Goal: Find specific page/section: Find specific page/section

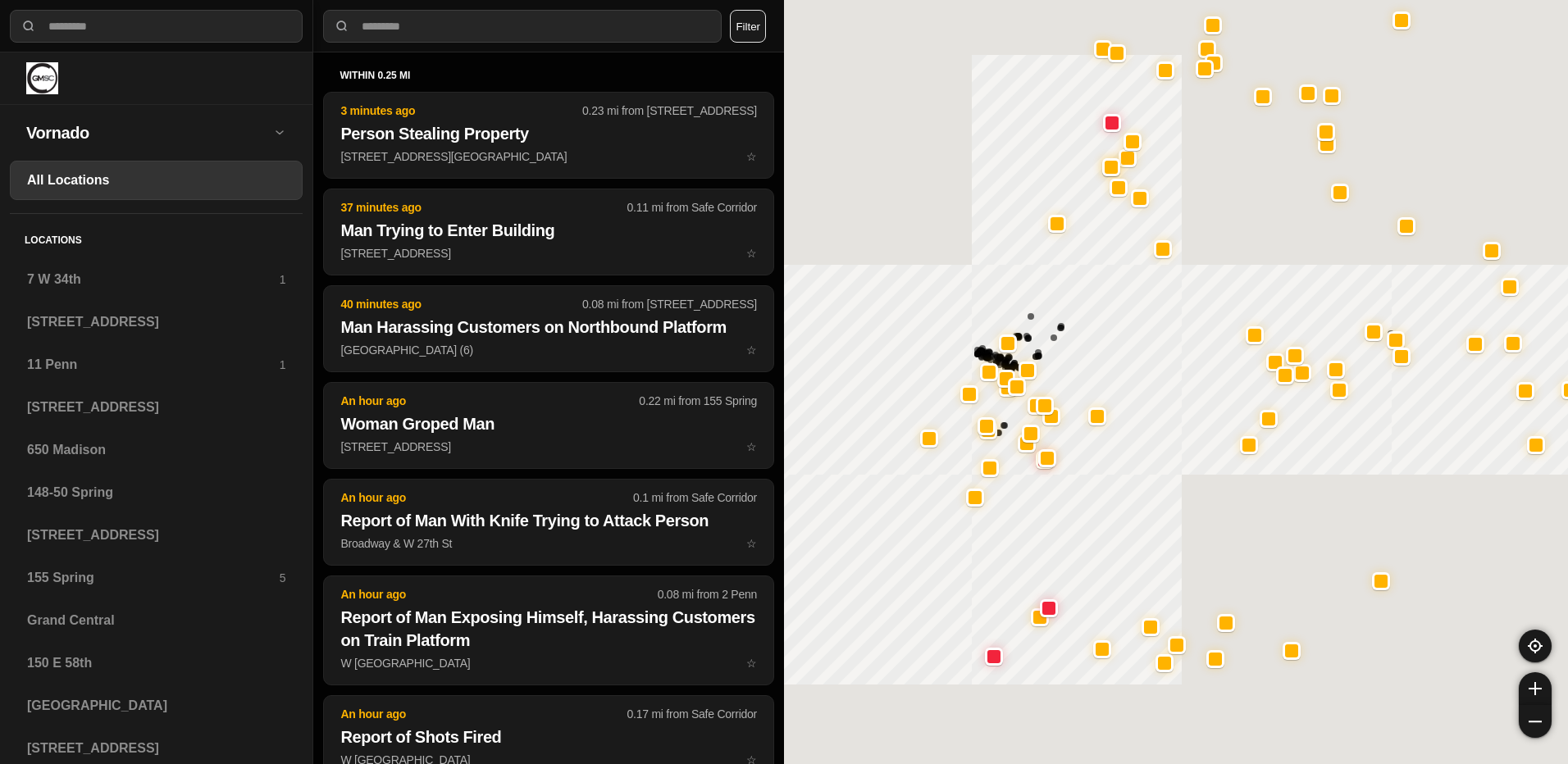
select select "*"
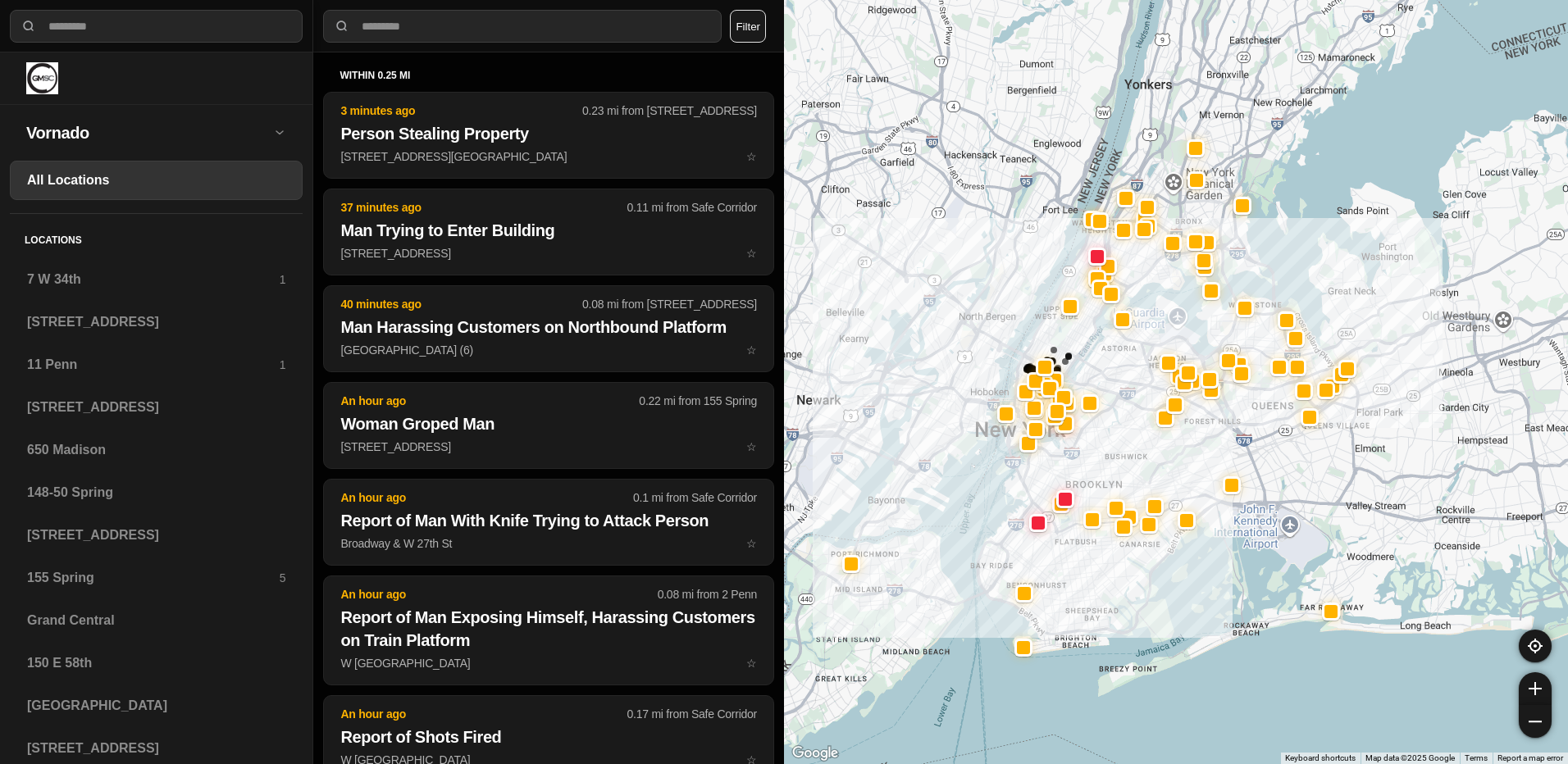
drag, startPoint x: 1268, startPoint y: 334, endPoint x: 1116, endPoint y: 355, distance: 153.4
click at [1116, 355] on div at bounding box center [1175, 382] width 784 height 764
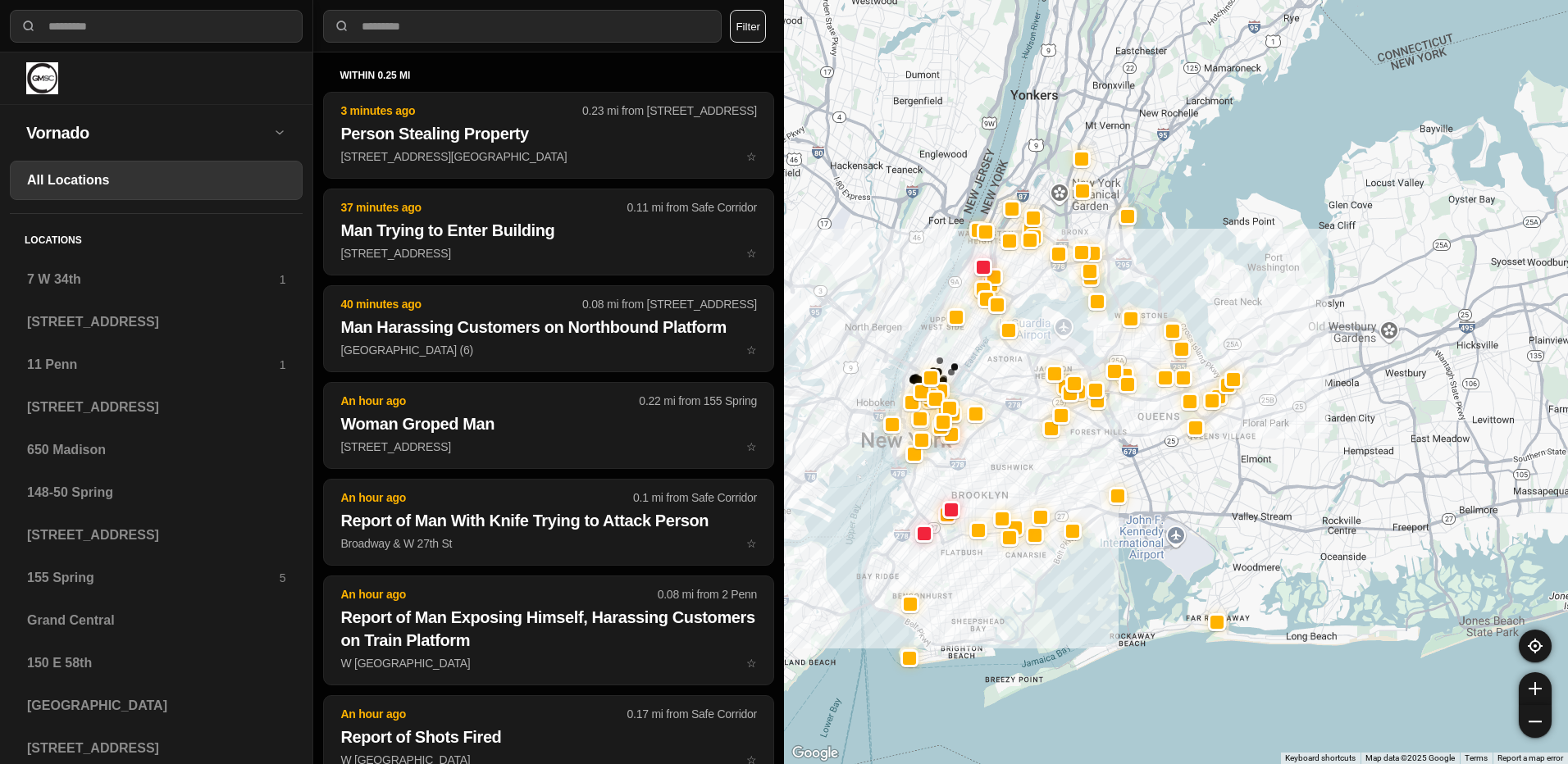
drag, startPoint x: 1377, startPoint y: 661, endPoint x: 1262, endPoint y: 673, distance: 115.6
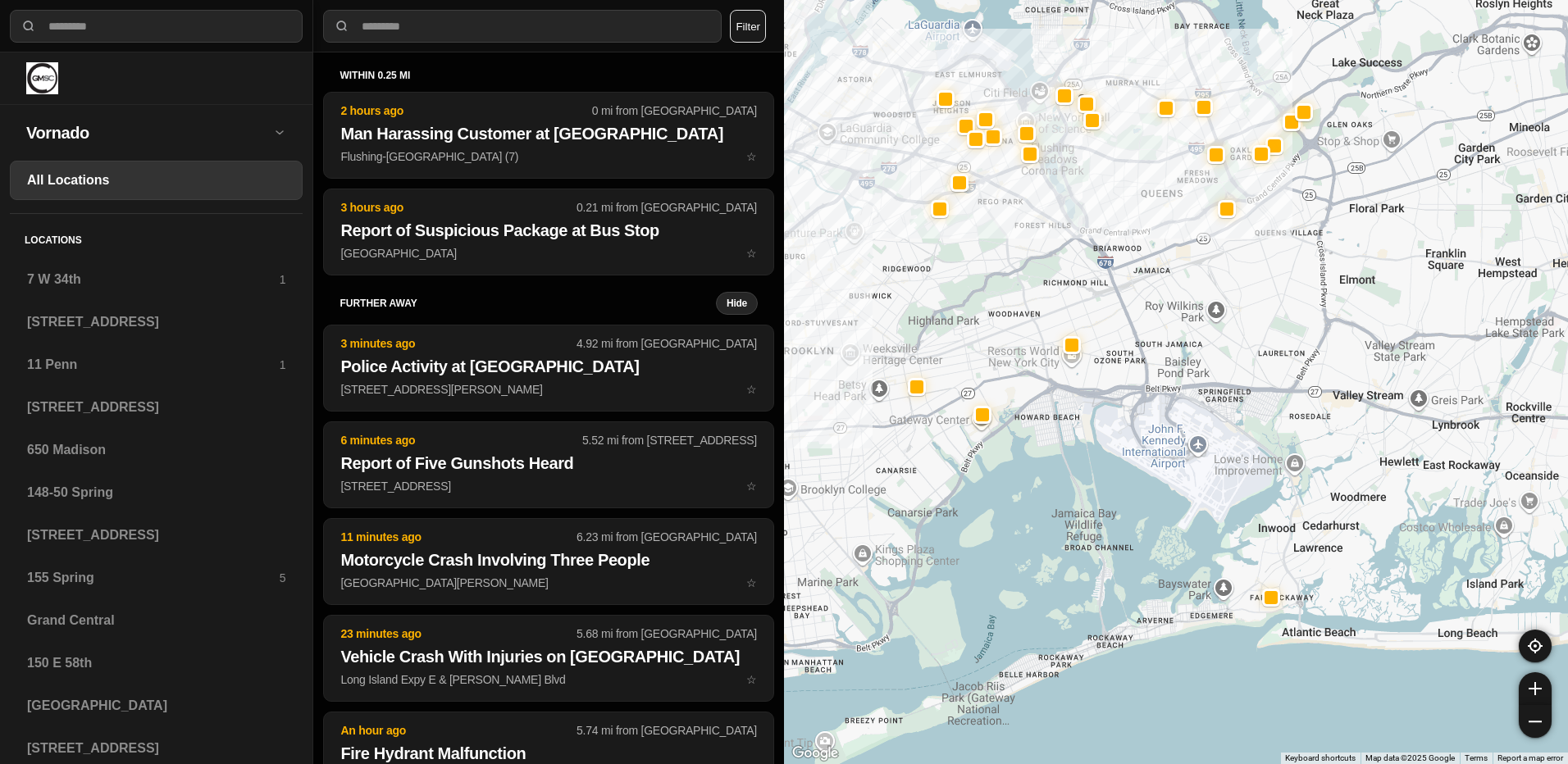
drag, startPoint x: 1200, startPoint y: 670, endPoint x: 1320, endPoint y: 721, distance: 130.4
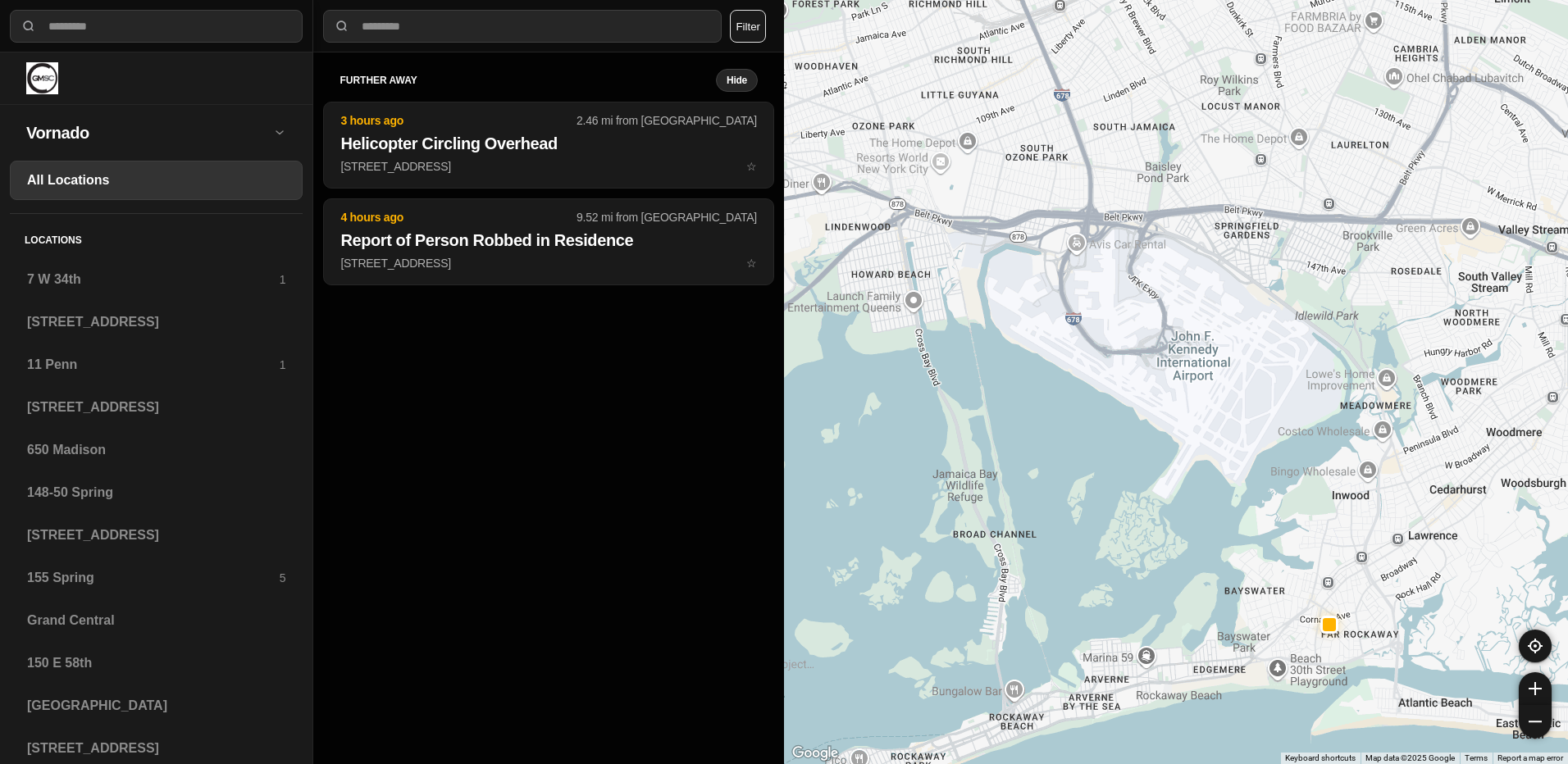
drag, startPoint x: 1202, startPoint y: 656, endPoint x: 1386, endPoint y: 800, distance: 233.6
click at [1386, 763] on html "**********" at bounding box center [784, 382] width 1568 height 764
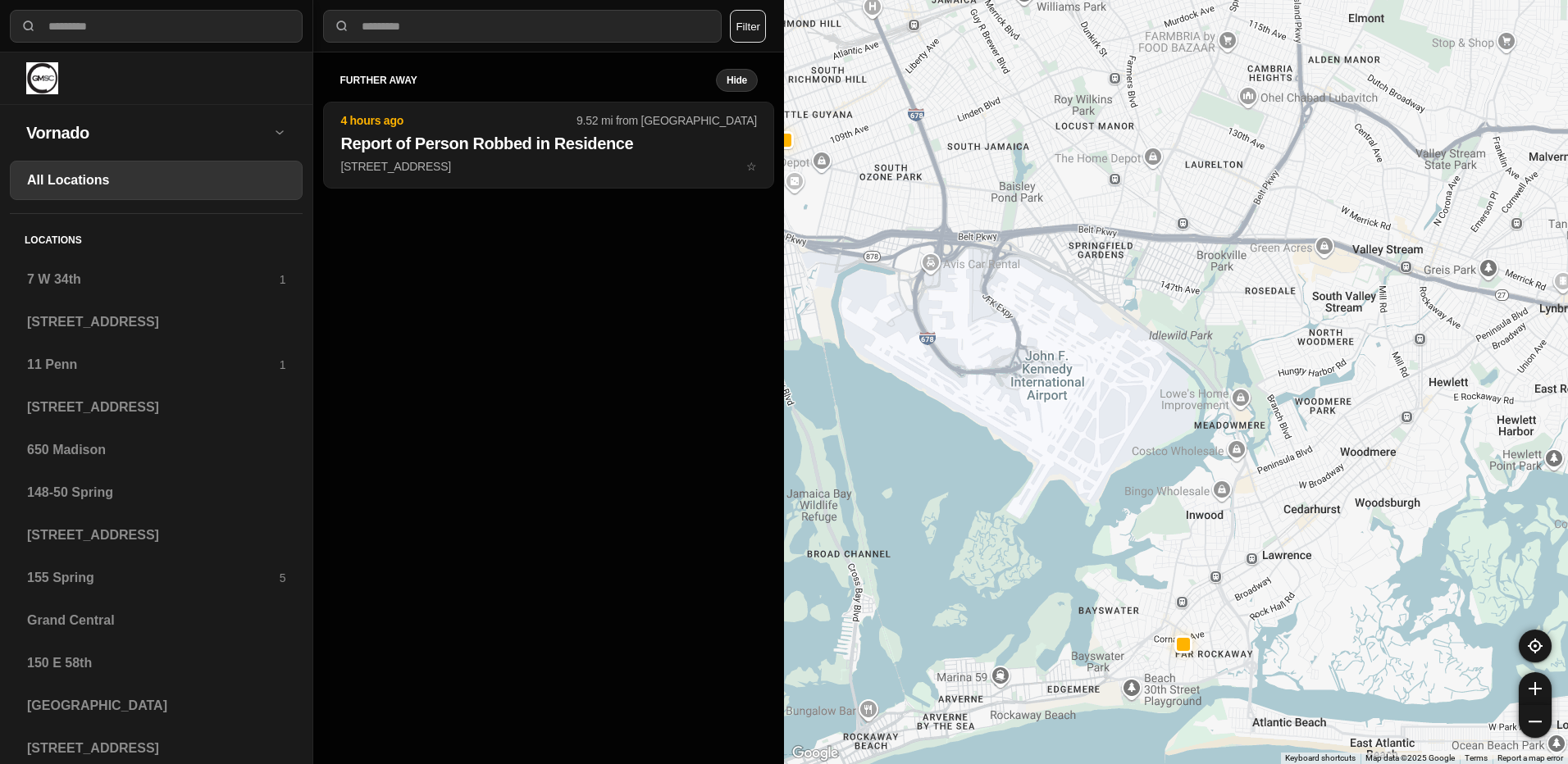
drag, startPoint x: 1113, startPoint y: 530, endPoint x: 976, endPoint y: 549, distance: 138.3
click at [976, 549] on div at bounding box center [1175, 382] width 784 height 764
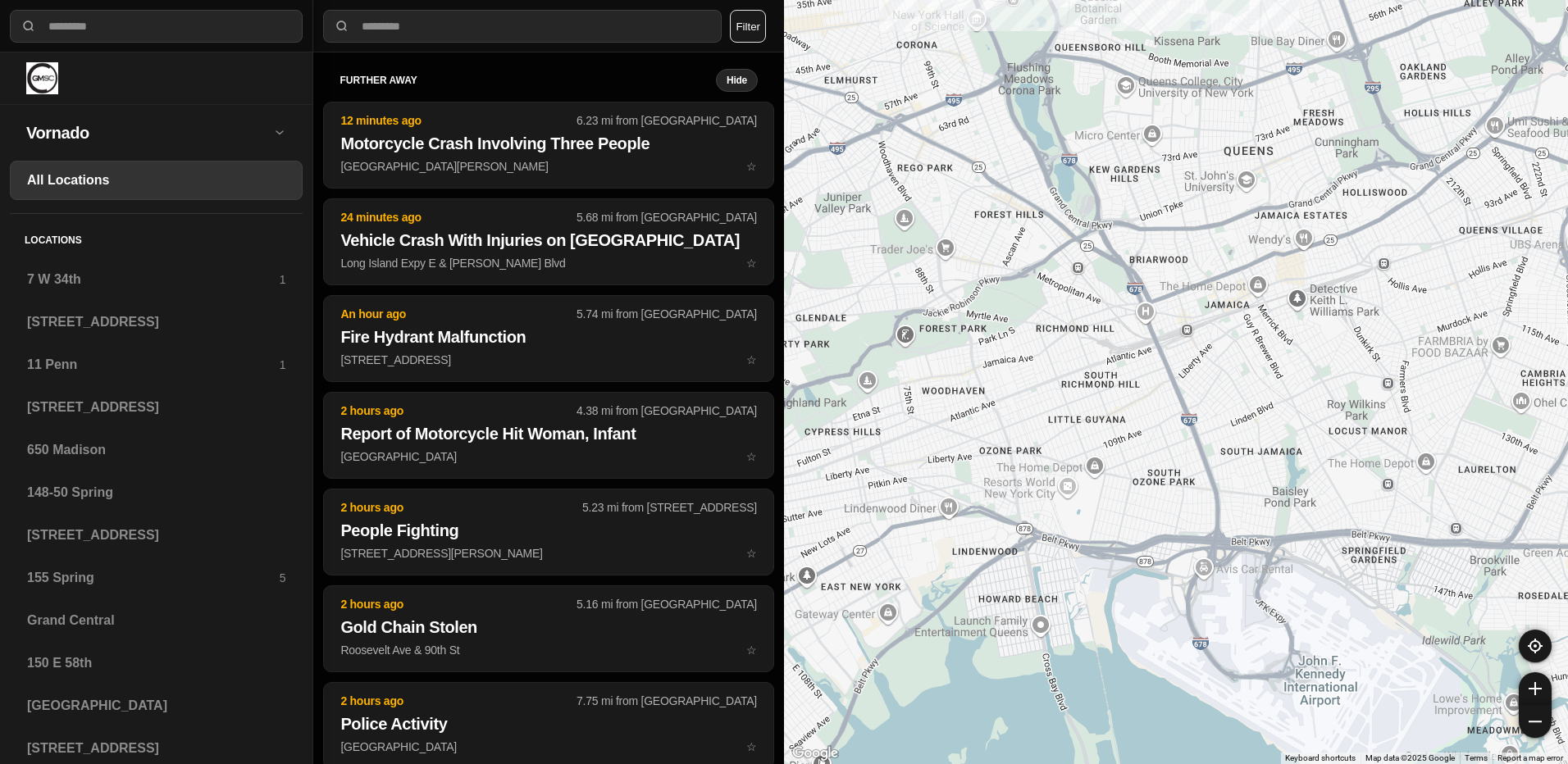
drag, startPoint x: 933, startPoint y: 120, endPoint x: 1207, endPoint y: 425, distance: 410.0
click at [1207, 425] on div at bounding box center [1175, 382] width 784 height 764
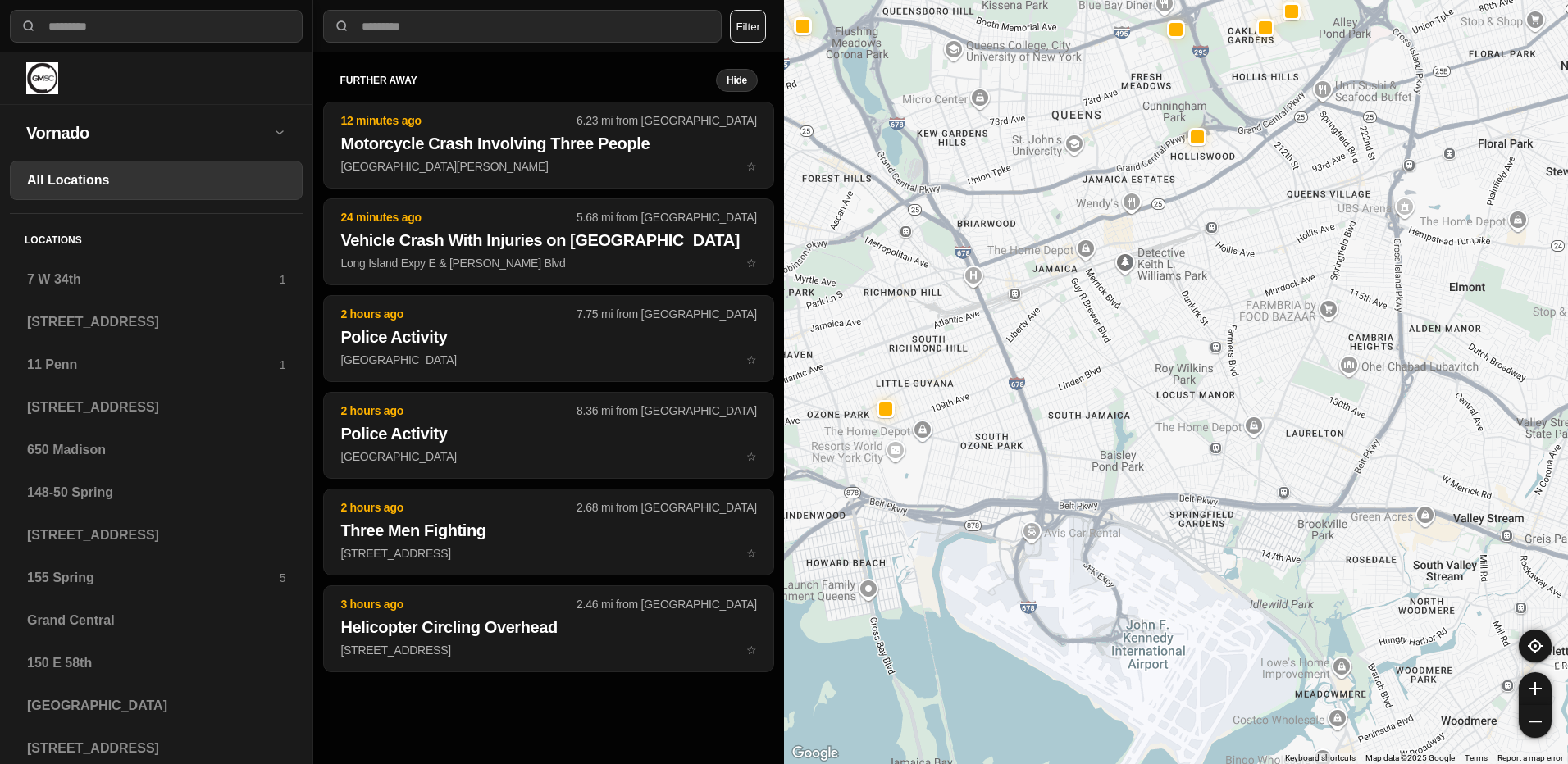
drag, startPoint x: 1055, startPoint y: 219, endPoint x: 879, endPoint y: 183, distance: 179.6
click at [879, 183] on div at bounding box center [1175, 382] width 784 height 764
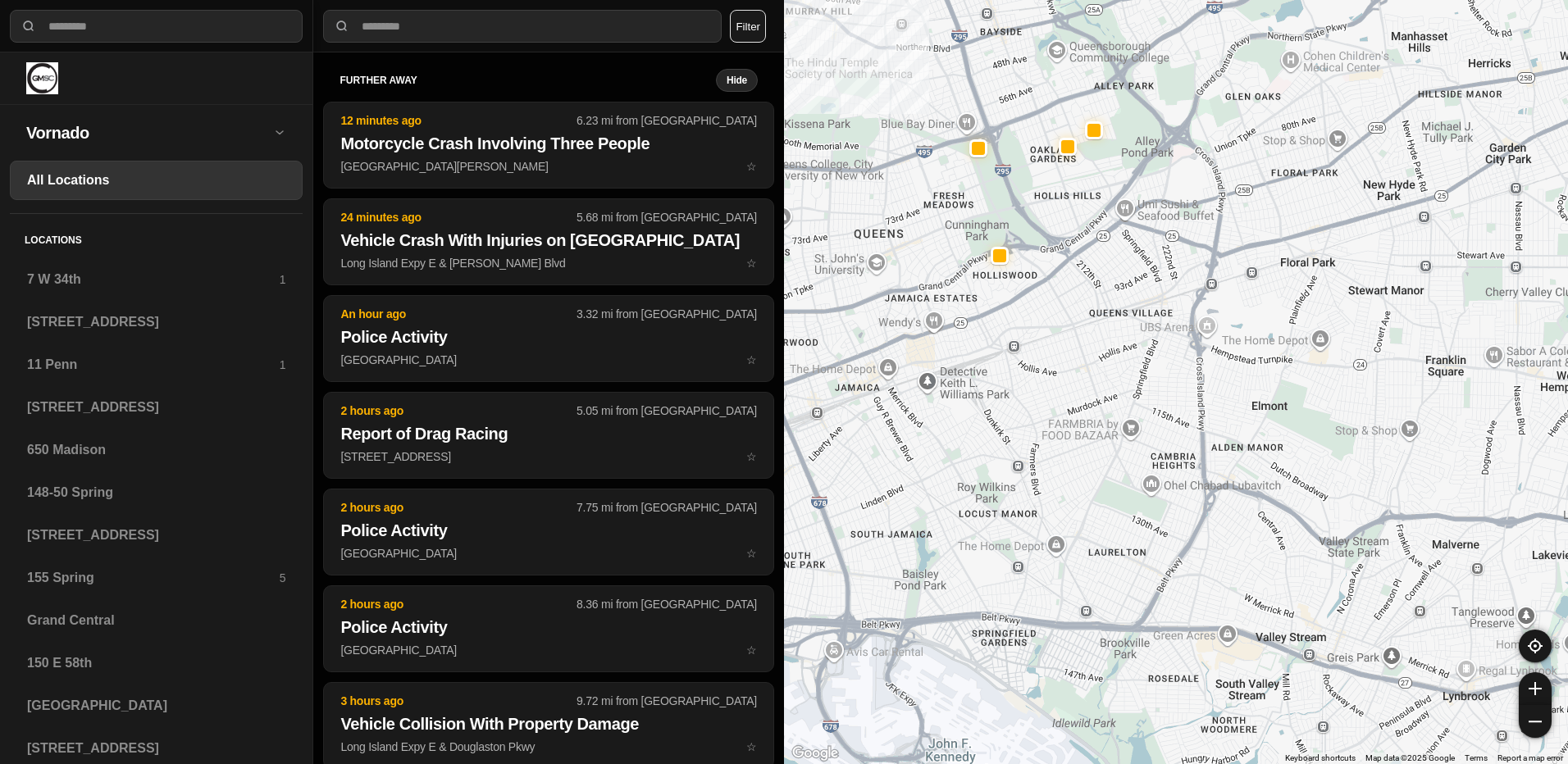
drag, startPoint x: 1124, startPoint y: 176, endPoint x: 928, endPoint y: 296, distance: 229.8
click at [928, 296] on div at bounding box center [1175, 382] width 784 height 764
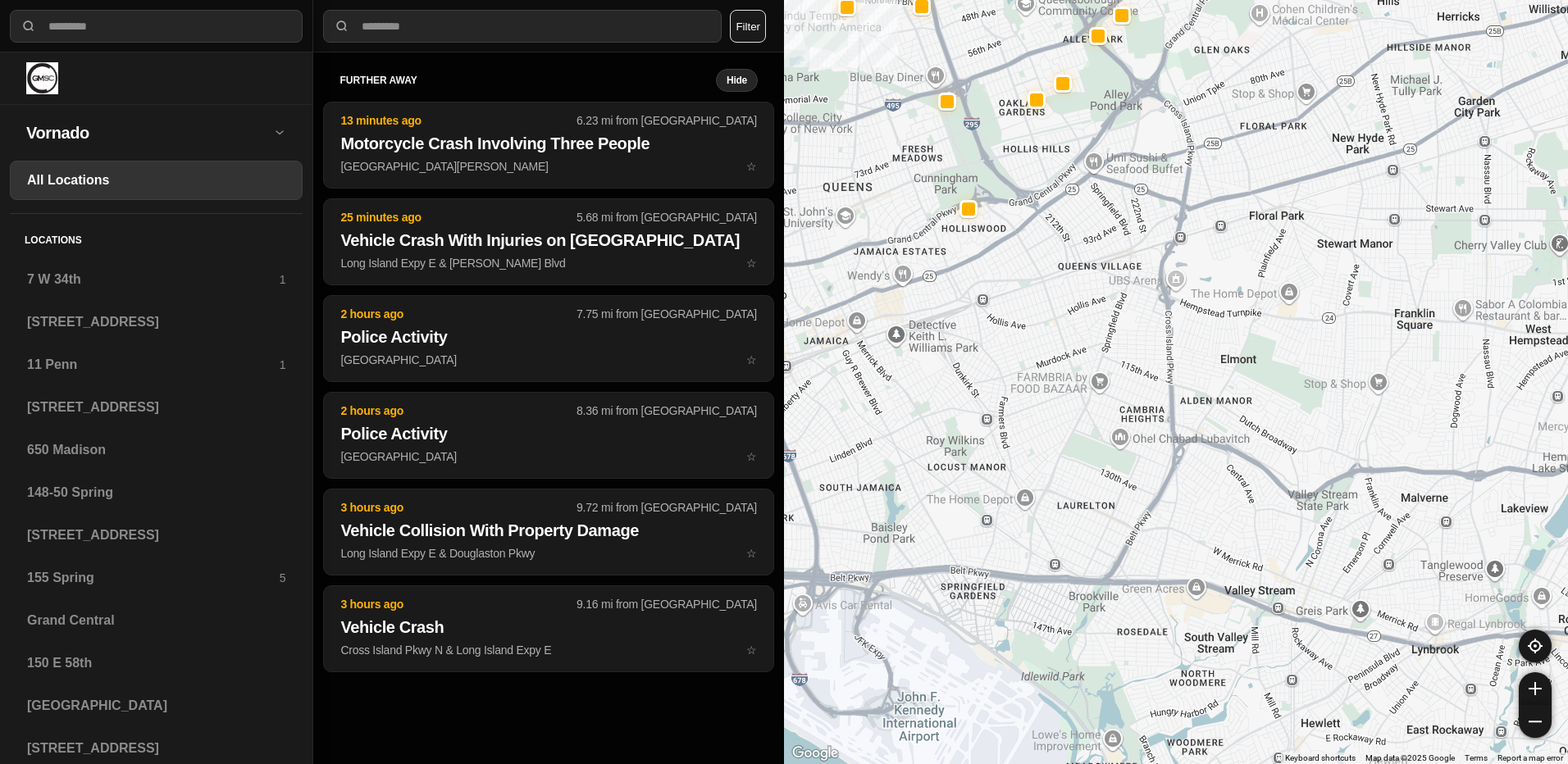
drag, startPoint x: 947, startPoint y: 404, endPoint x: 914, endPoint y: 356, distance: 58.2
click at [914, 356] on div at bounding box center [1175, 382] width 784 height 764
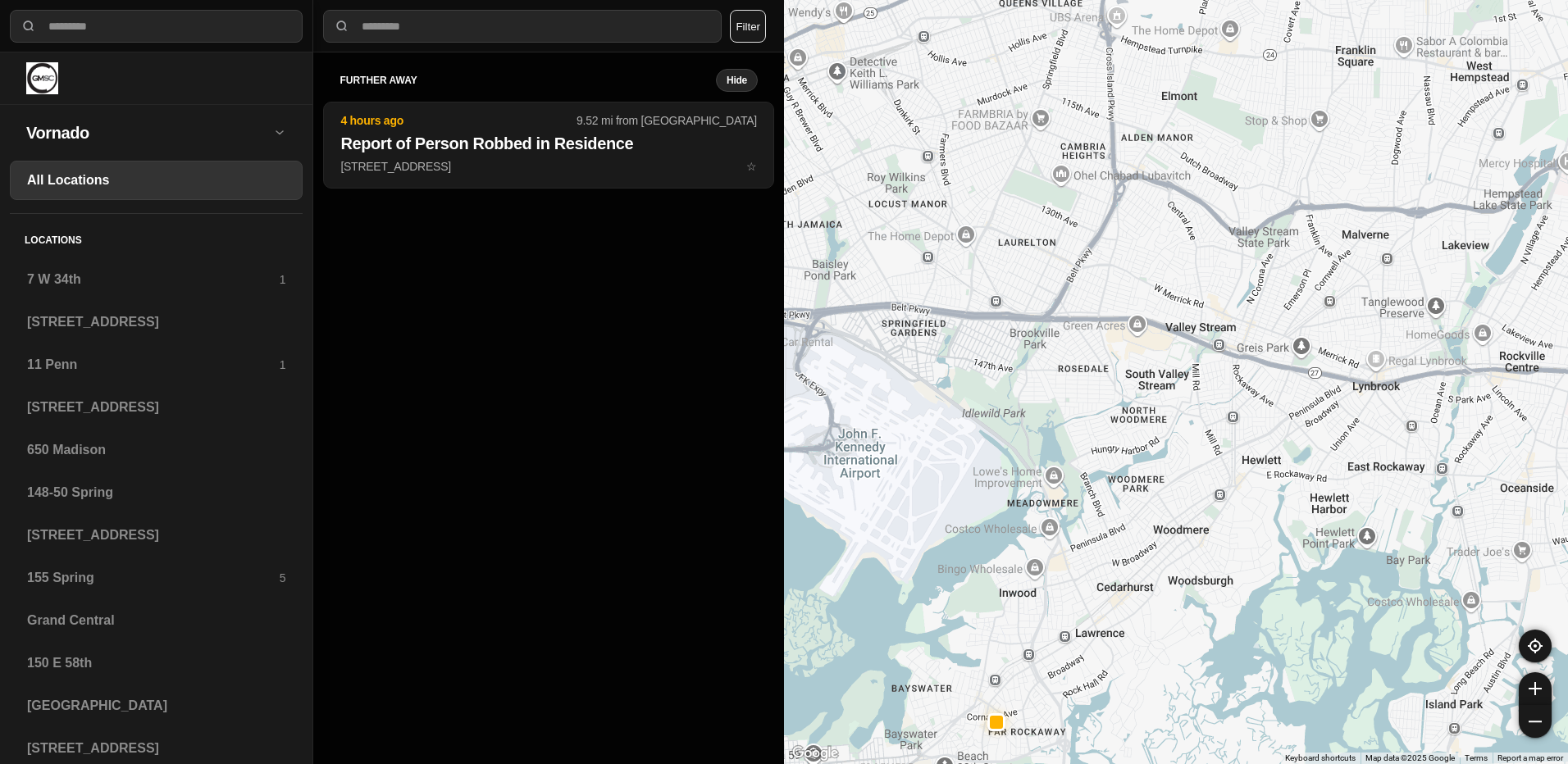
drag, startPoint x: 1082, startPoint y: 517, endPoint x: 1026, endPoint y: 271, distance: 252.3
click at [1026, 271] on div at bounding box center [1175, 382] width 784 height 764
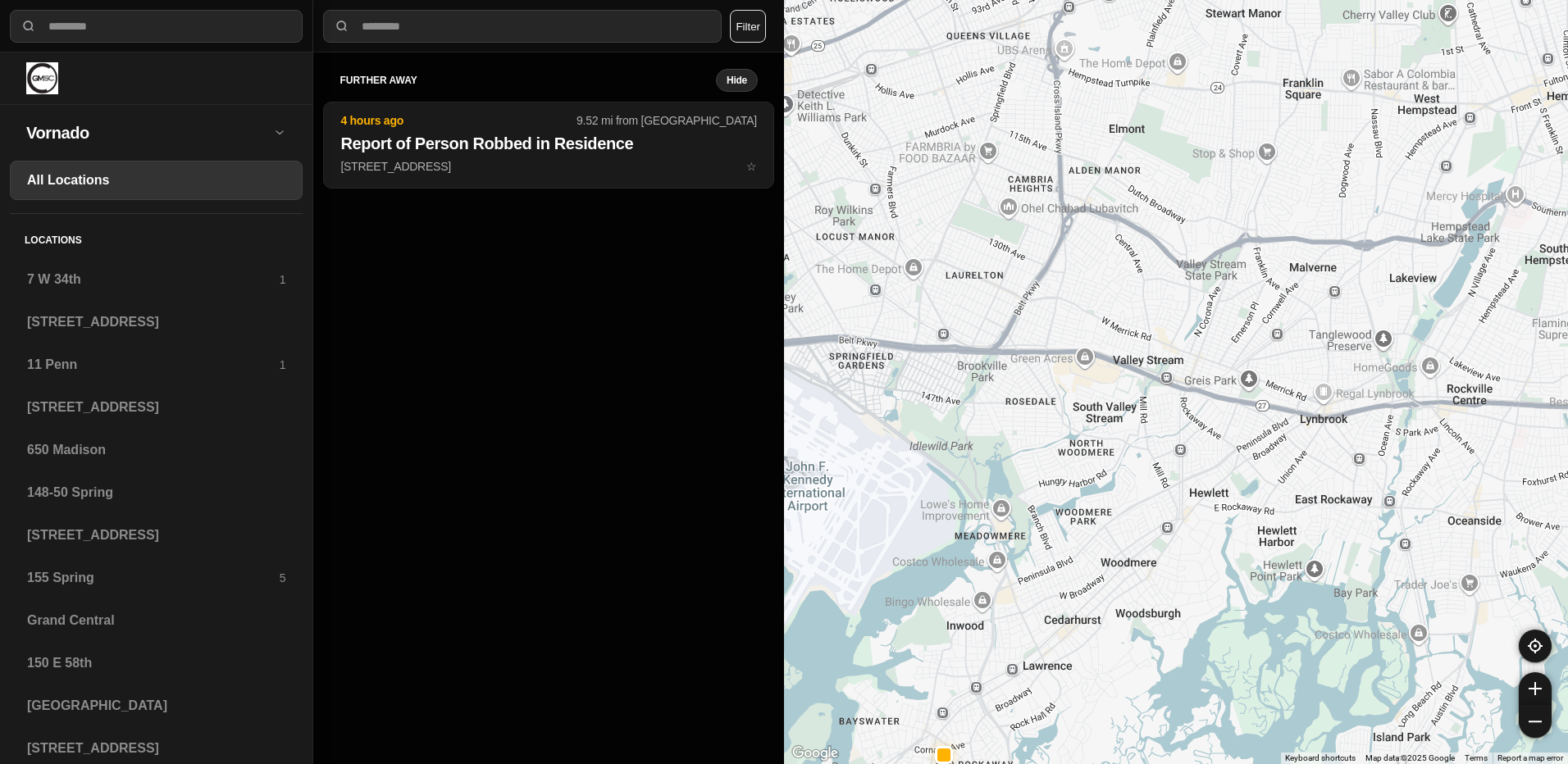
drag, startPoint x: 1164, startPoint y: 457, endPoint x: 1113, endPoint y: 487, distance: 59.2
click at [1116, 487] on div at bounding box center [1175, 382] width 784 height 764
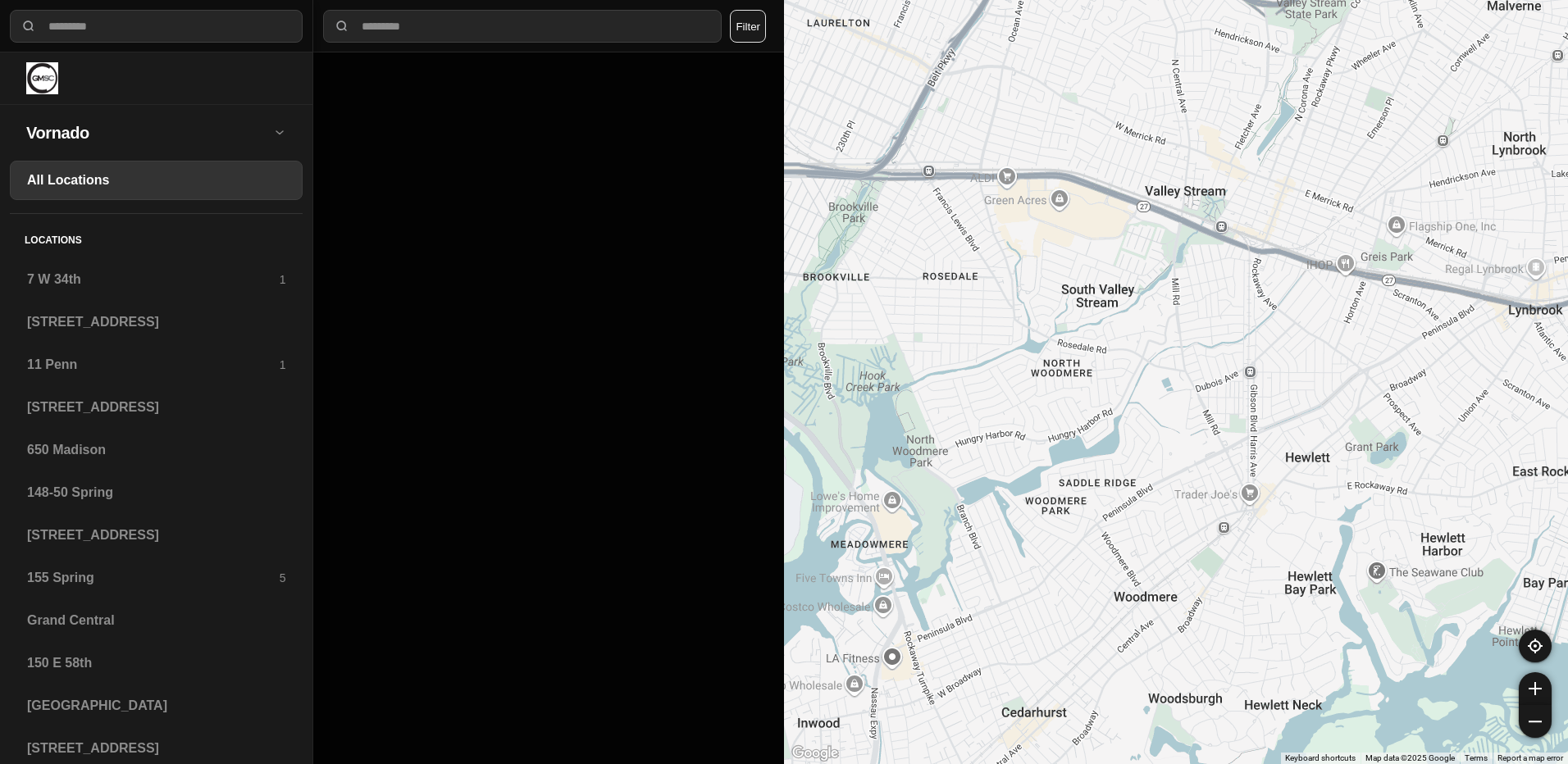
drag, startPoint x: 1148, startPoint y: 509, endPoint x: 1148, endPoint y: 474, distance: 35.0
click at [1148, 474] on div at bounding box center [1175, 382] width 784 height 764
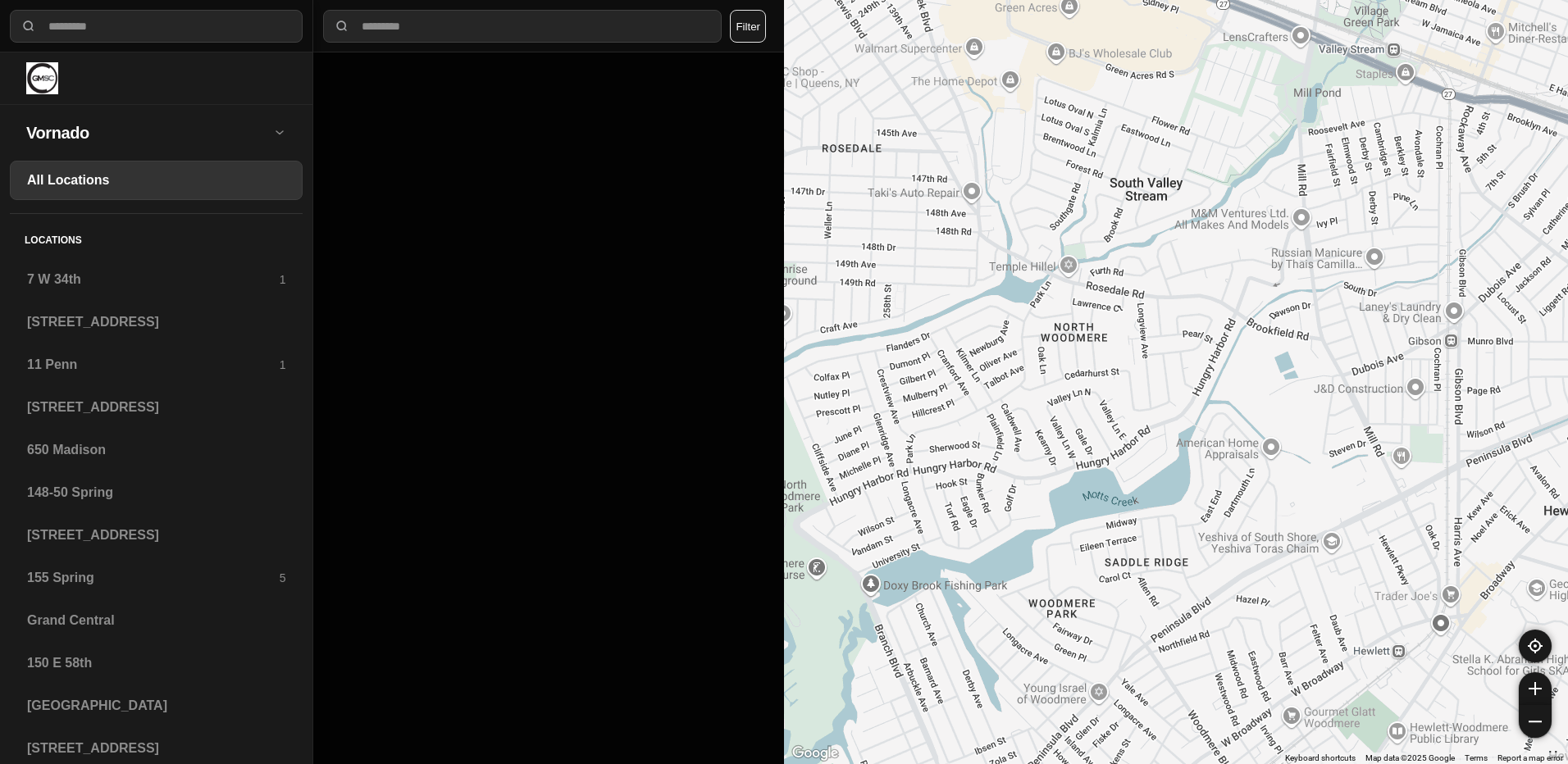
drag, startPoint x: 1051, startPoint y: 355, endPoint x: 1154, endPoint y: 415, distance: 119.2
click at [1154, 415] on div at bounding box center [1175, 382] width 784 height 764
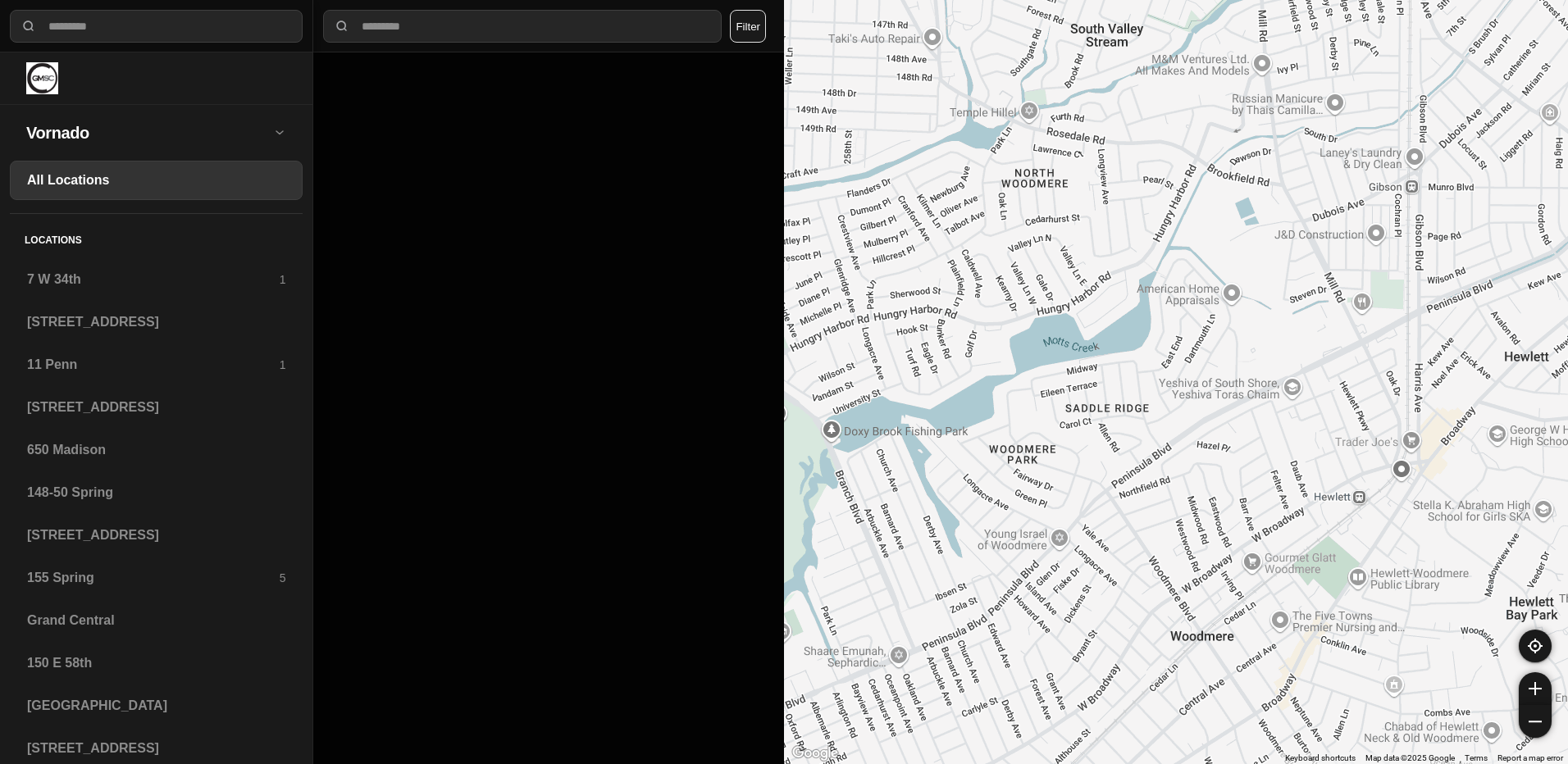
drag, startPoint x: 1133, startPoint y: 572, endPoint x: 1093, endPoint y: 414, distance: 163.0
click at [1093, 414] on div at bounding box center [1175, 382] width 784 height 764
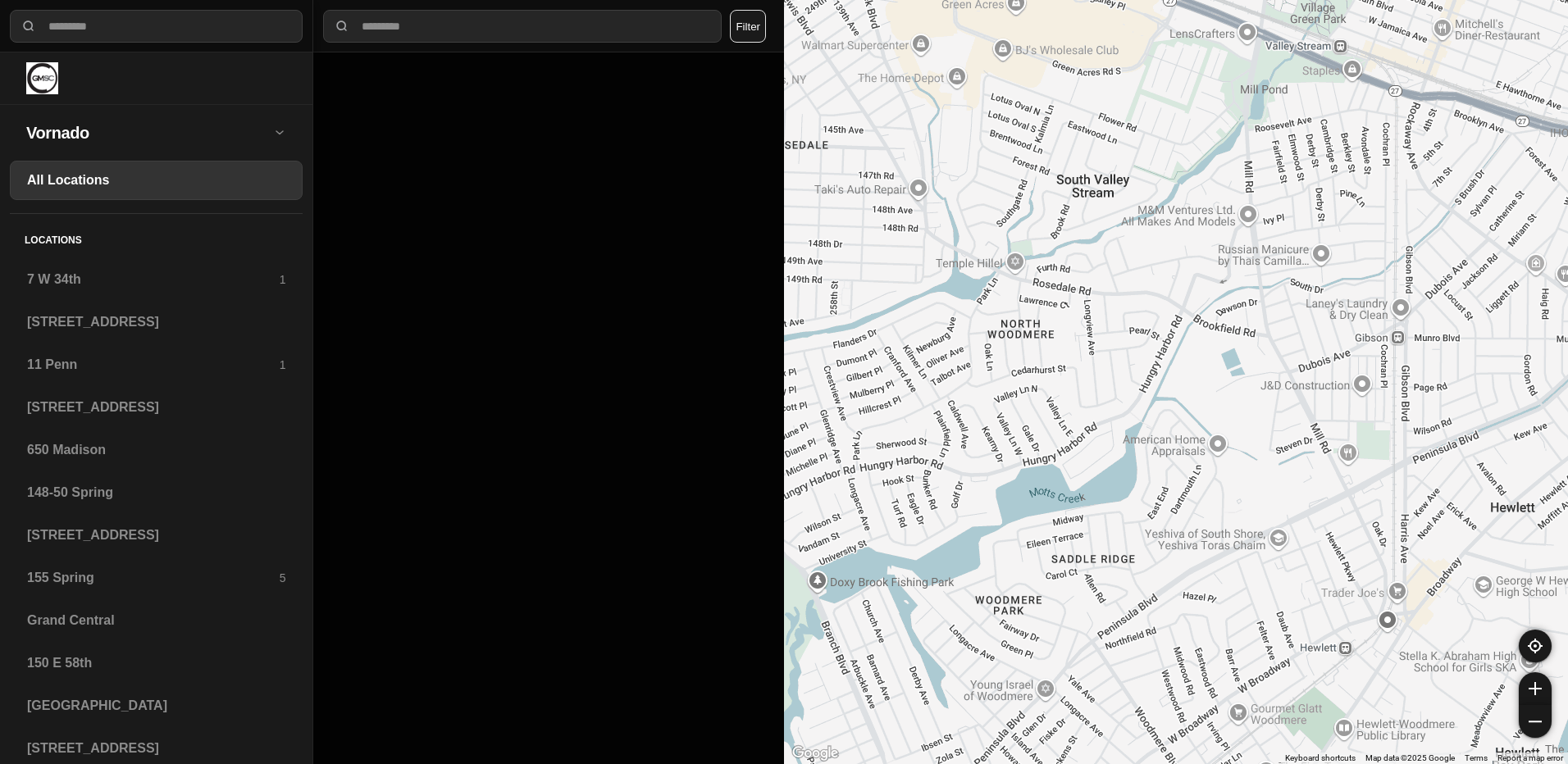
drag, startPoint x: 1138, startPoint y: 397, endPoint x: 1125, endPoint y: 541, distance: 144.6
click at [1125, 541] on div at bounding box center [1175, 382] width 784 height 764
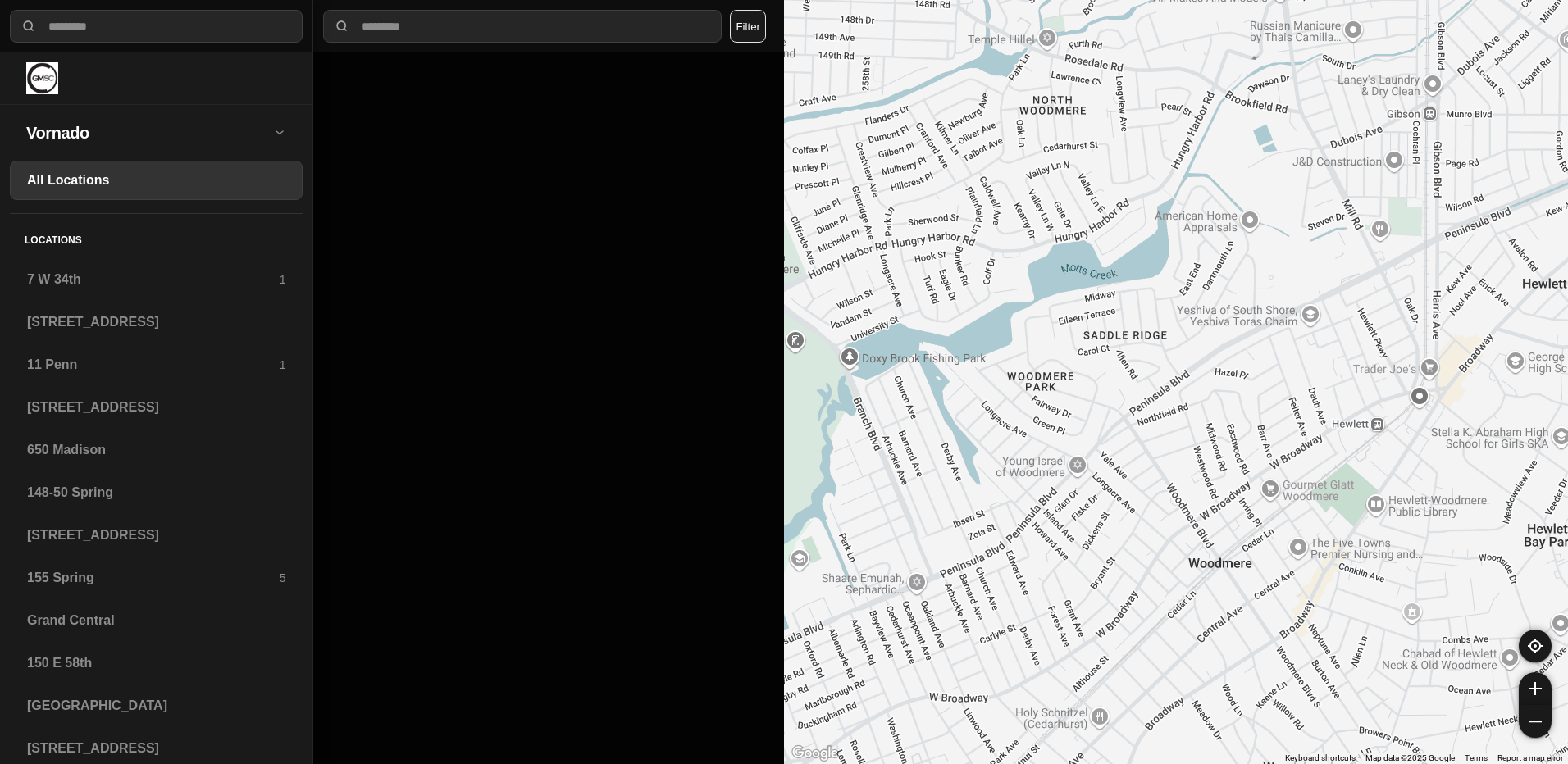
drag, startPoint x: 1107, startPoint y: 590, endPoint x: 1140, endPoint y: 377, distance: 215.5
click at [1140, 377] on div at bounding box center [1175, 382] width 784 height 764
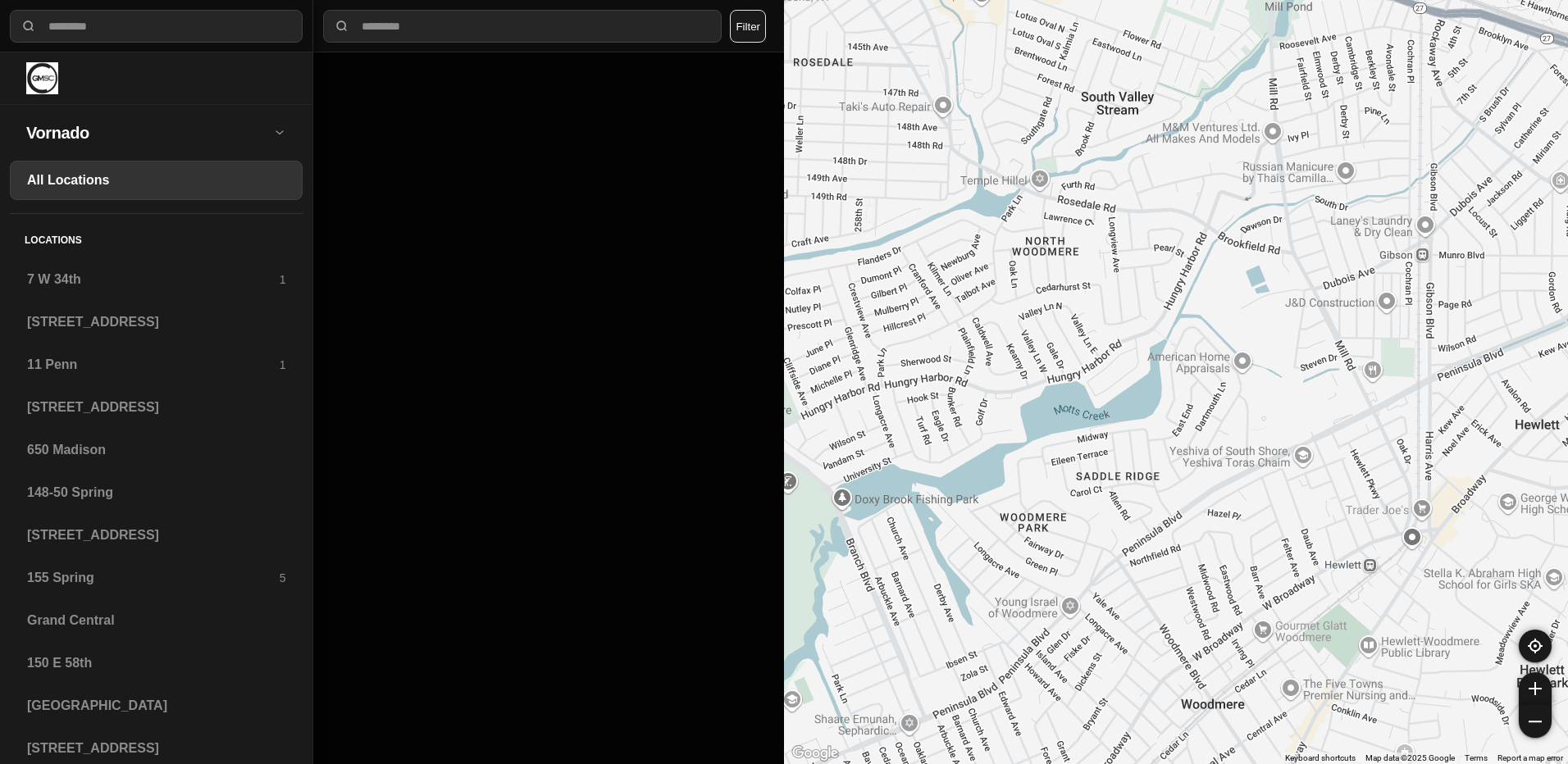
drag, startPoint x: 1157, startPoint y: 390, endPoint x: 1148, endPoint y: 534, distance: 144.3
click at [1148, 534] on div at bounding box center [1175, 382] width 784 height 764
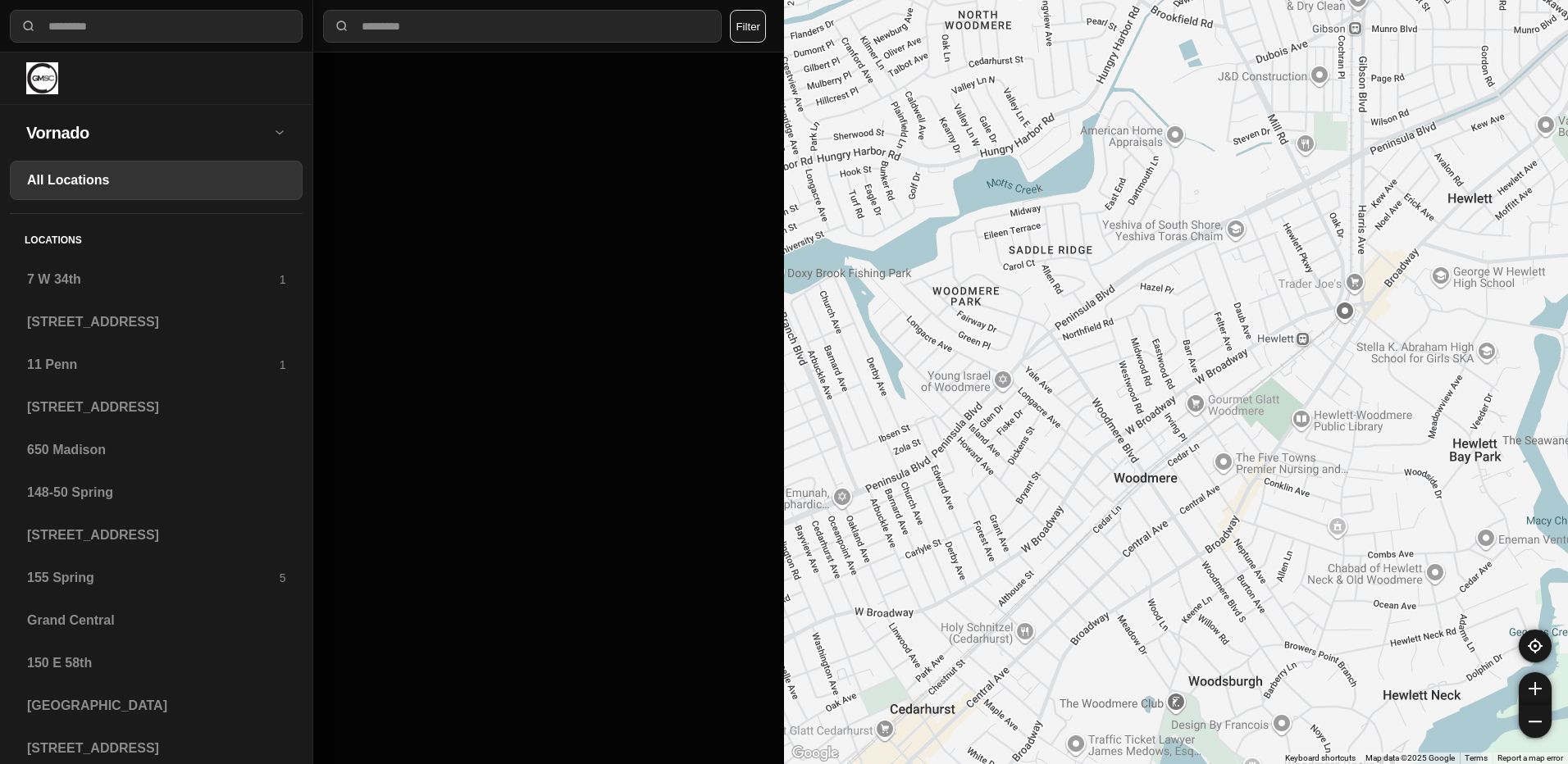
drag, startPoint x: 1244, startPoint y: 521, endPoint x: 1175, endPoint y: 293, distance: 238.2
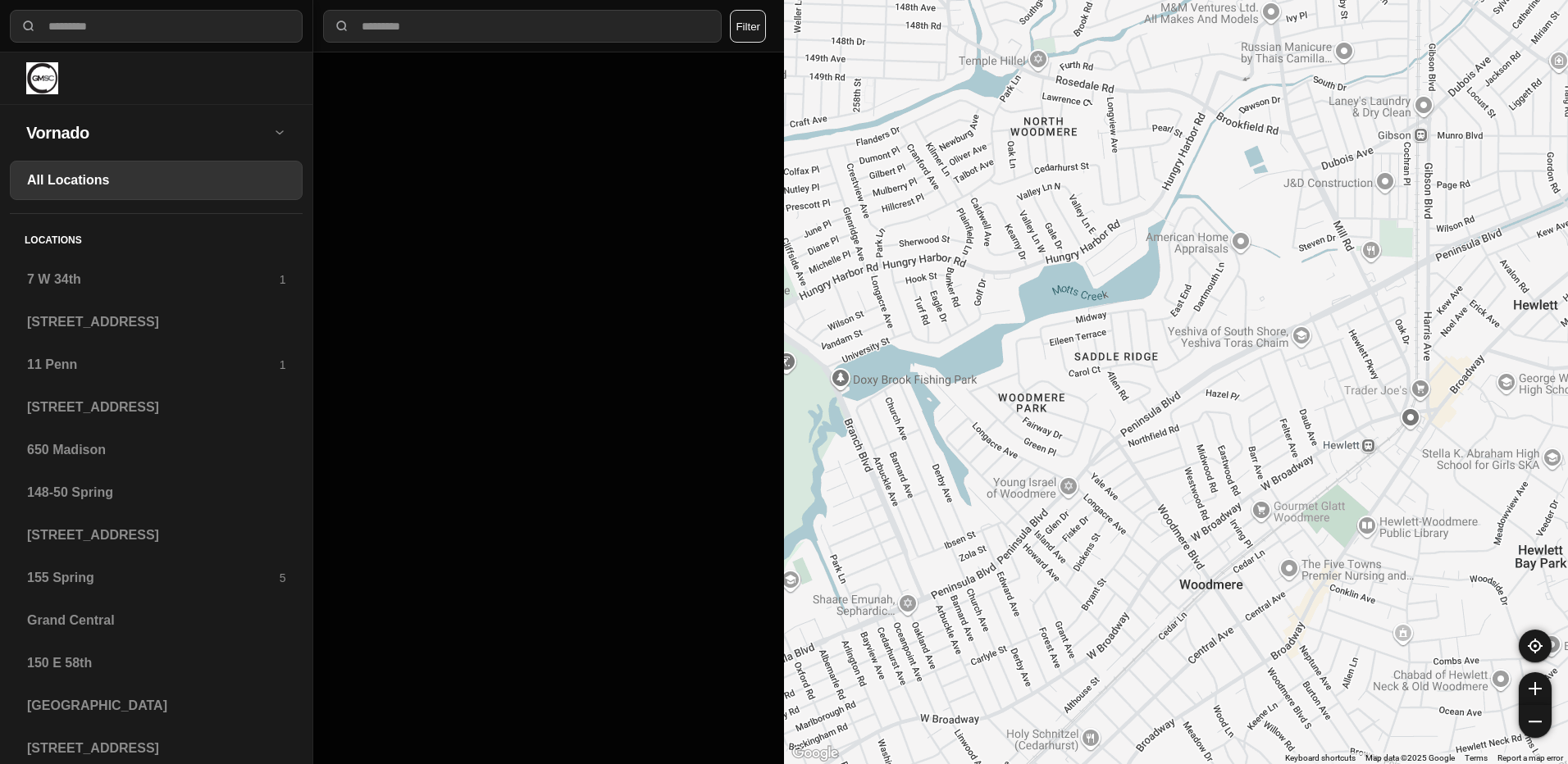
drag, startPoint x: 1130, startPoint y: 305, endPoint x: 1198, endPoint y: 414, distance: 128.5
click at [1198, 414] on div at bounding box center [1175, 382] width 784 height 764
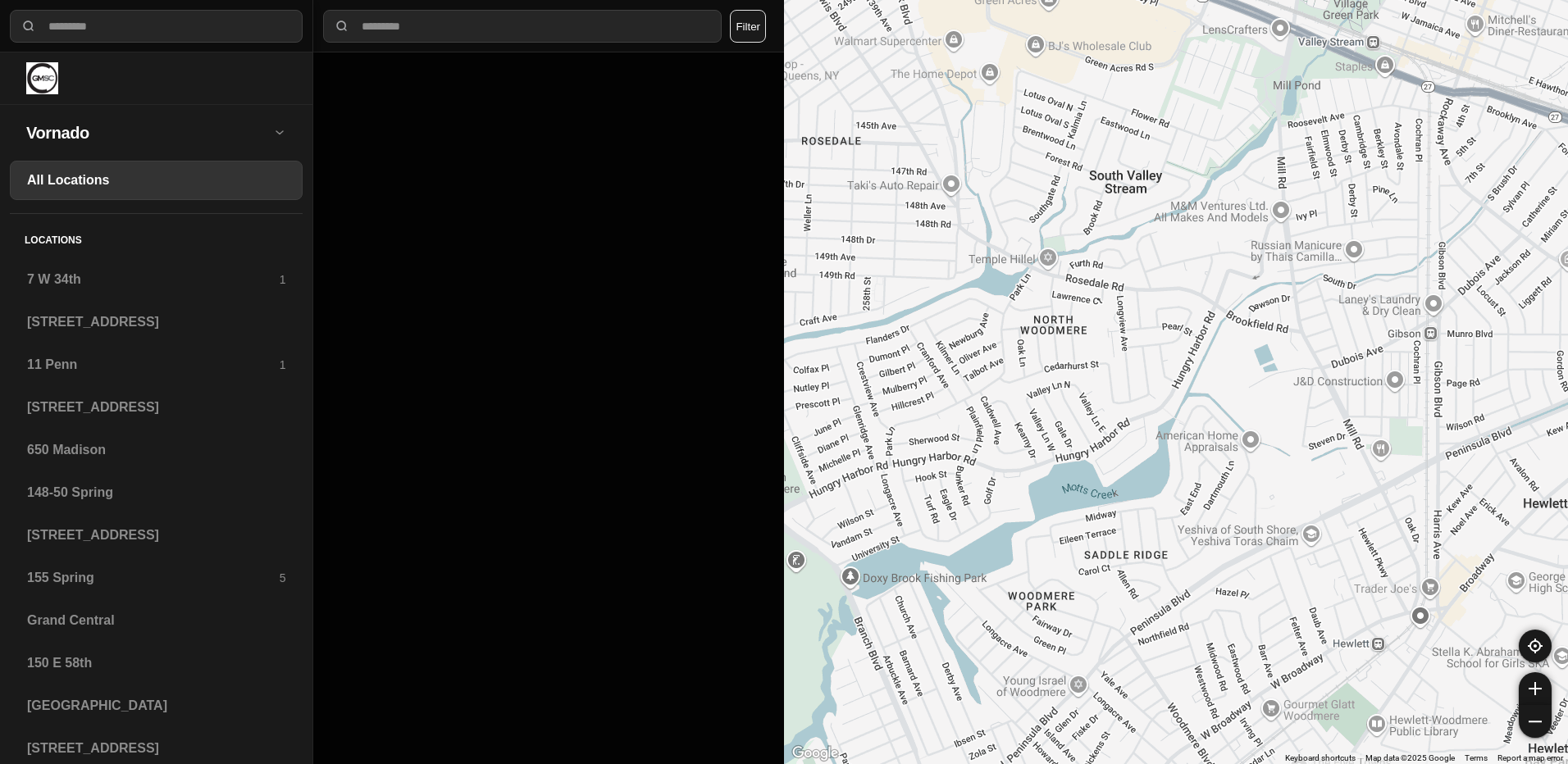
drag, startPoint x: 1172, startPoint y: 344, endPoint x: 1182, endPoint y: 544, distance: 200.2
click at [1182, 543] on div at bounding box center [1175, 382] width 784 height 764
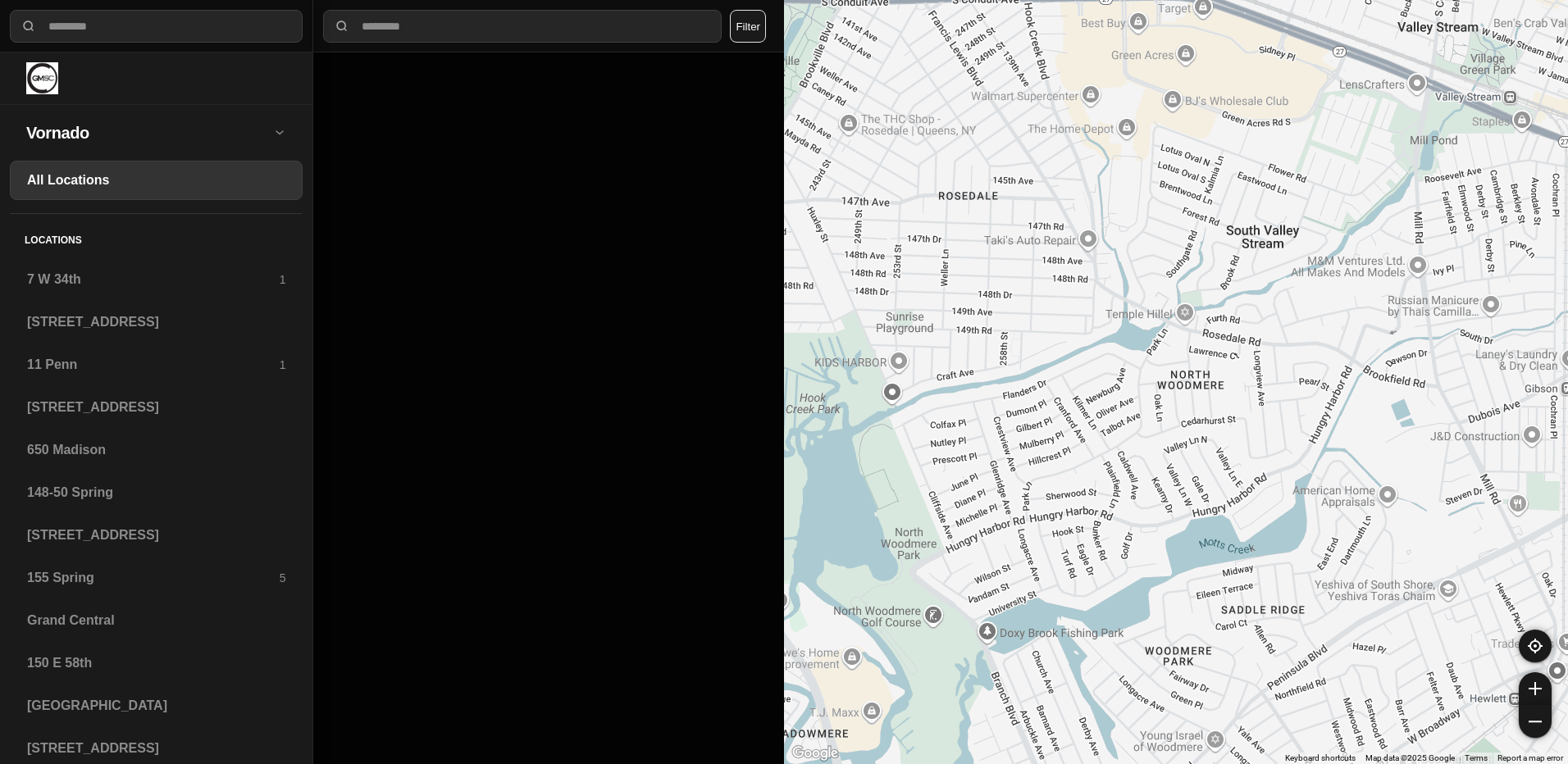
drag, startPoint x: 1221, startPoint y: 374, endPoint x: 1360, endPoint y: 431, distance: 150.2
click at [1360, 431] on div at bounding box center [1175, 382] width 784 height 764
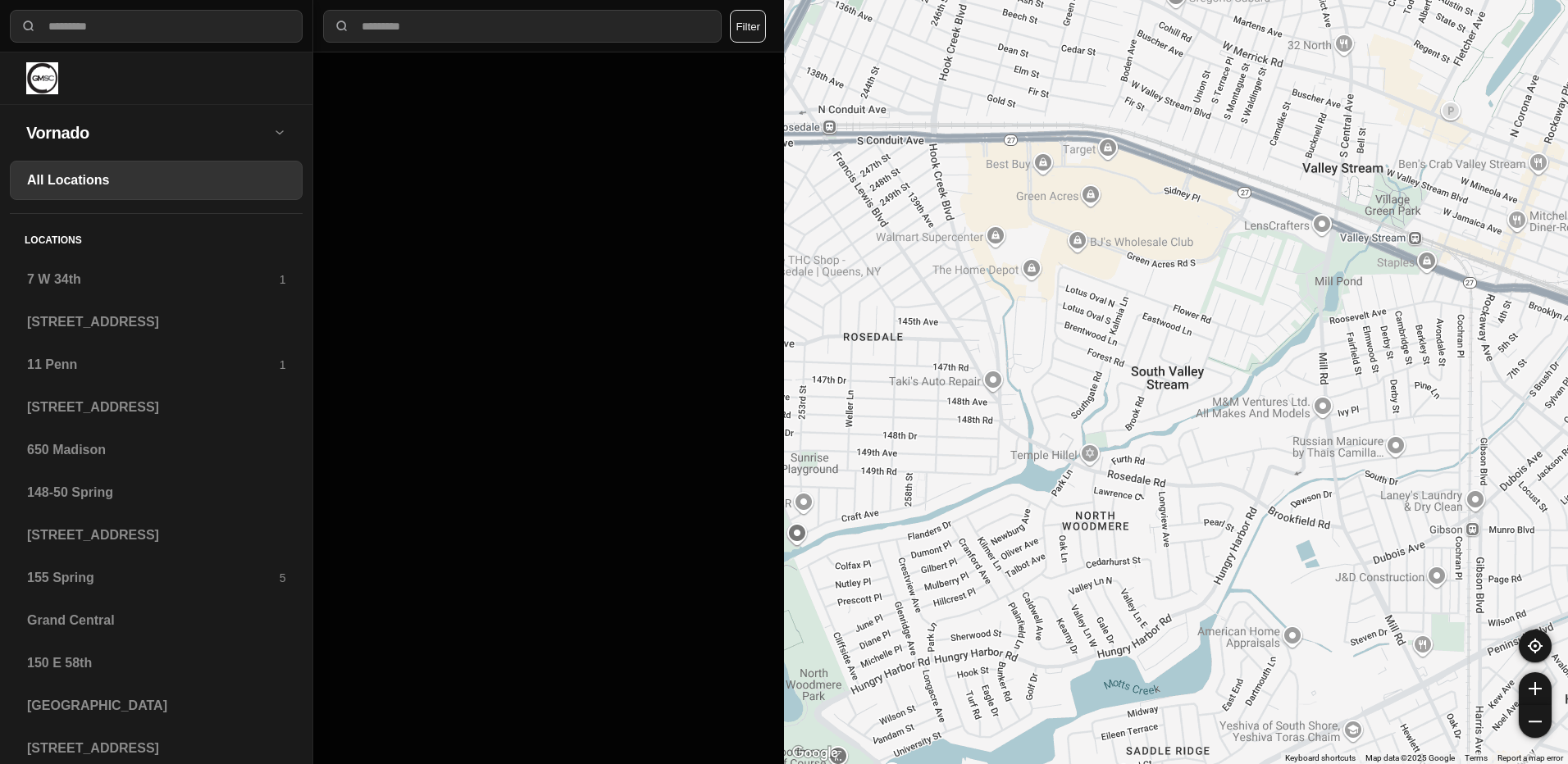
drag, startPoint x: 1260, startPoint y: 461, endPoint x: 1165, endPoint y: 605, distance: 172.5
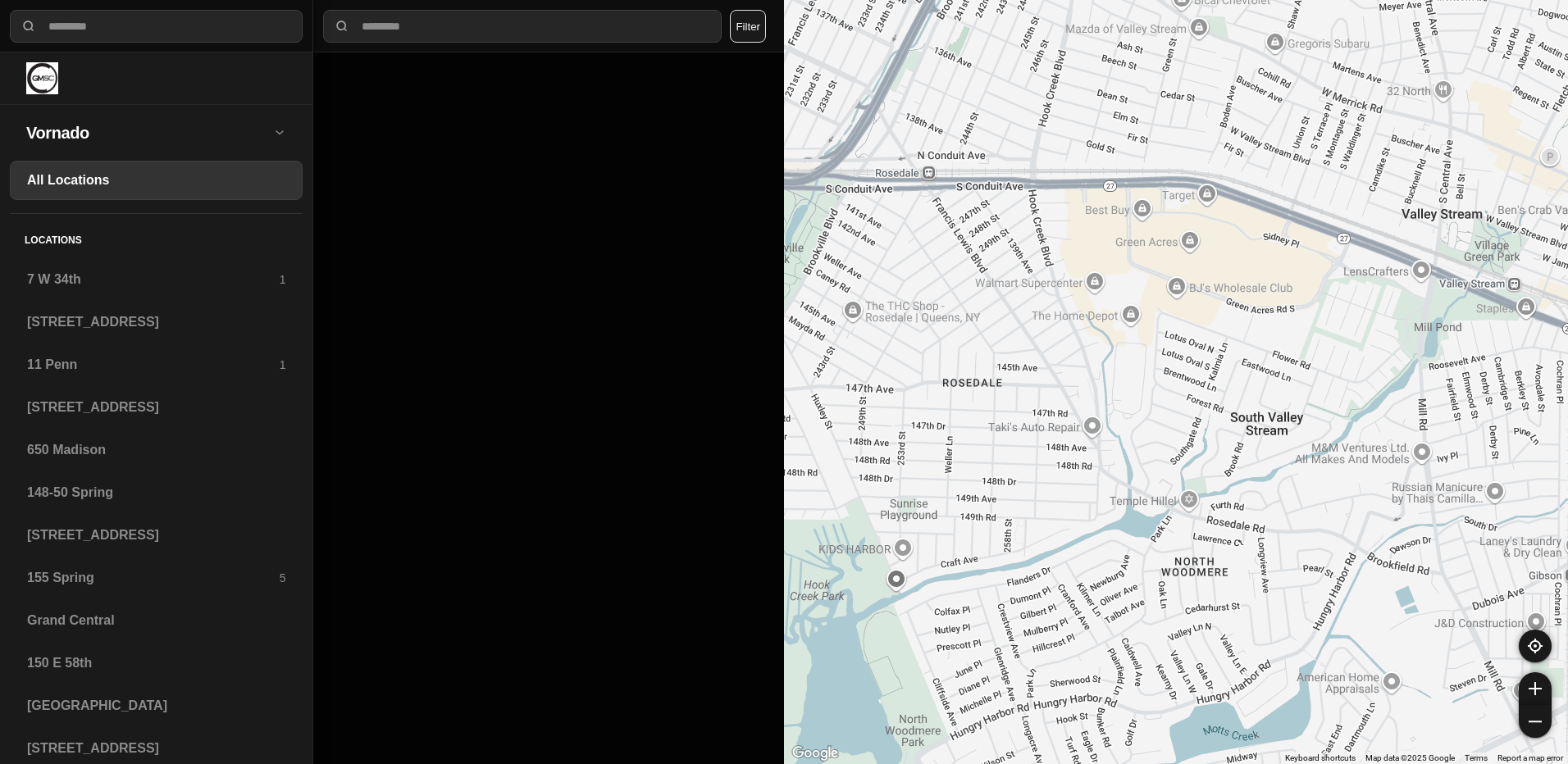
drag, startPoint x: 1255, startPoint y: 448, endPoint x: 1354, endPoint y: 491, distance: 107.9
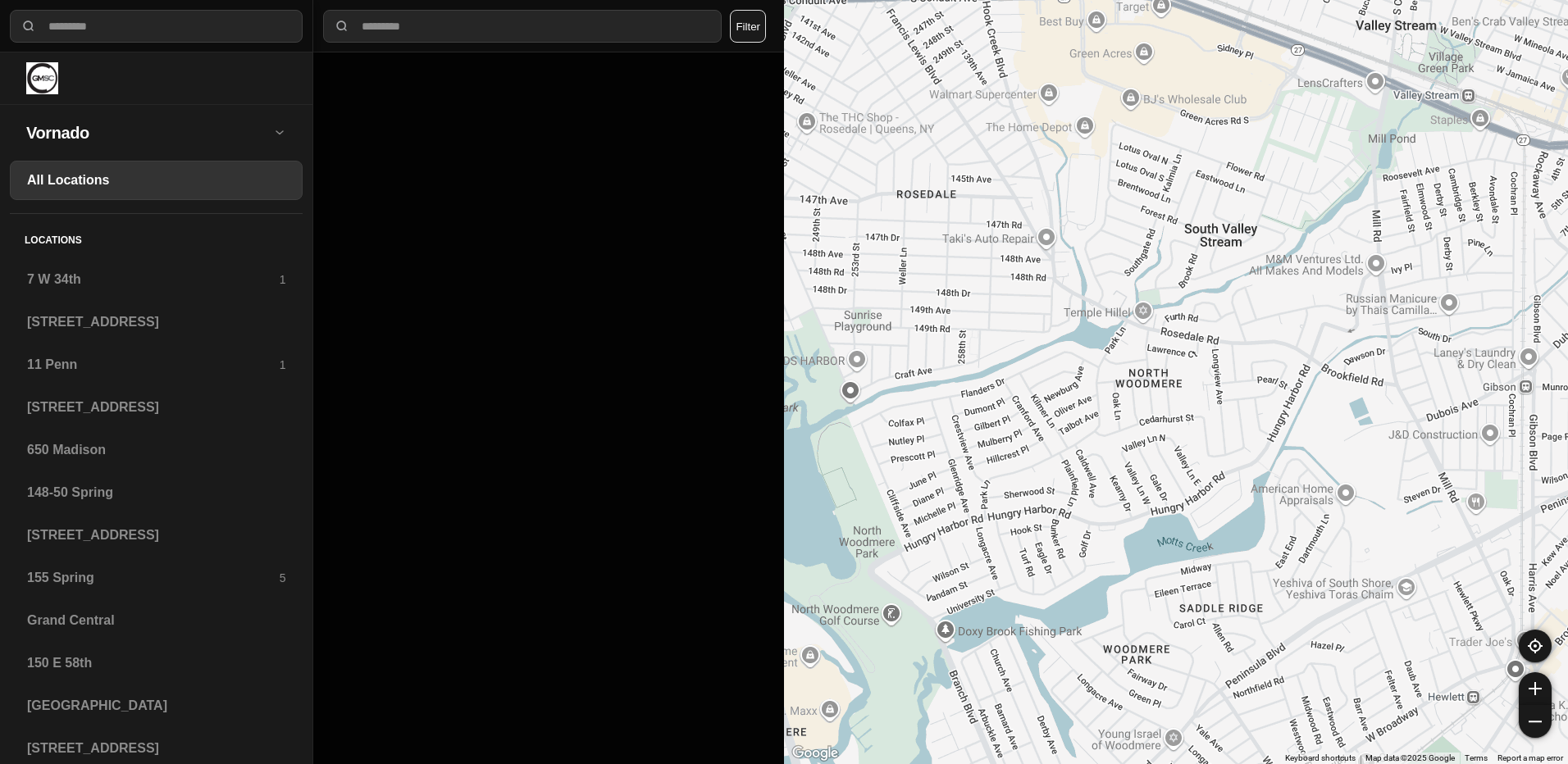
drag, startPoint x: 1307, startPoint y: 570, endPoint x: 1260, endPoint y: 379, distance: 196.7
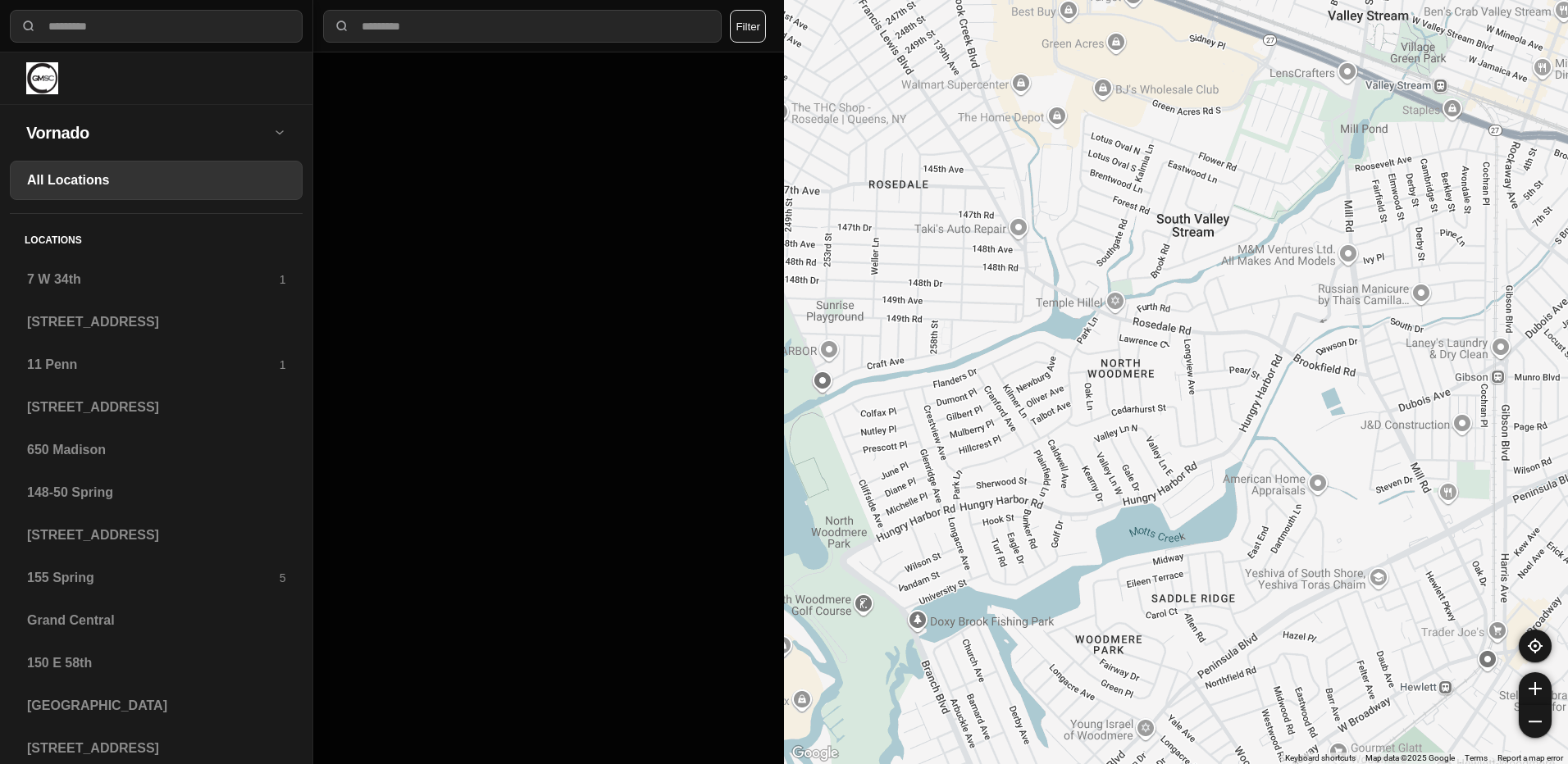
drag, startPoint x: 1342, startPoint y: 448, endPoint x: 1310, endPoint y: 437, distance: 33.8
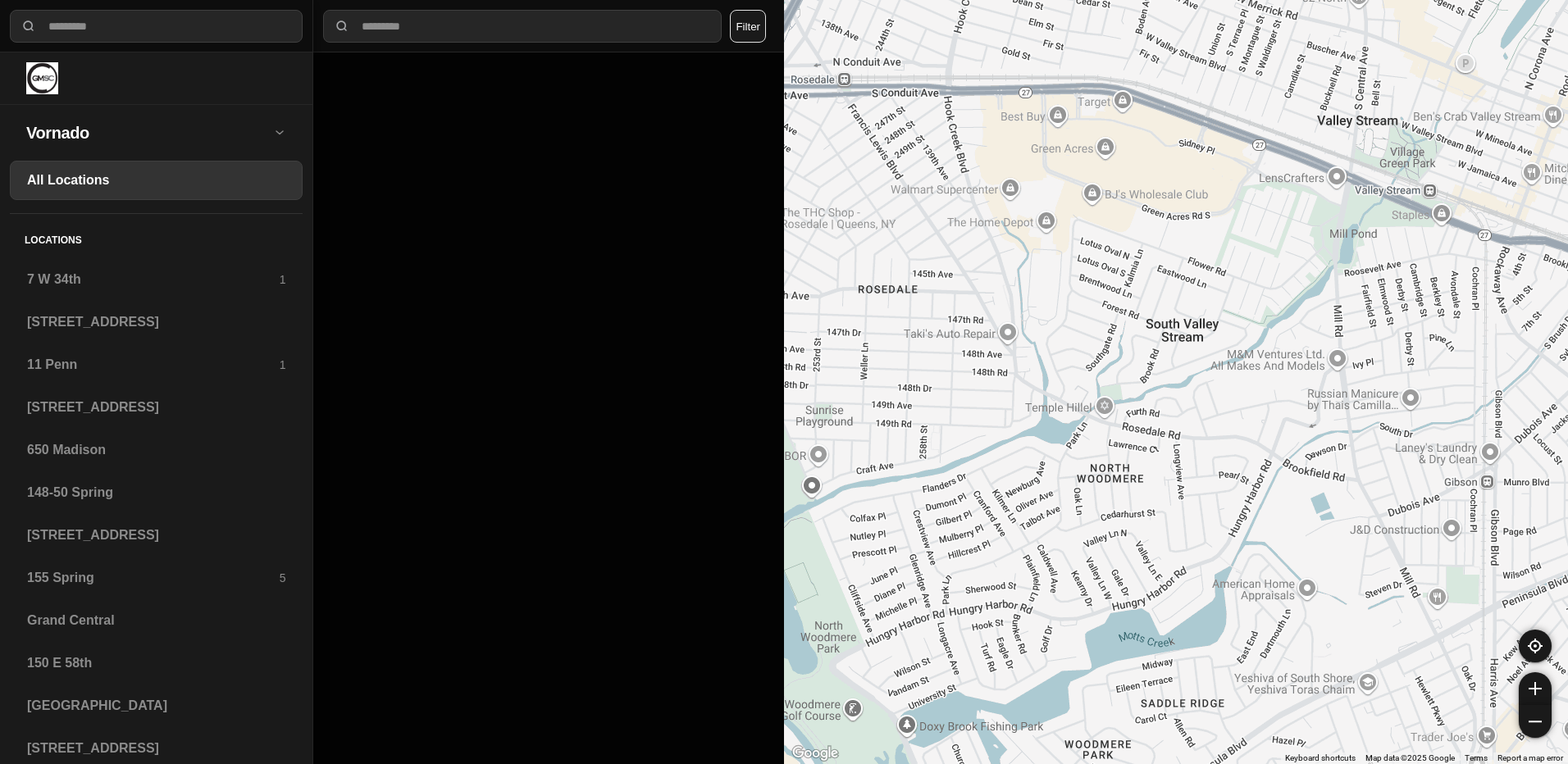
drag, startPoint x: 1207, startPoint y: 402, endPoint x: 1196, endPoint y: 512, distance: 110.5
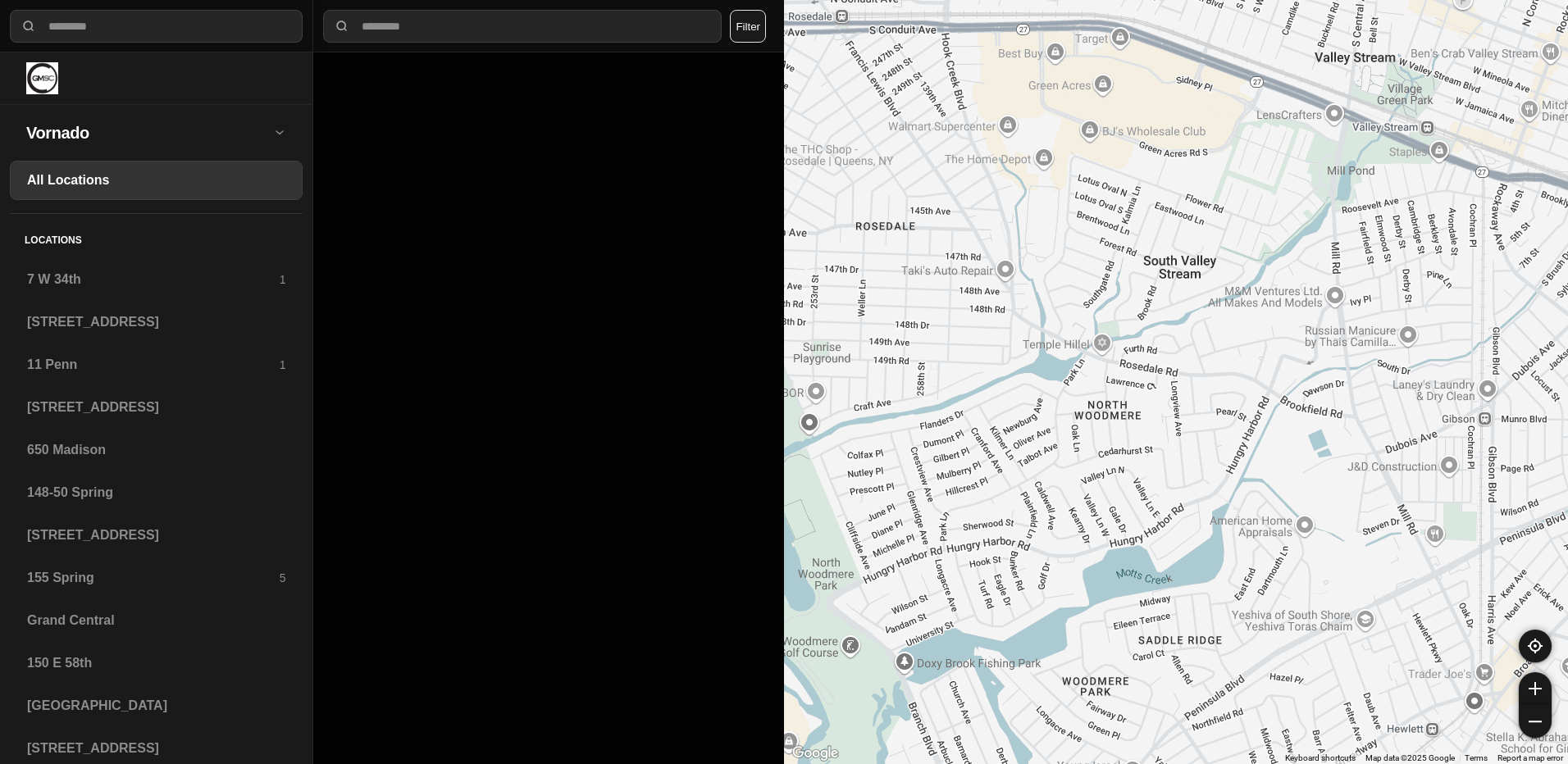
drag, startPoint x: 1206, startPoint y: 496, endPoint x: 1202, endPoint y: 427, distance: 69.1
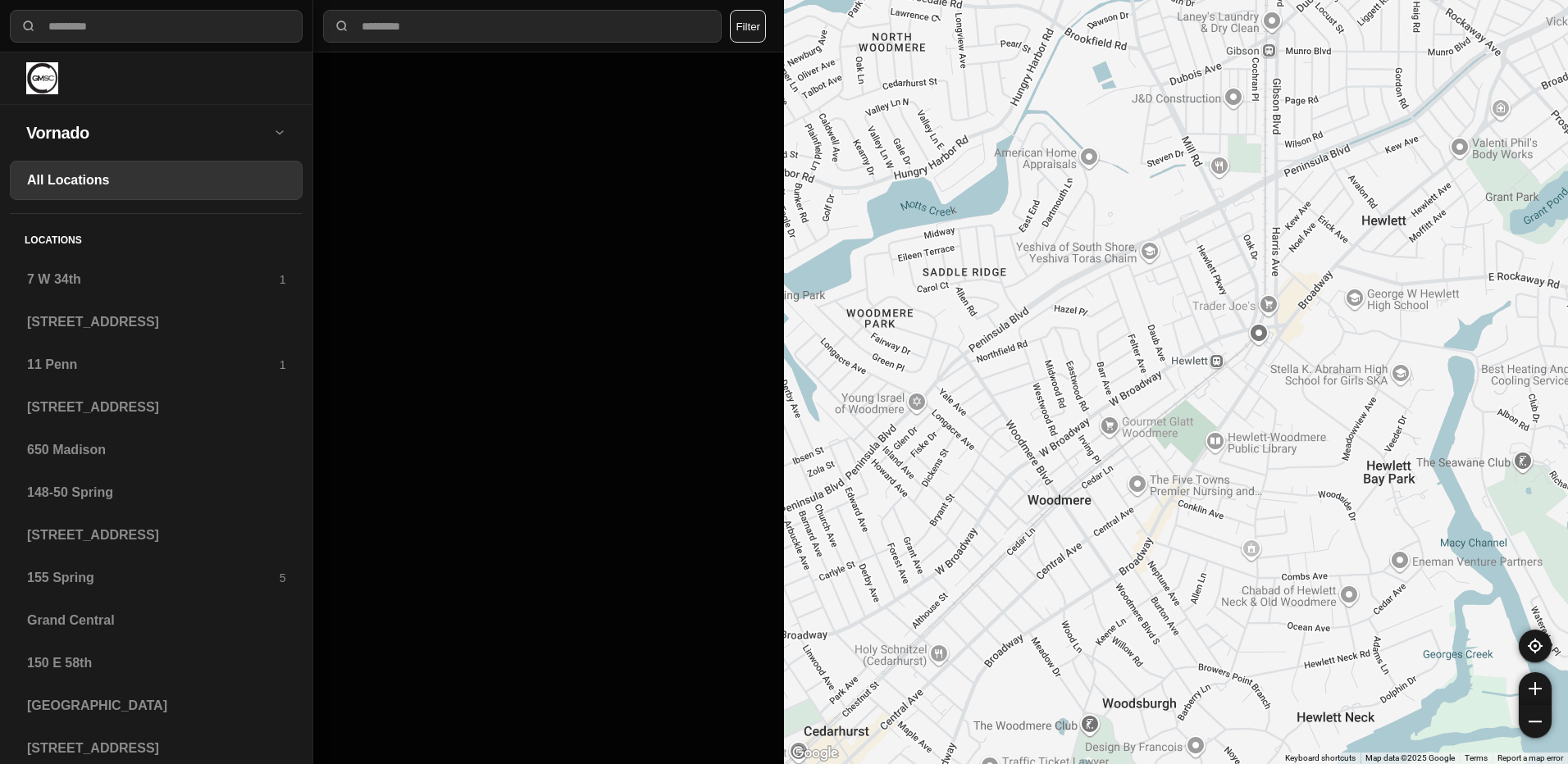
drag, startPoint x: 1409, startPoint y: 456, endPoint x: 1194, endPoint y: 89, distance: 425.3
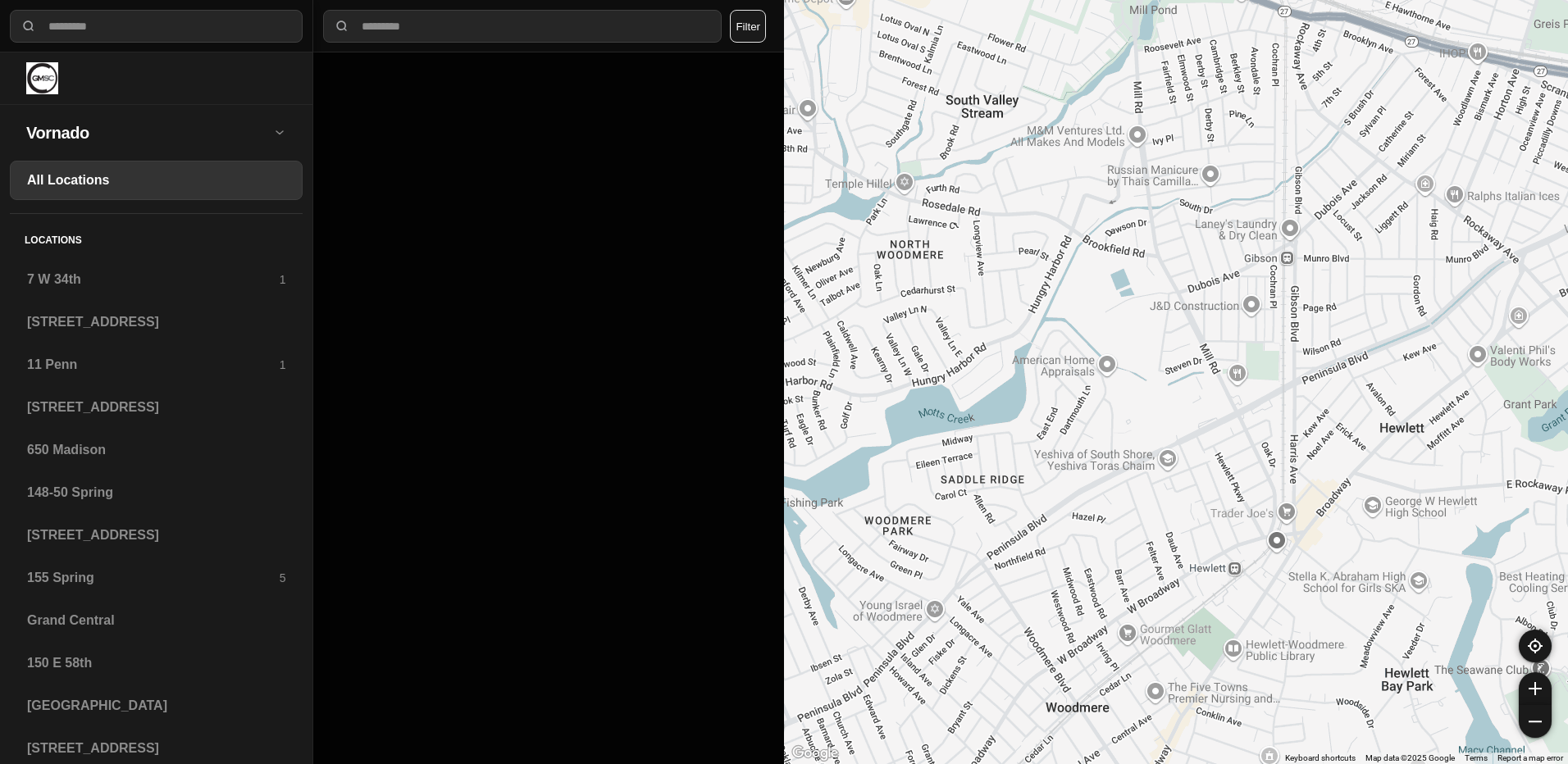
drag, startPoint x: 1155, startPoint y: 249, endPoint x: 1175, endPoint y: 465, distance: 216.9
click at [1175, 465] on div at bounding box center [1175, 382] width 784 height 764
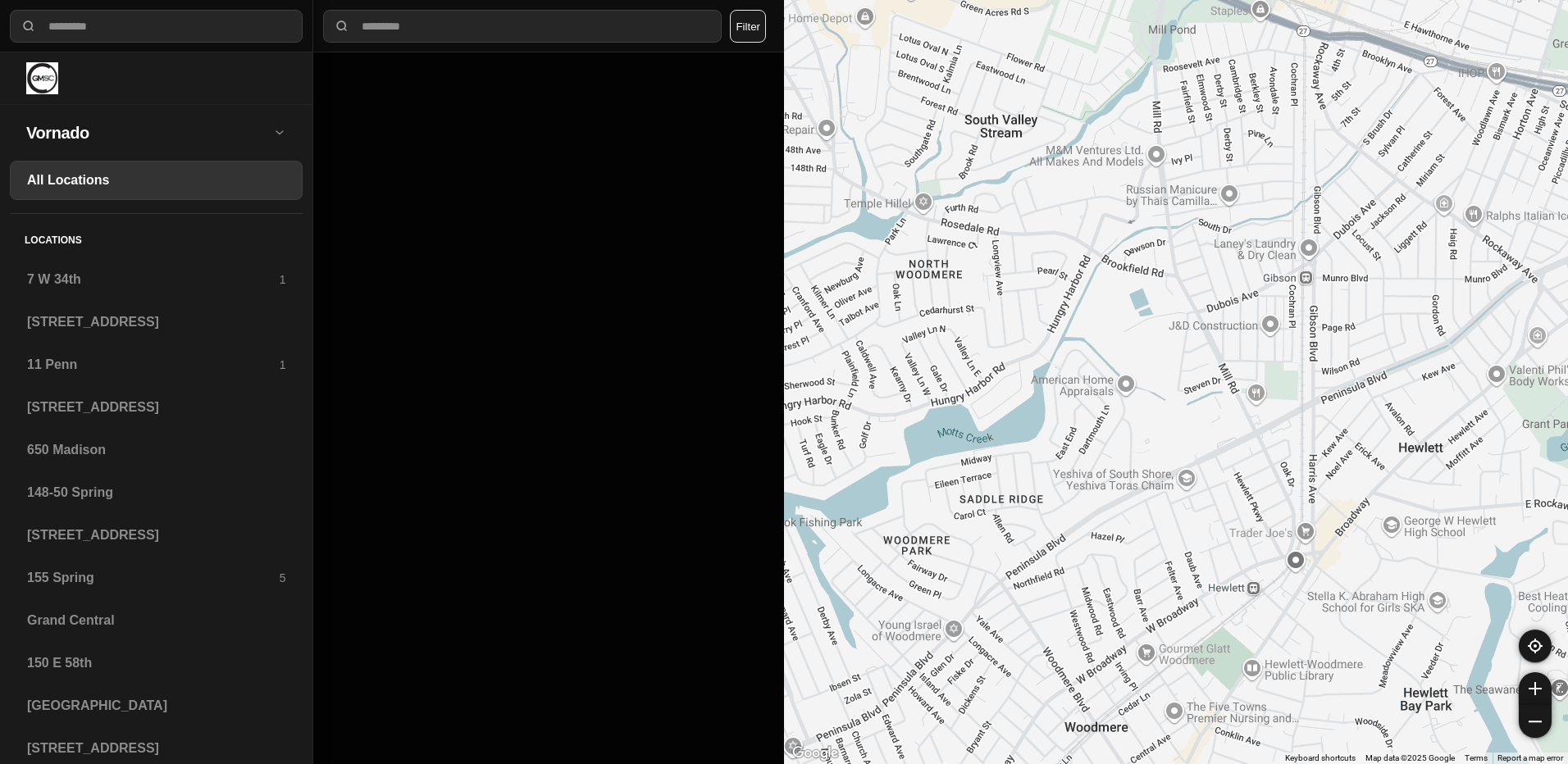
drag, startPoint x: 1100, startPoint y: 380, endPoint x: 1119, endPoint y: 429, distance: 52.6
click at [1119, 429] on div at bounding box center [1175, 382] width 784 height 764
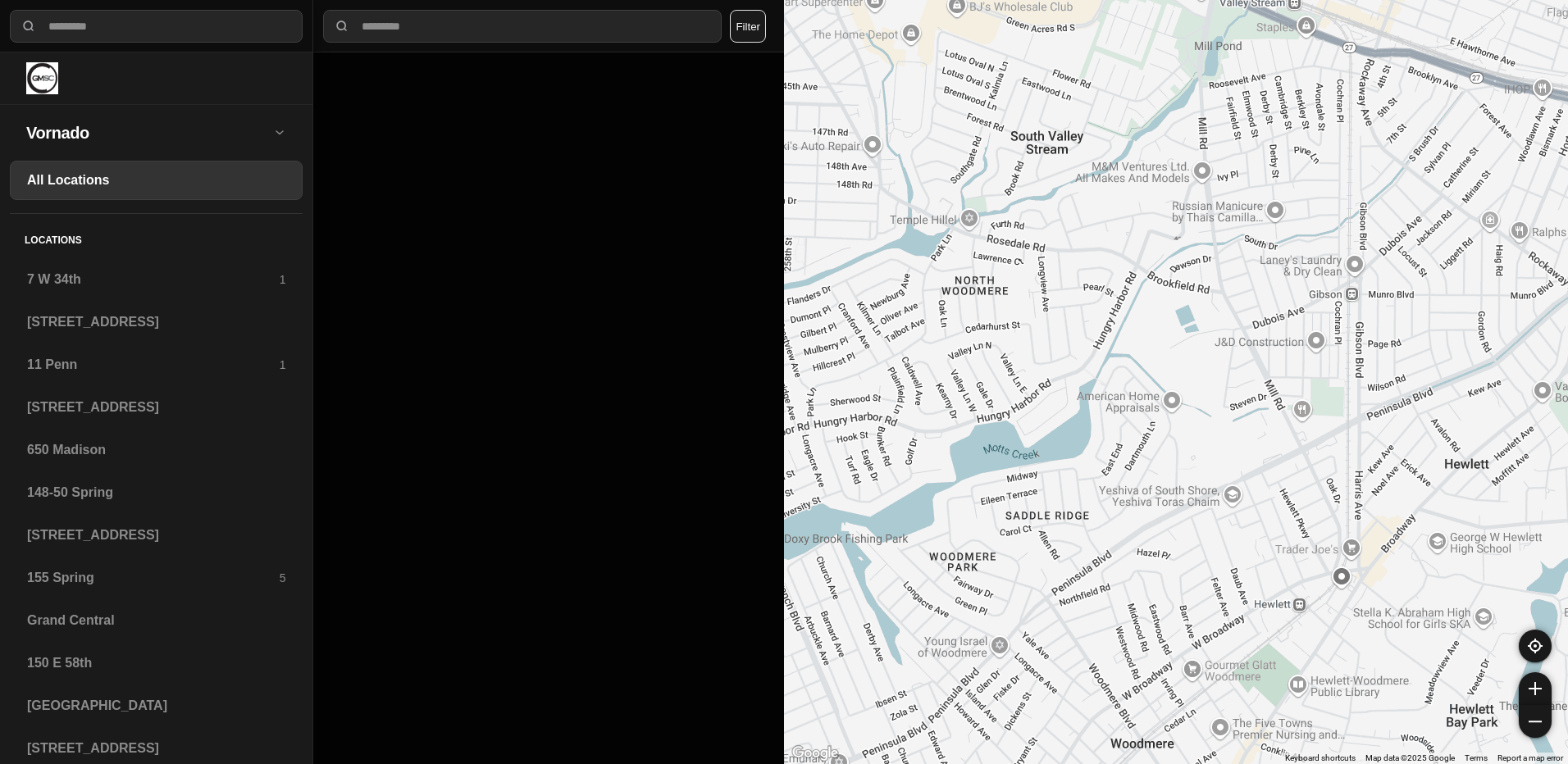
drag, startPoint x: 1185, startPoint y: 380, endPoint x: 1238, endPoint y: 405, distance: 58.6
click at [1238, 405] on div at bounding box center [1175, 382] width 784 height 764
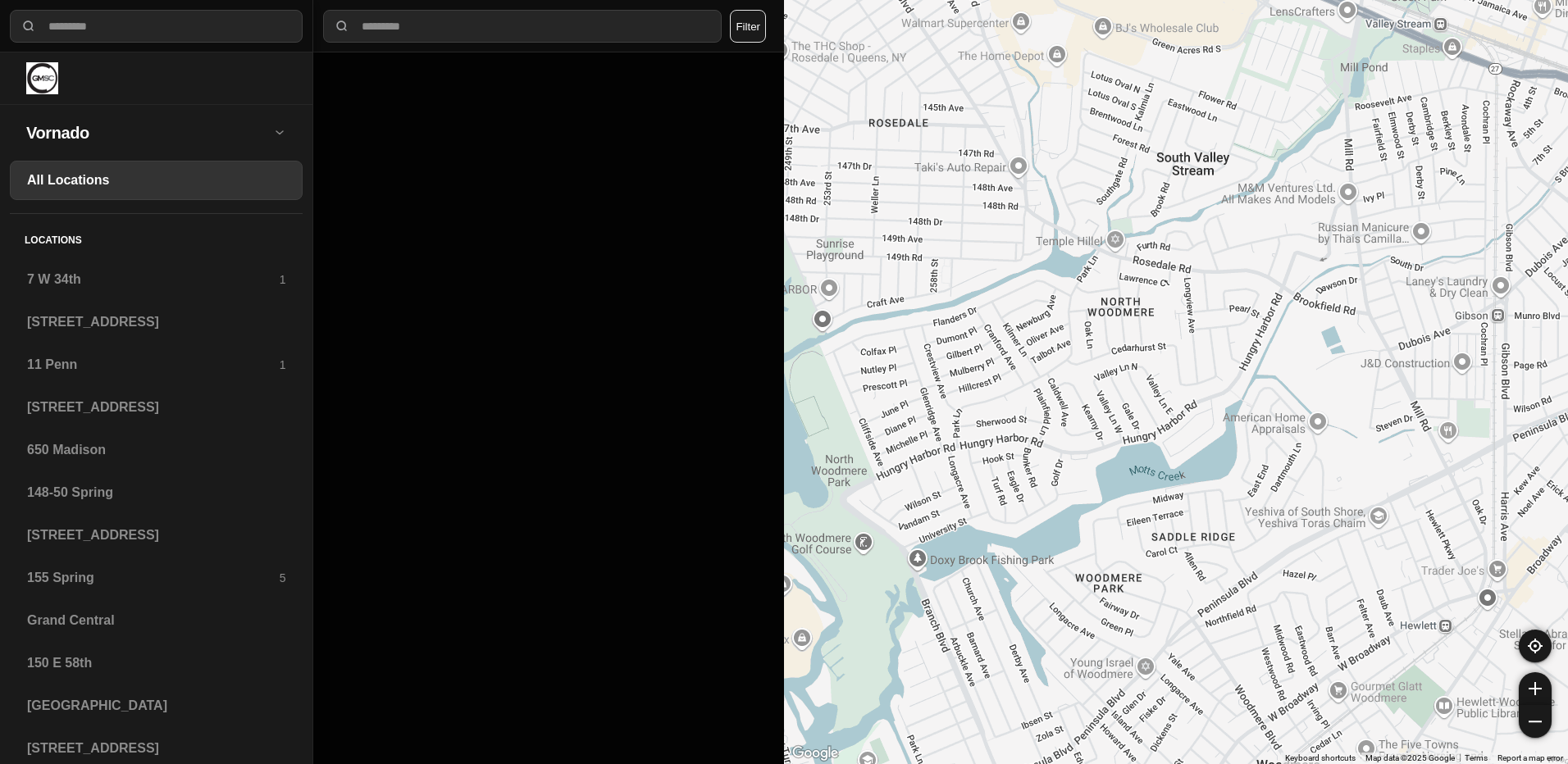
drag, startPoint x: 1218, startPoint y: 428, endPoint x: 1364, endPoint y: 447, distance: 147.2
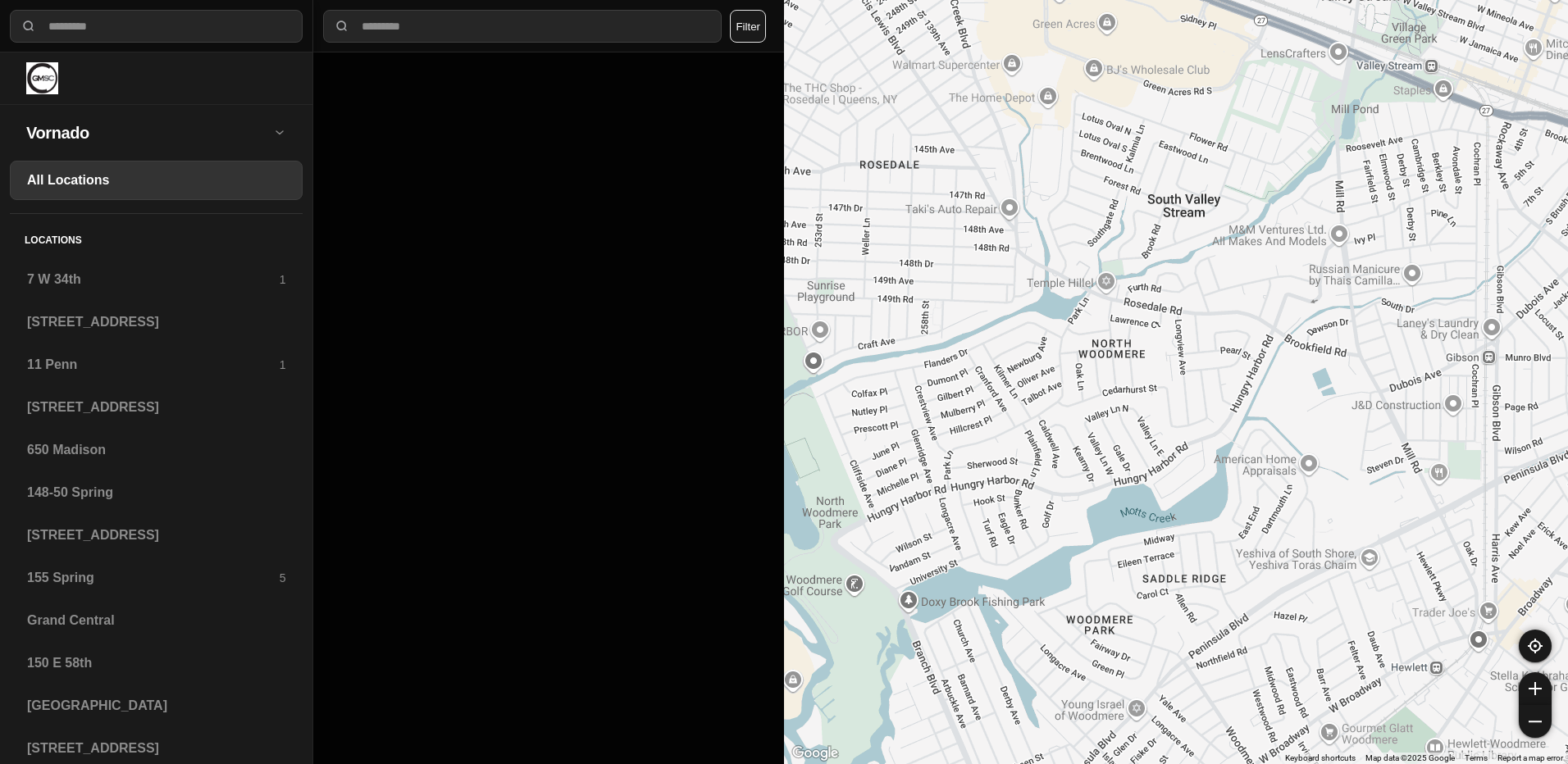
drag, startPoint x: 1401, startPoint y: 462, endPoint x: 1390, endPoint y: 502, distance: 41.5
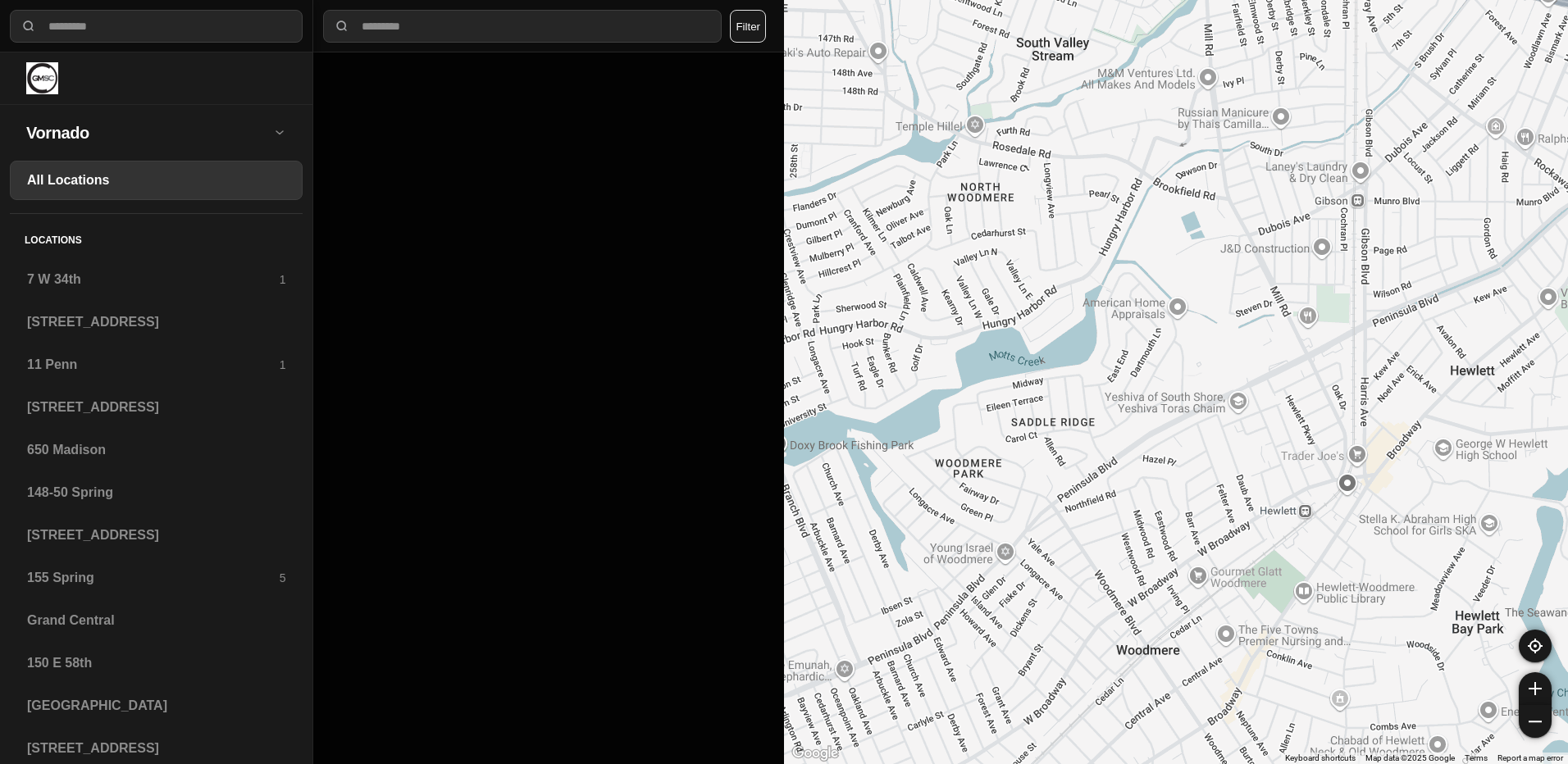
drag, startPoint x: 1350, startPoint y: 422, endPoint x: 1213, endPoint y: 265, distance: 208.4
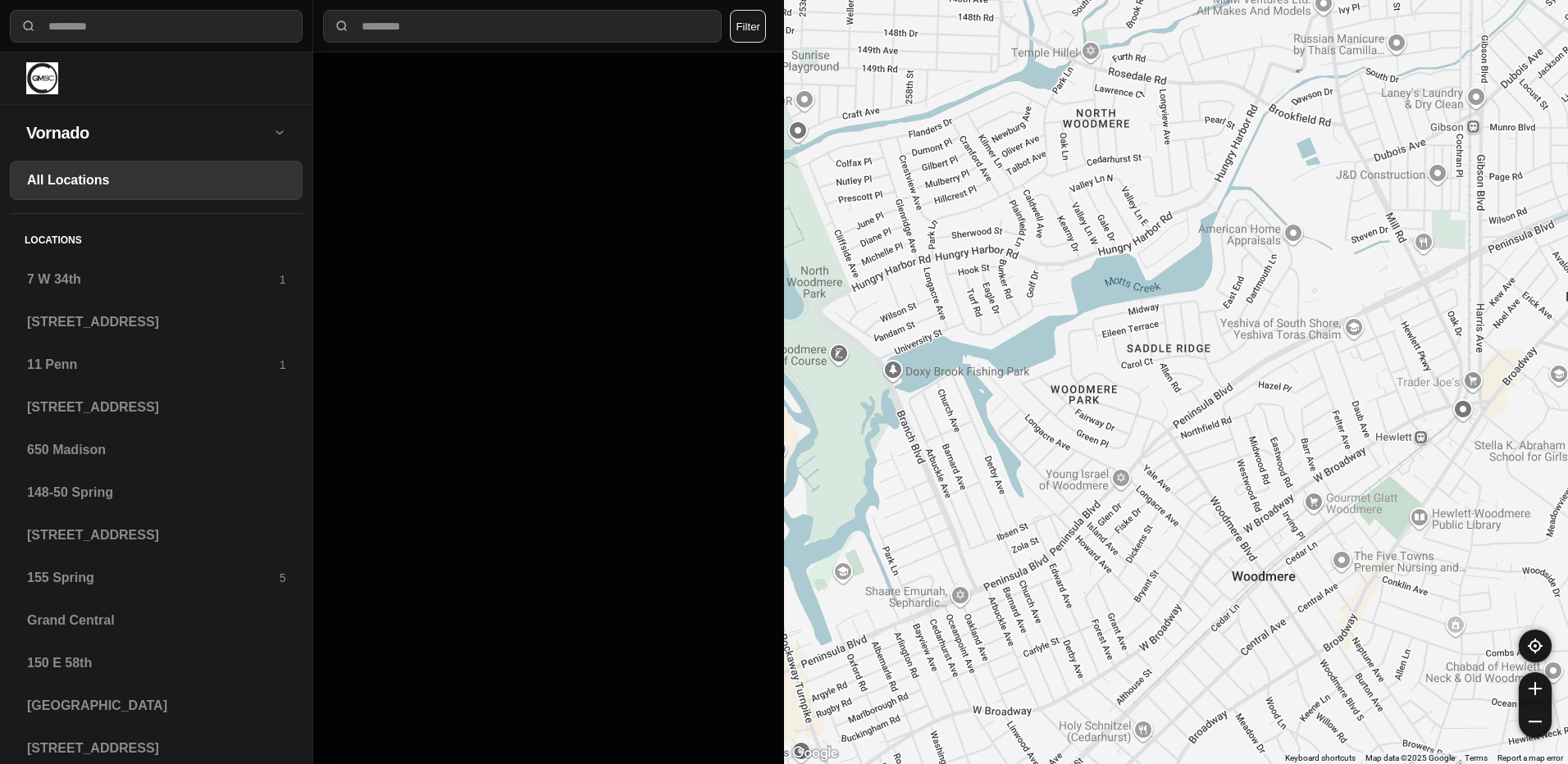
drag, startPoint x: 1089, startPoint y: 545, endPoint x: 1206, endPoint y: 472, distance: 137.9
click at [1206, 472] on div at bounding box center [1175, 382] width 784 height 764
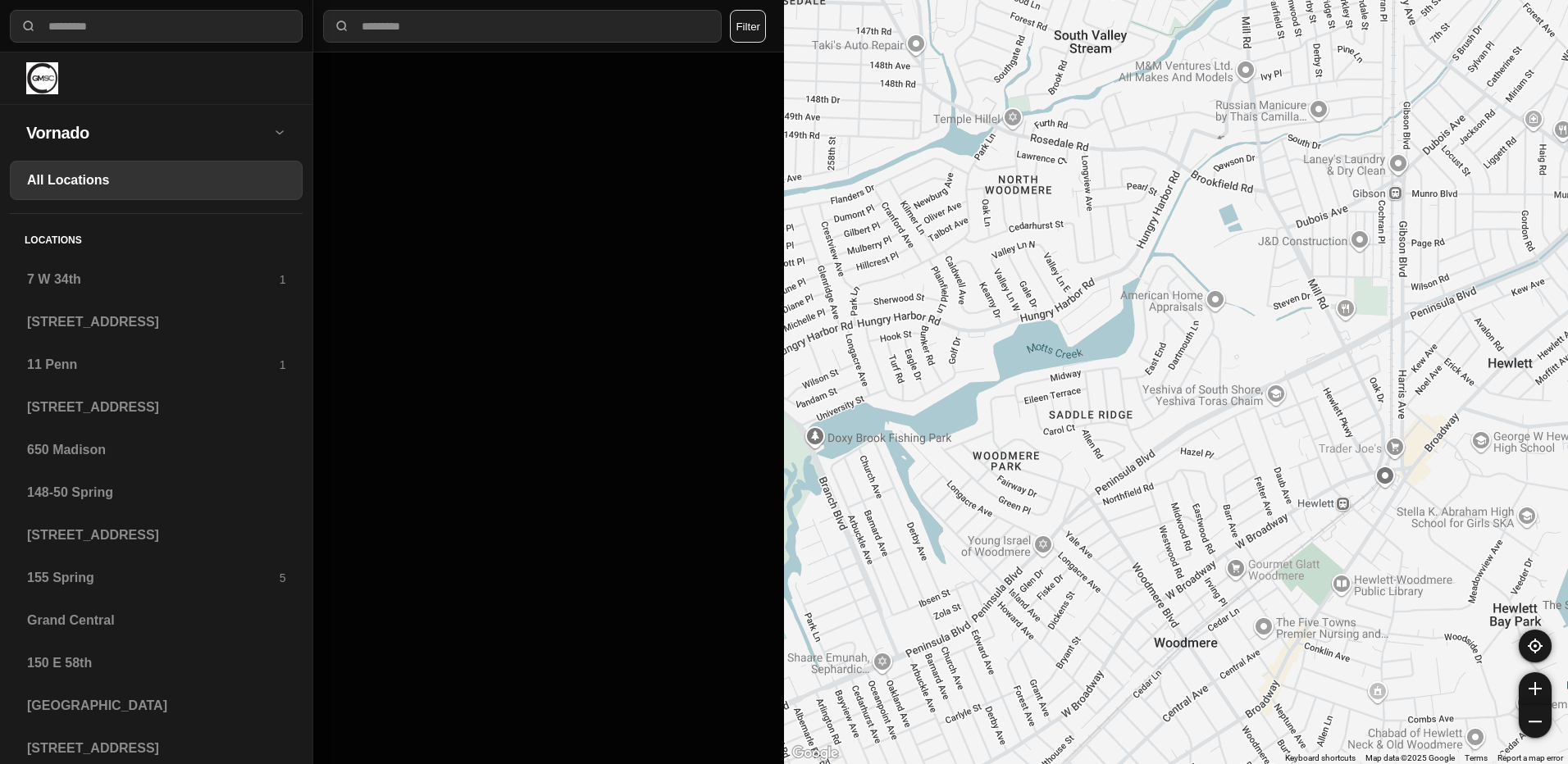
drag, startPoint x: 1211, startPoint y: 415, endPoint x: 1131, endPoint y: 484, distance: 105.6
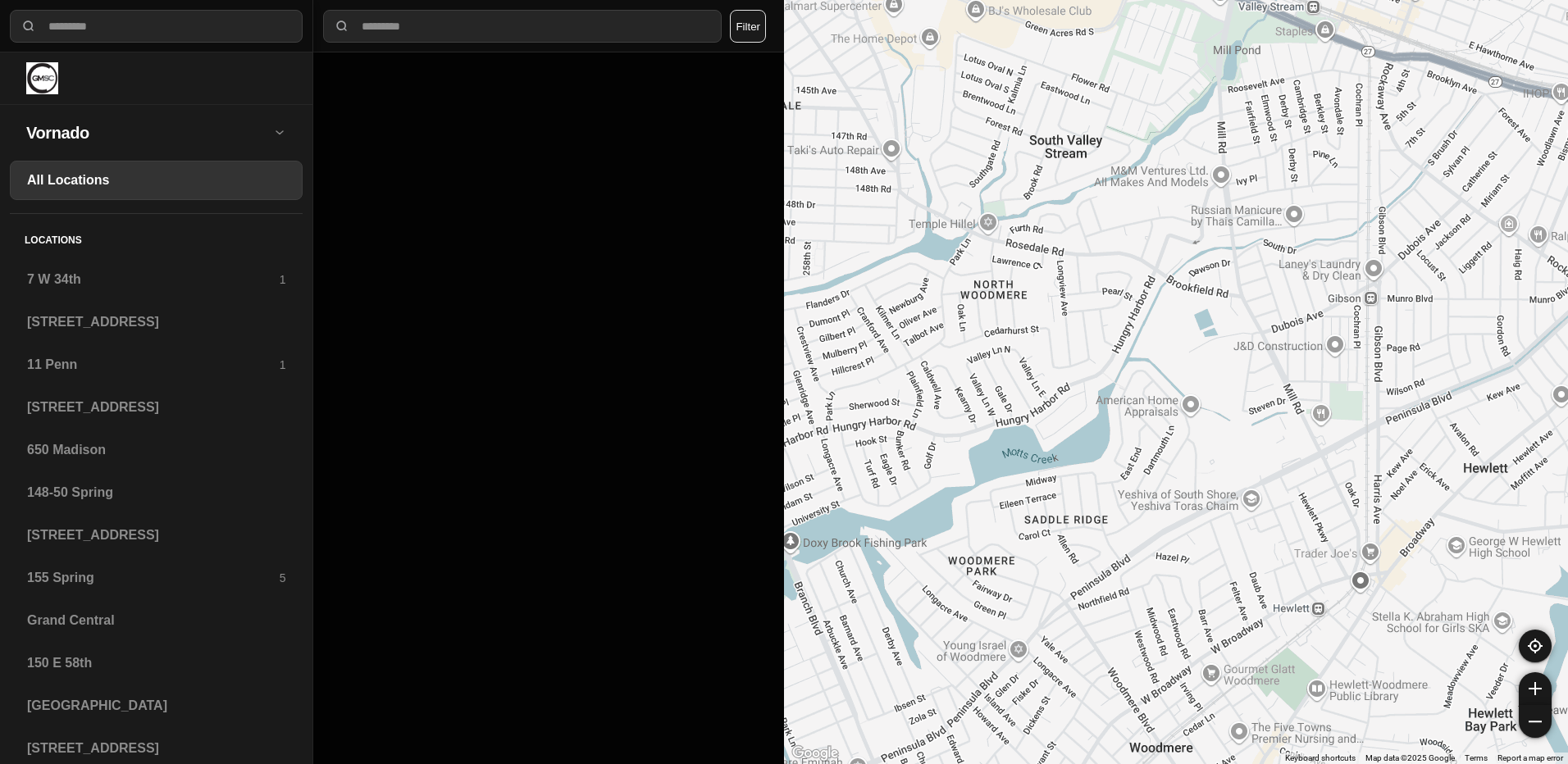
drag, startPoint x: 1180, startPoint y: 386, endPoint x: 1155, endPoint y: 495, distance: 111.8
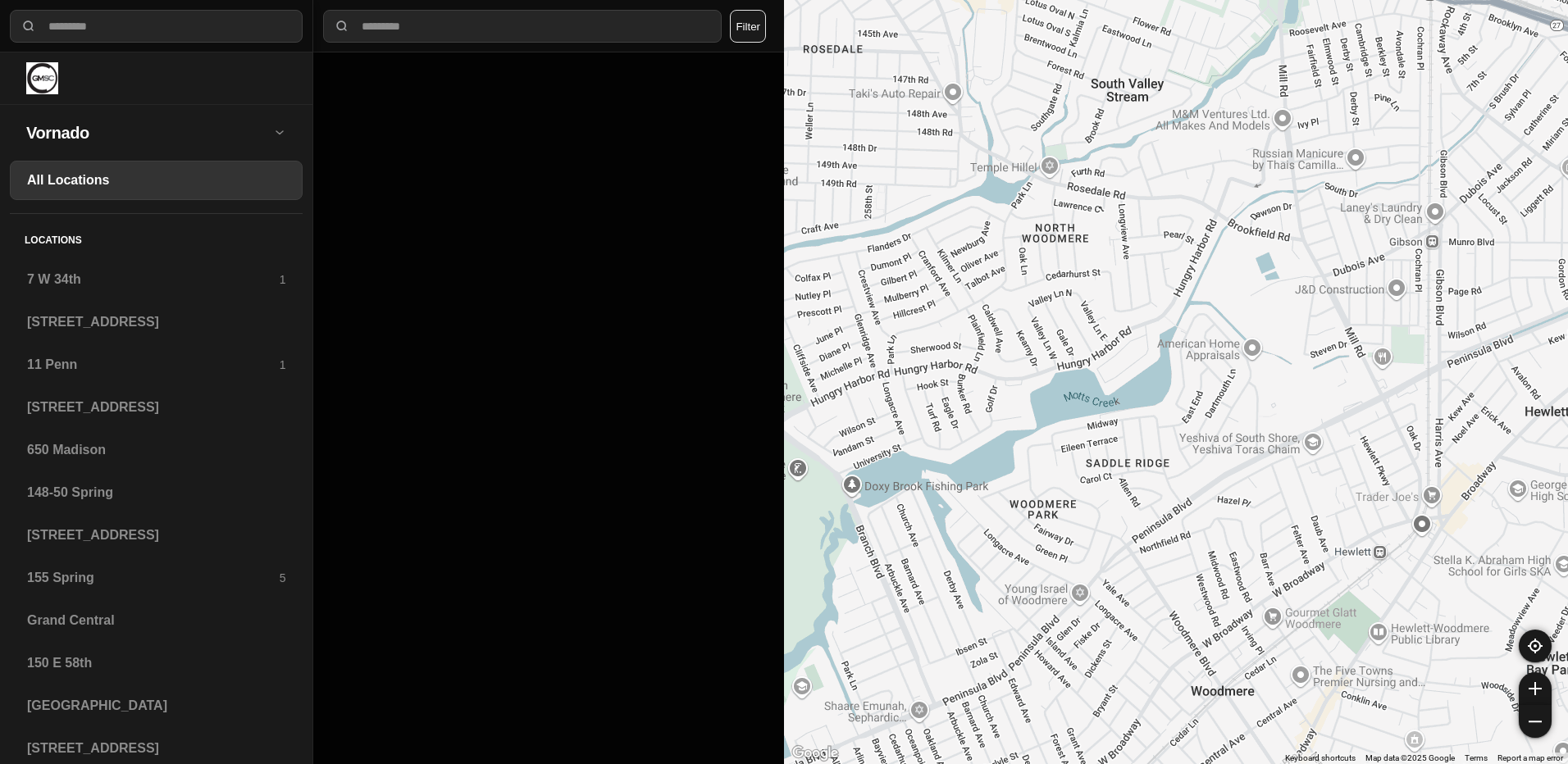
drag, startPoint x: 1106, startPoint y: 498, endPoint x: 1173, endPoint y: 436, distance: 91.3
click at [1173, 436] on div at bounding box center [1175, 382] width 784 height 764
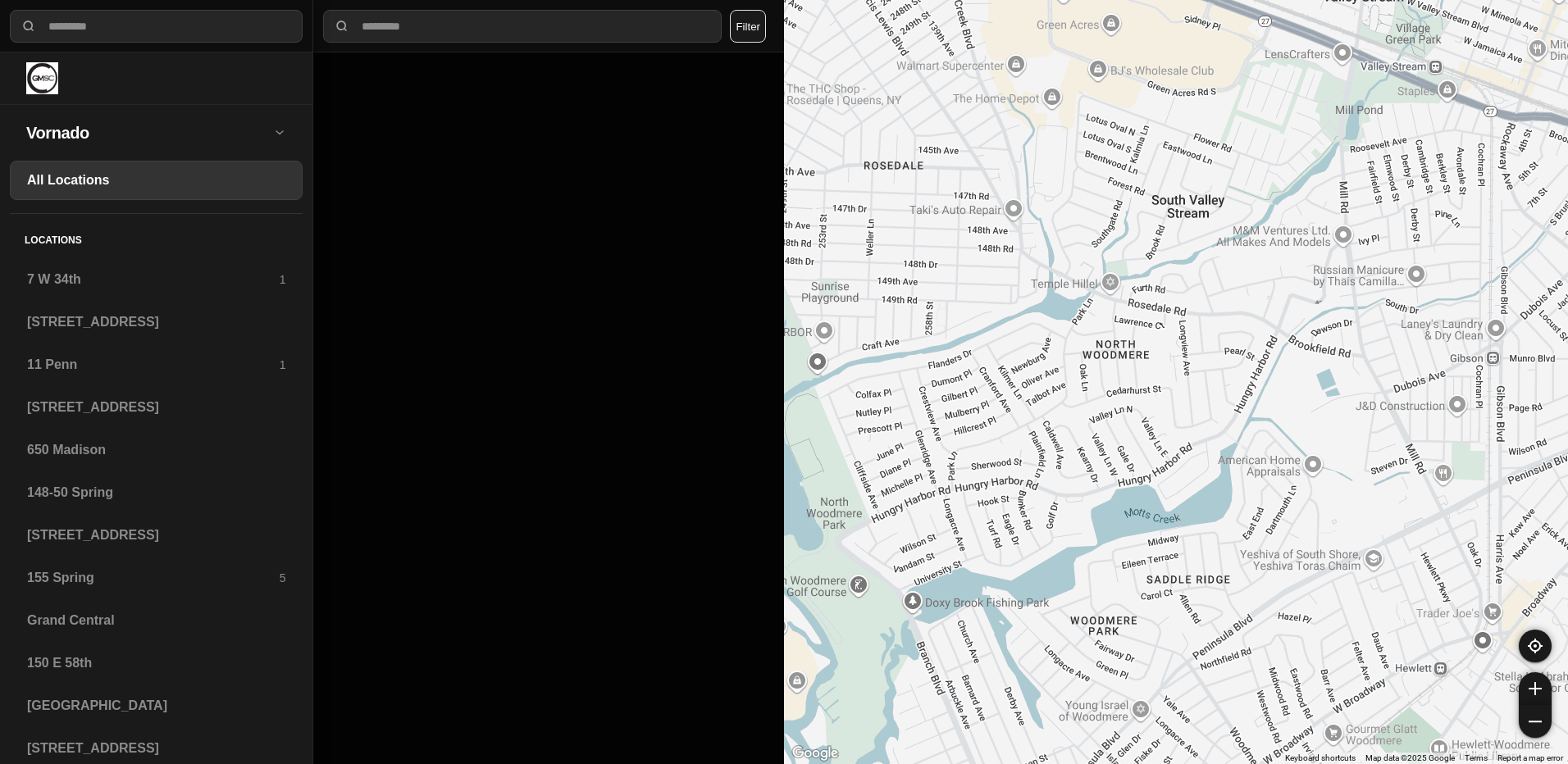
drag, startPoint x: 1207, startPoint y: 430, endPoint x: 1268, endPoint y: 548, distance: 132.8
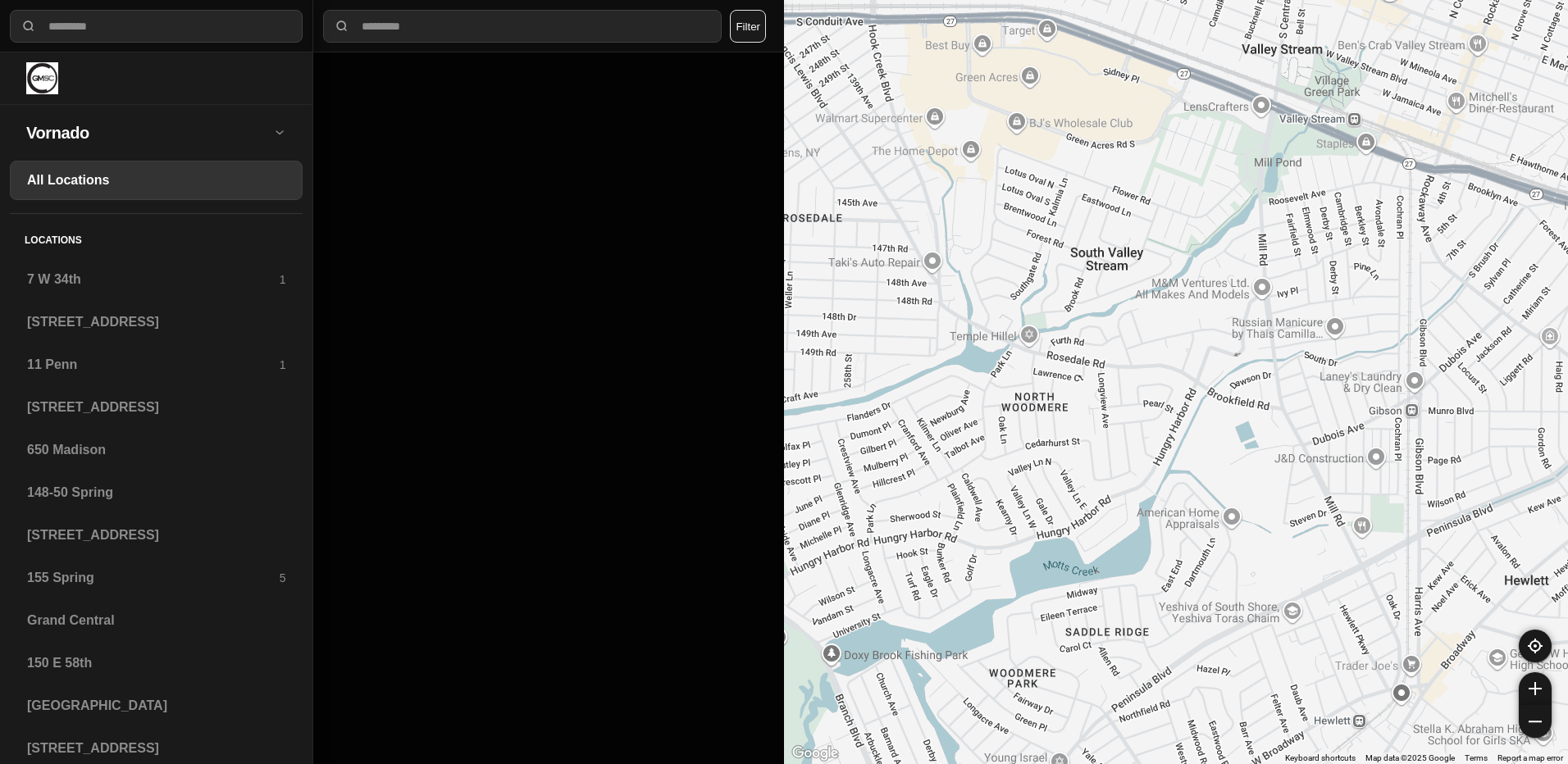
drag, startPoint x: 1266, startPoint y: 420, endPoint x: 1160, endPoint y: 486, distance: 124.9
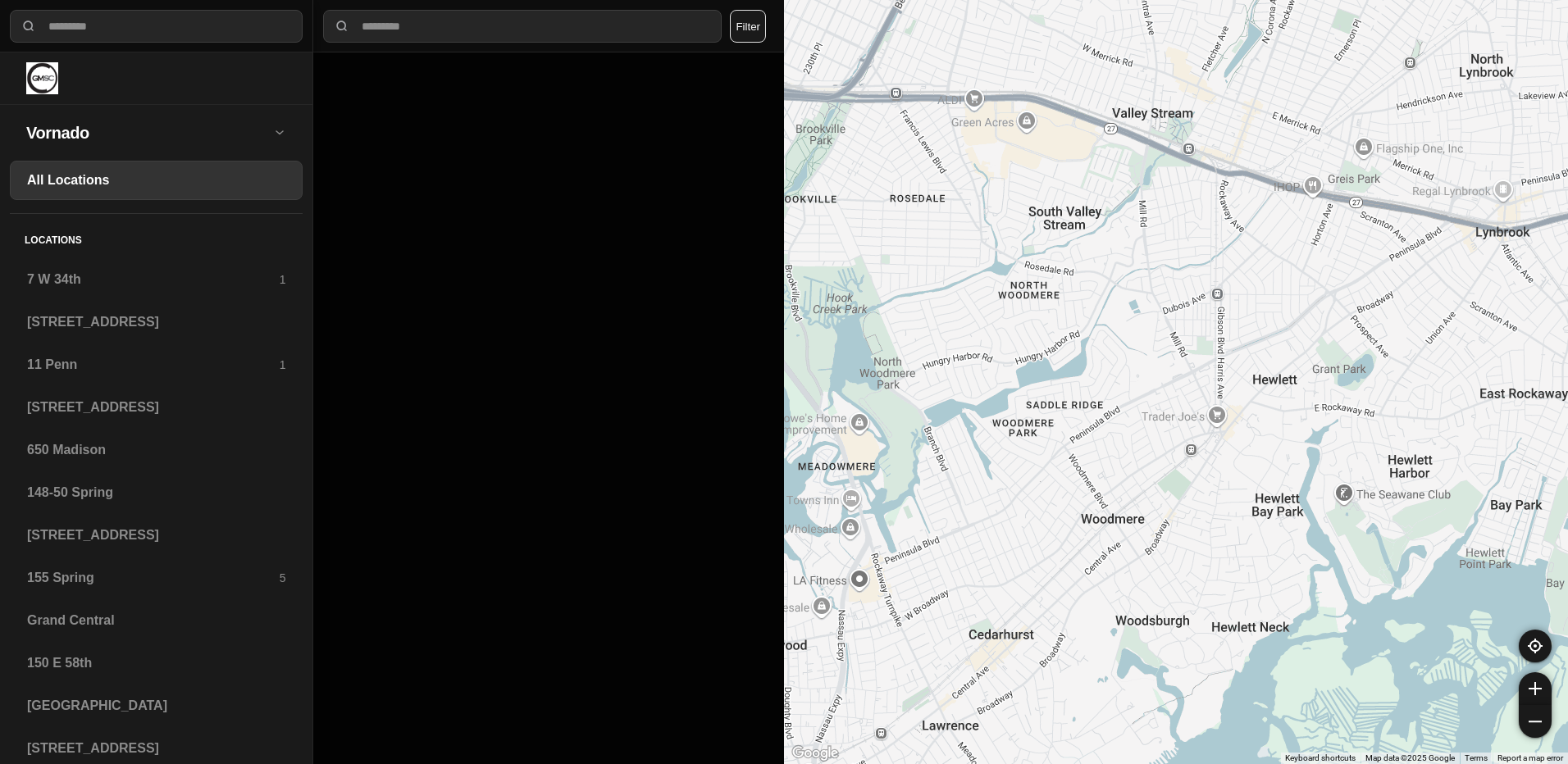
drag, startPoint x: 1248, startPoint y: 455, endPoint x: 1170, endPoint y: 367, distance: 117.6
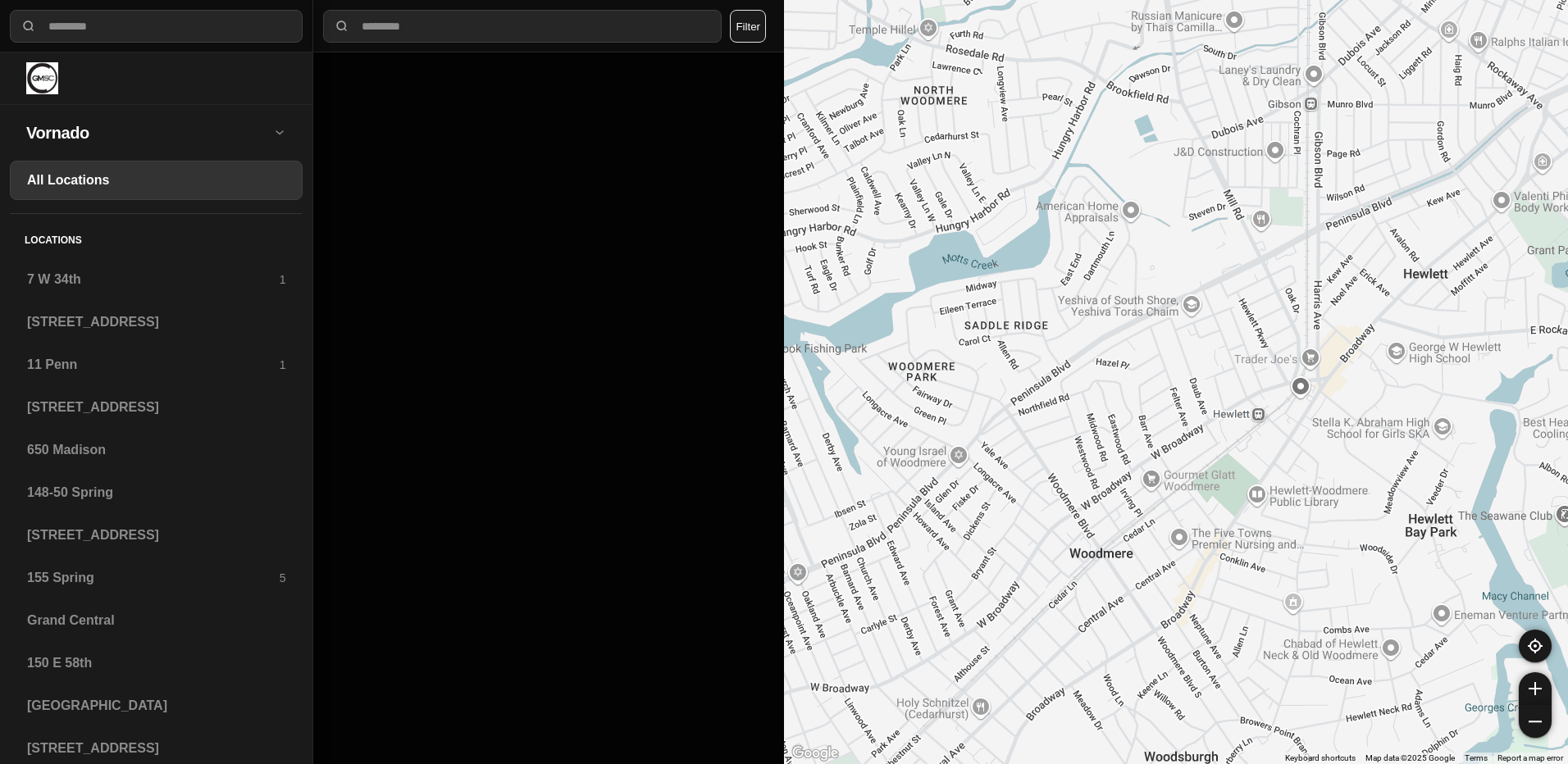
drag, startPoint x: 1121, startPoint y: 451, endPoint x: 1059, endPoint y: 267, distance: 194.2
click at [1059, 267] on div at bounding box center [1175, 382] width 784 height 764
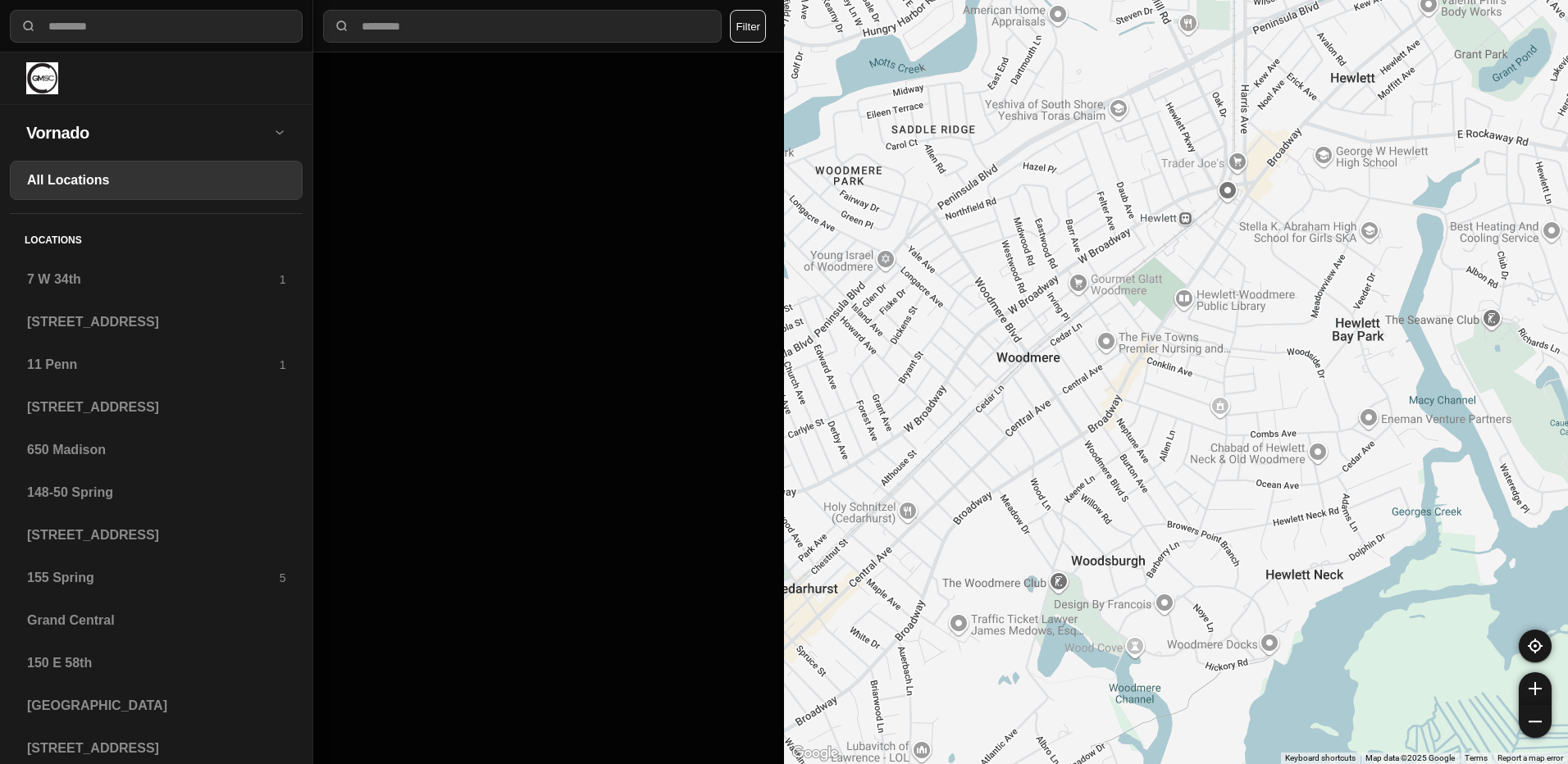
drag, startPoint x: 1113, startPoint y: 481, endPoint x: 1064, endPoint y: 344, distance: 145.5
click at [1064, 344] on div at bounding box center [1175, 382] width 784 height 764
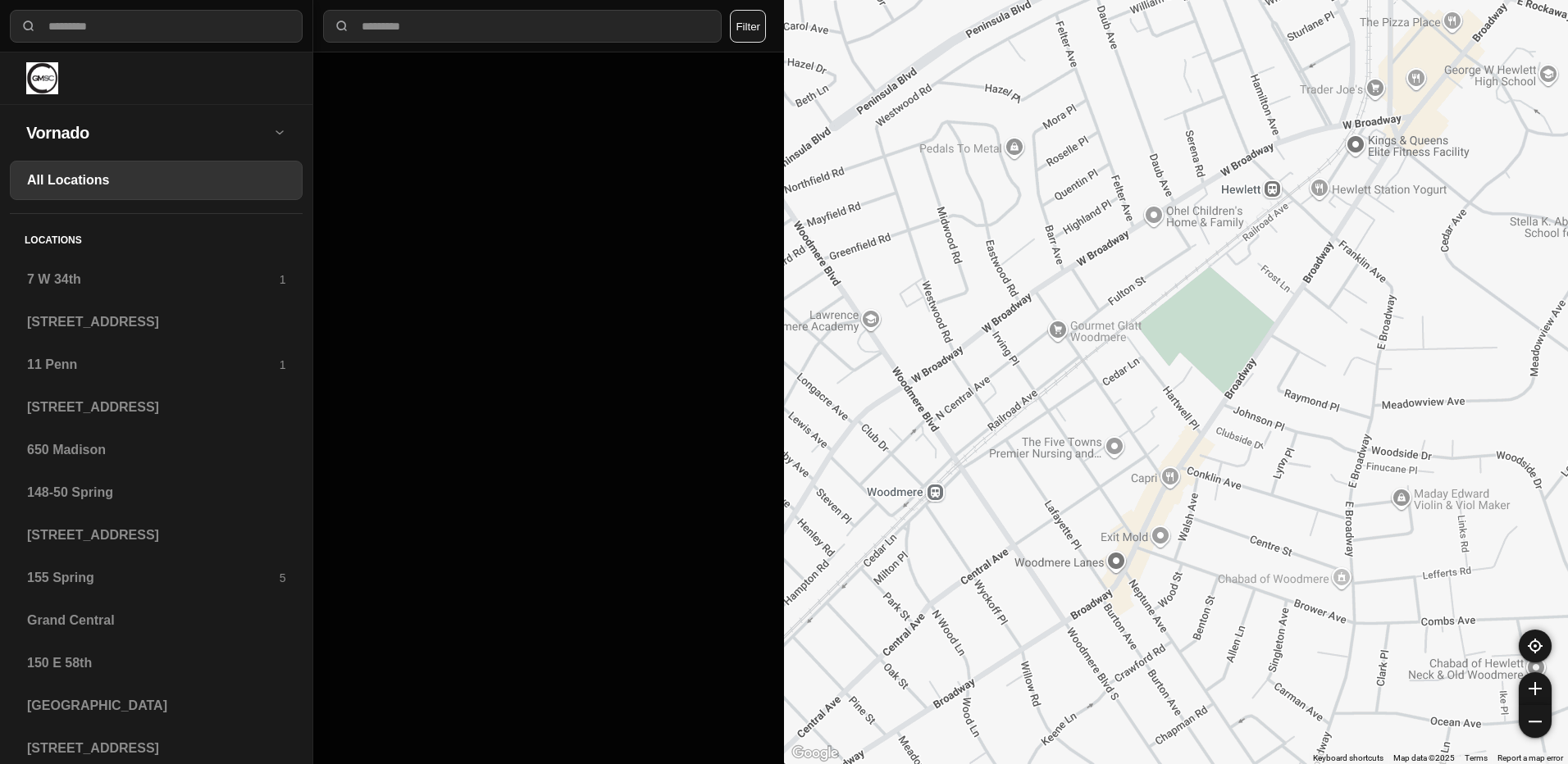
drag, startPoint x: 1185, startPoint y: 407, endPoint x: 1078, endPoint y: 442, distance: 112.6
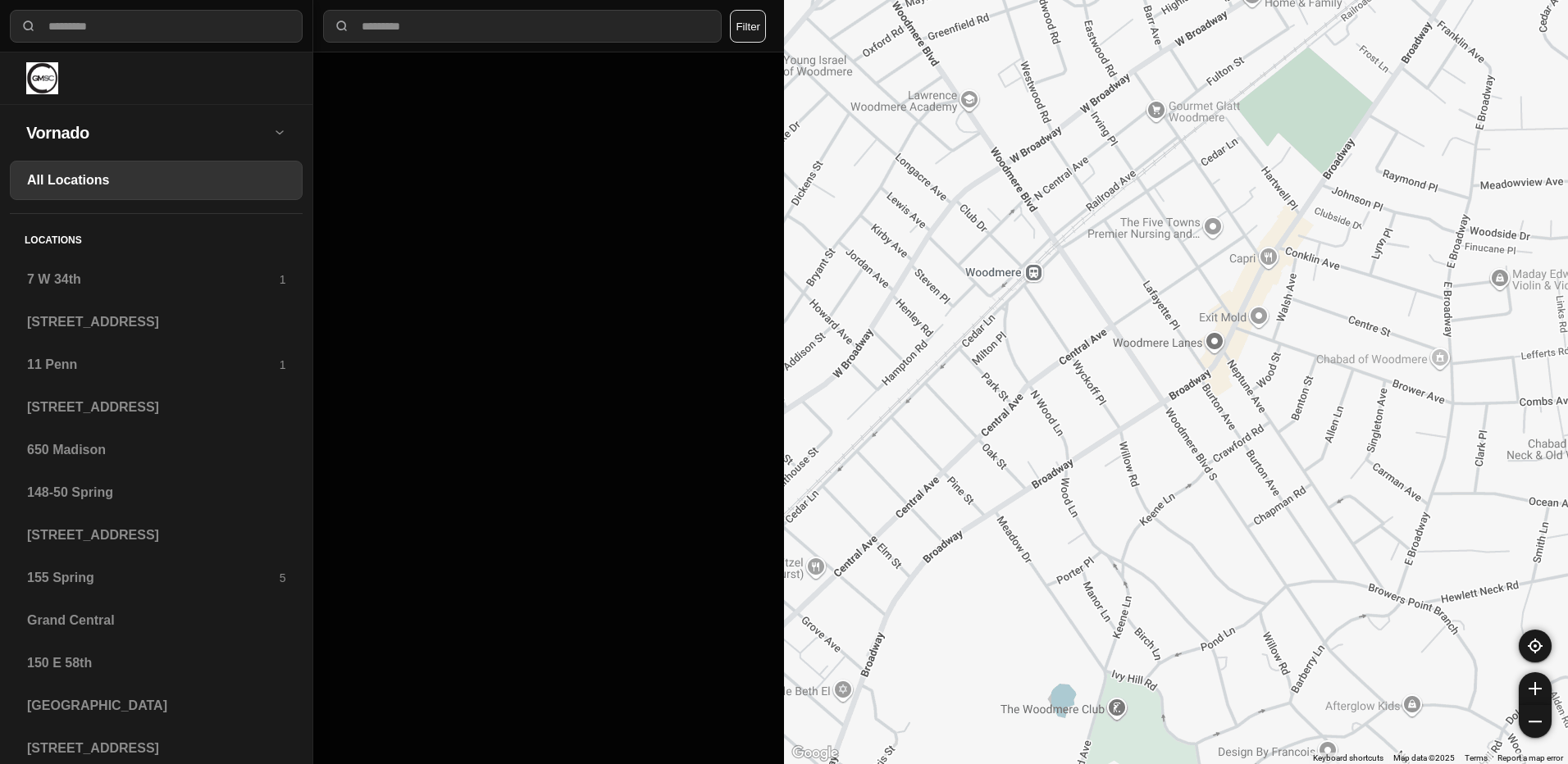
drag, startPoint x: 1065, startPoint y: 517, endPoint x: 1122, endPoint y: 360, distance: 167.0
click at [1122, 360] on div at bounding box center [1175, 382] width 784 height 764
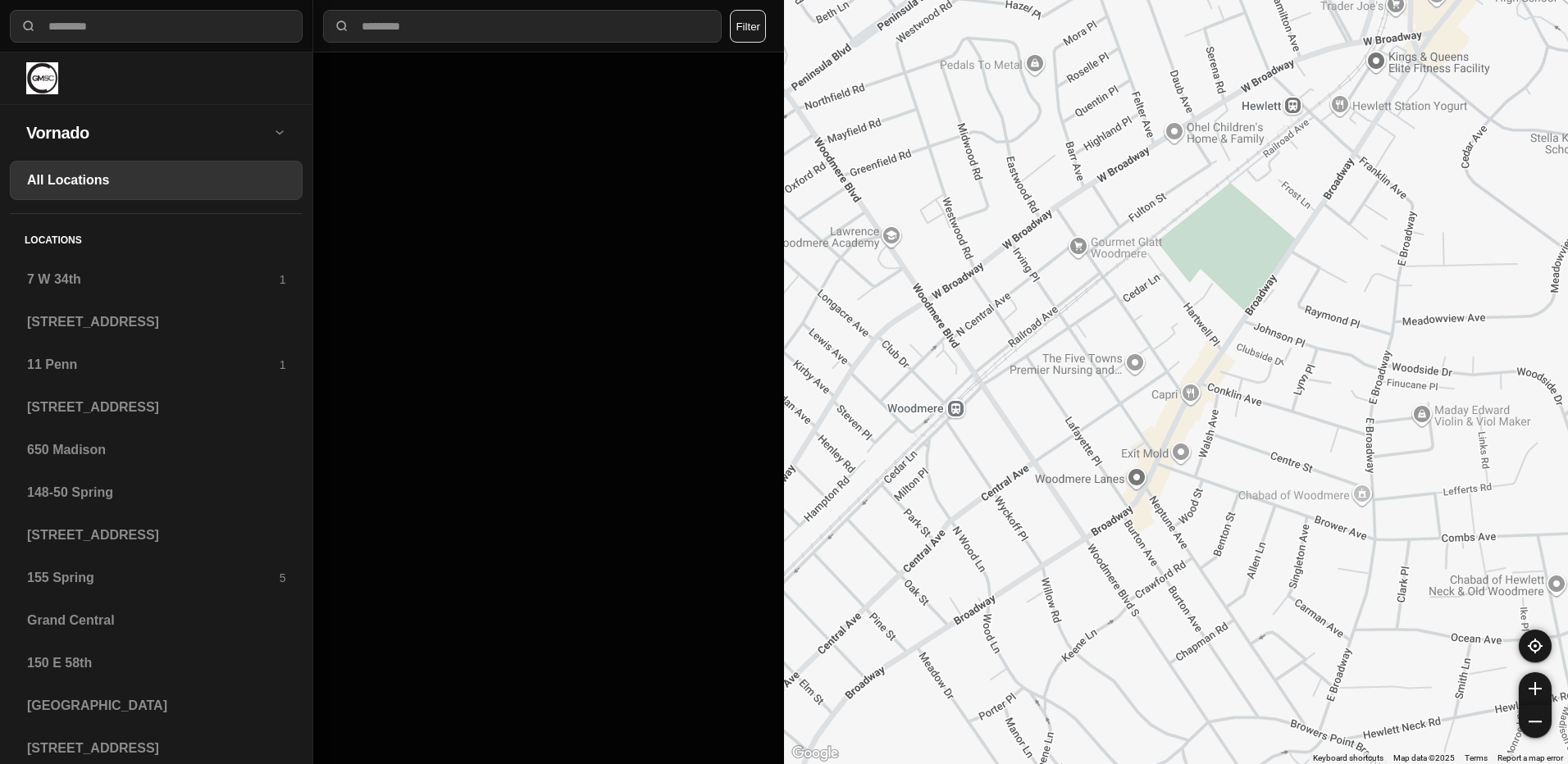
drag, startPoint x: 1140, startPoint y: 304, endPoint x: 1051, endPoint y: 436, distance: 159.2
click at [1051, 436] on div at bounding box center [1175, 382] width 784 height 764
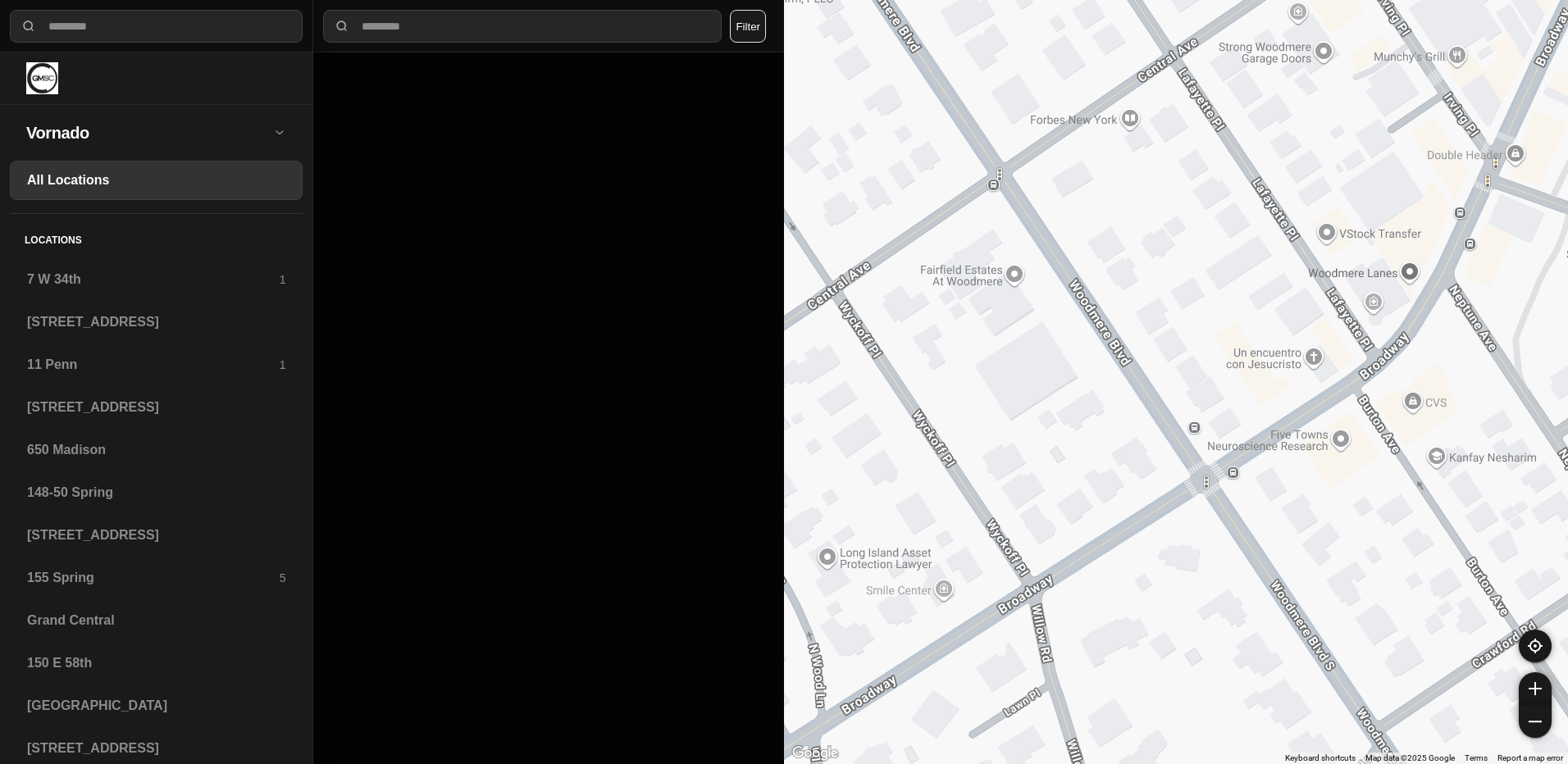
drag, startPoint x: 1079, startPoint y: 357, endPoint x: 1153, endPoint y: 228, distance: 148.7
click at [1153, 228] on div at bounding box center [1175, 382] width 784 height 764
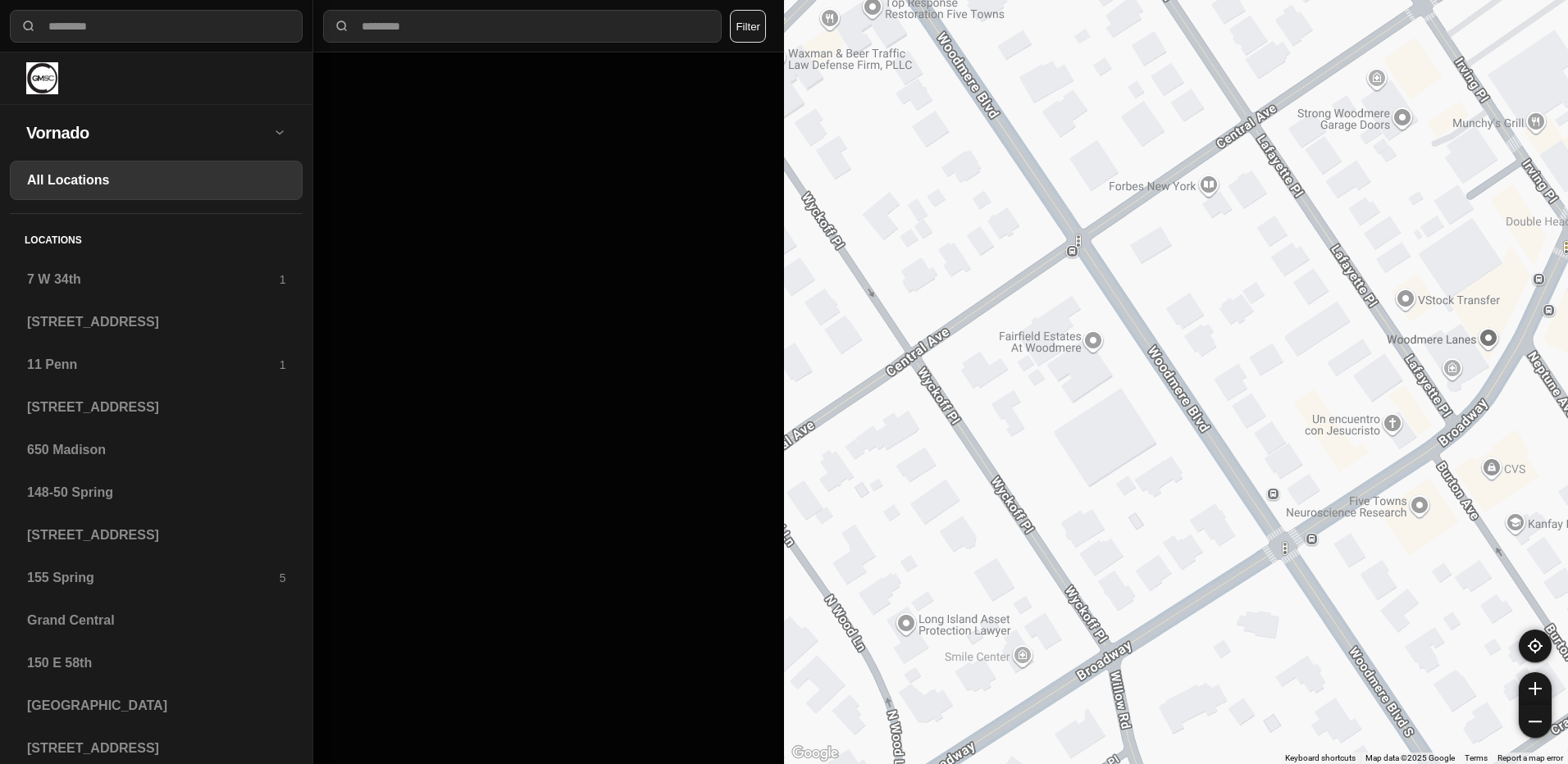
drag, startPoint x: 1091, startPoint y: 440, endPoint x: 1169, endPoint y: 513, distance: 106.8
click at [1169, 513] on div at bounding box center [1175, 382] width 784 height 764
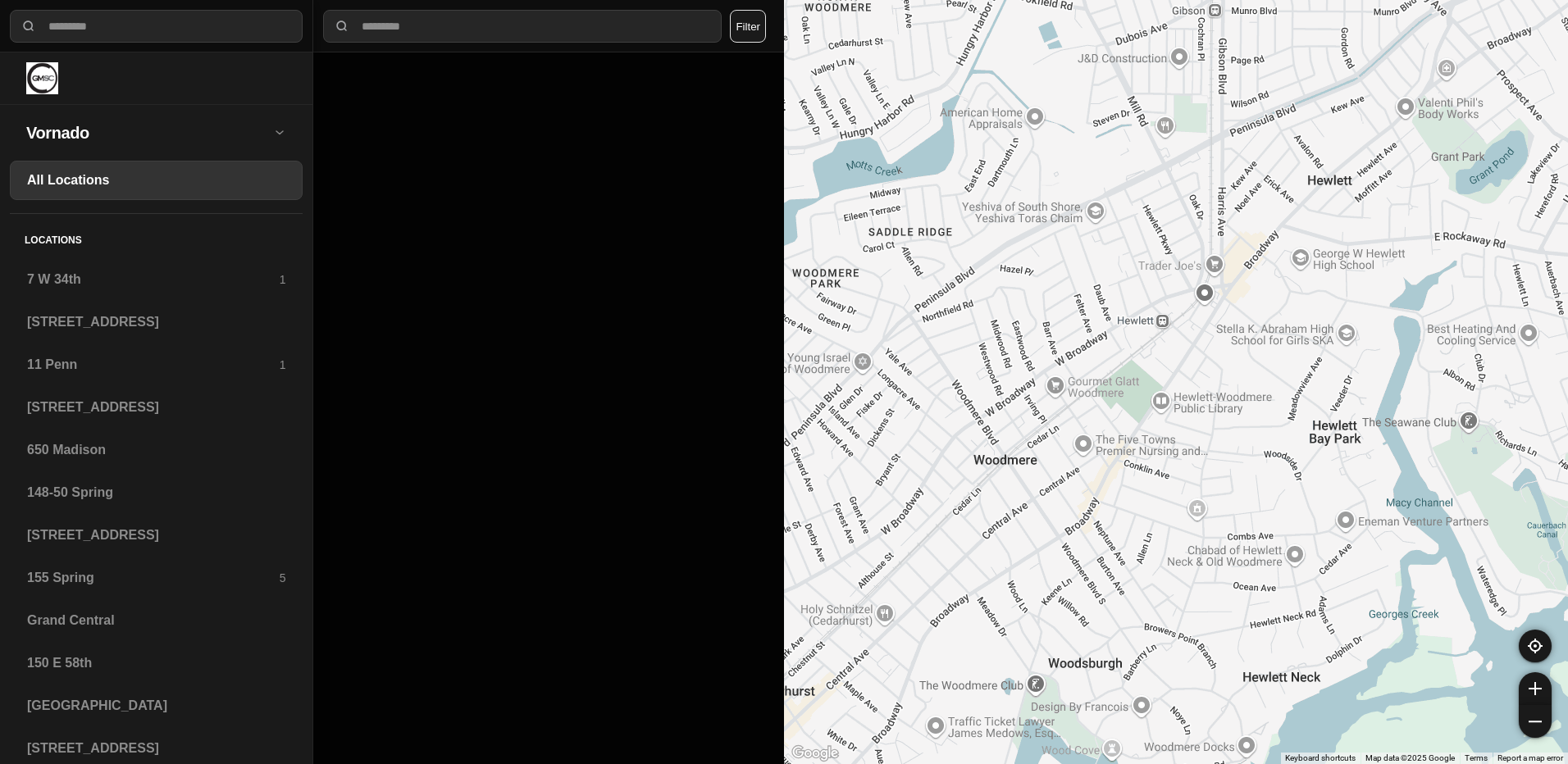
drag, startPoint x: 1399, startPoint y: 464, endPoint x: 1325, endPoint y: 483, distance: 76.4
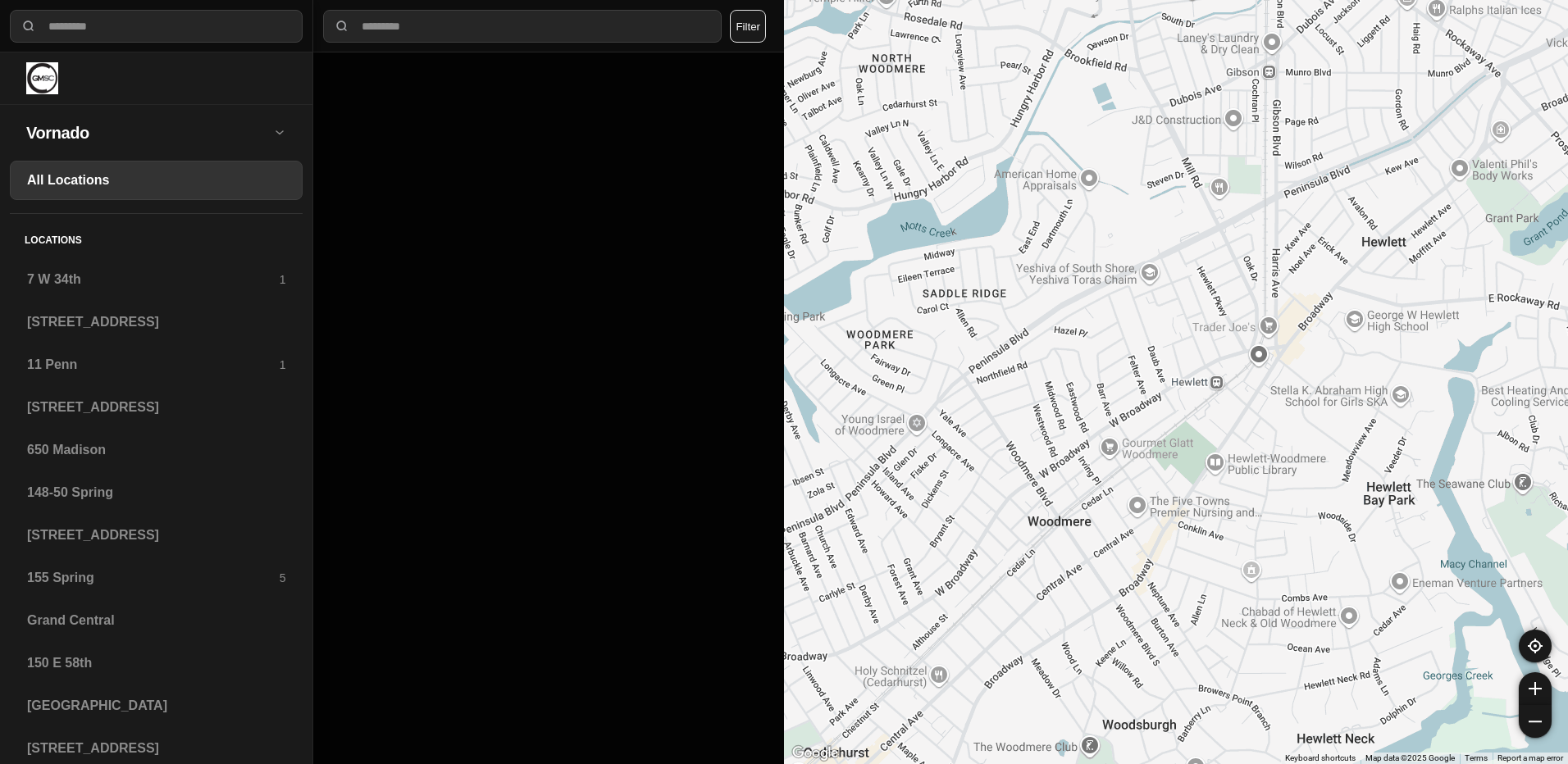
drag, startPoint x: 930, startPoint y: 406, endPoint x: 985, endPoint y: 476, distance: 89.0
click at [985, 476] on div at bounding box center [1175, 382] width 784 height 764
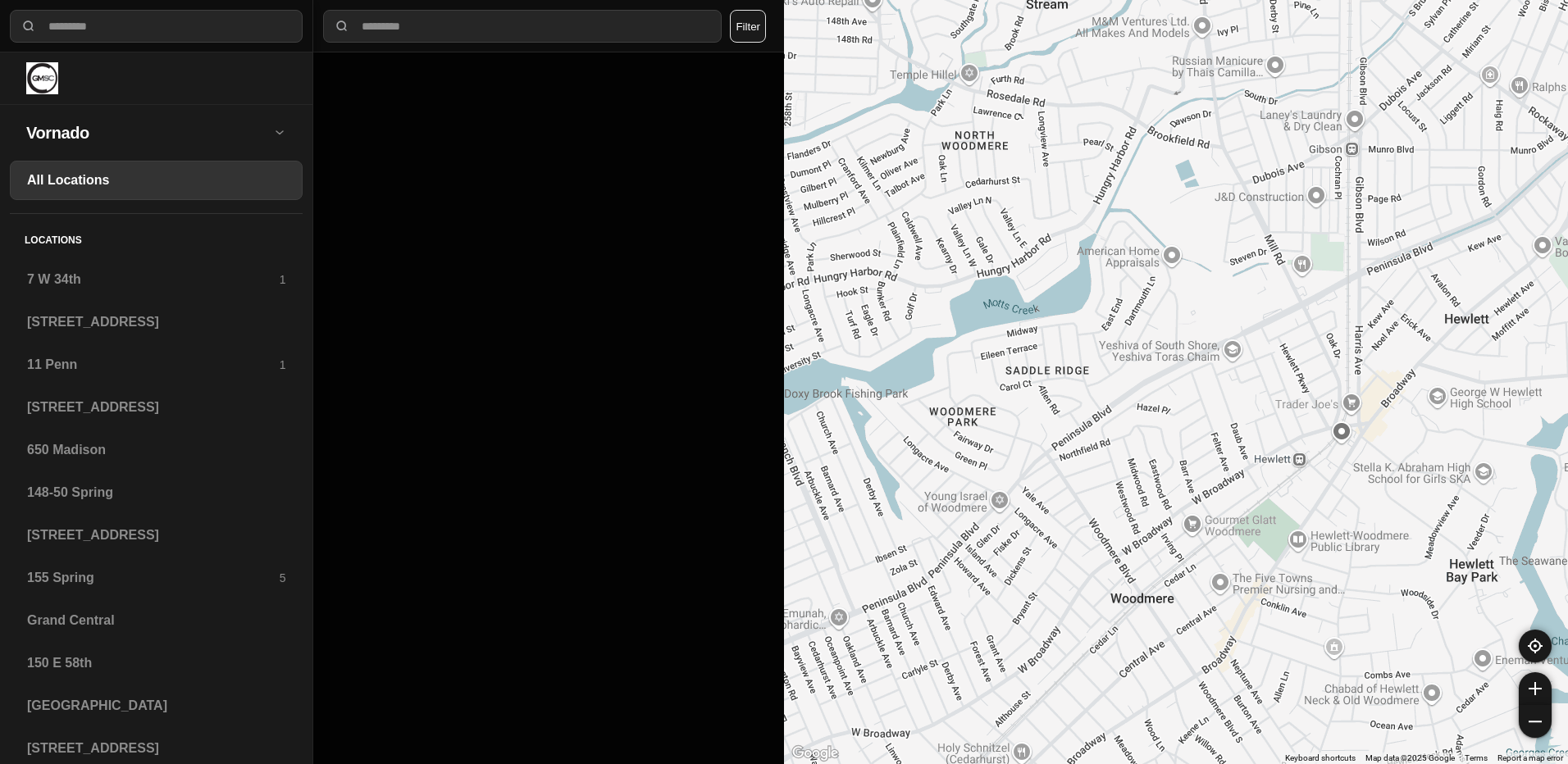
drag, startPoint x: 1001, startPoint y: 477, endPoint x: 1083, endPoint y: 548, distance: 108.5
click at [1083, 548] on div at bounding box center [1175, 382] width 784 height 764
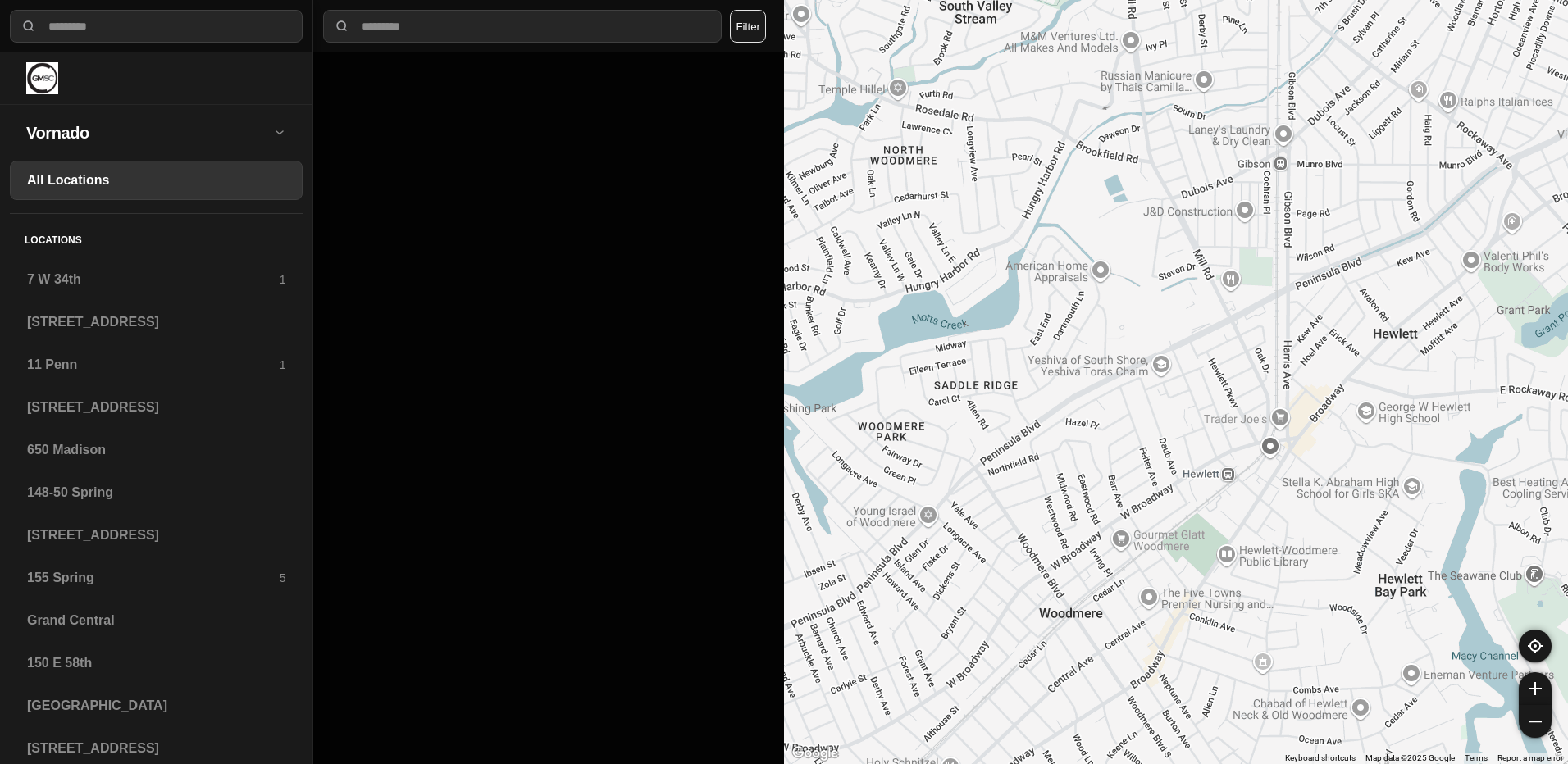
drag, startPoint x: 1083, startPoint y: 548, endPoint x: 1009, endPoint y: 560, distance: 75.0
click at [1009, 560] on div at bounding box center [1175, 382] width 784 height 764
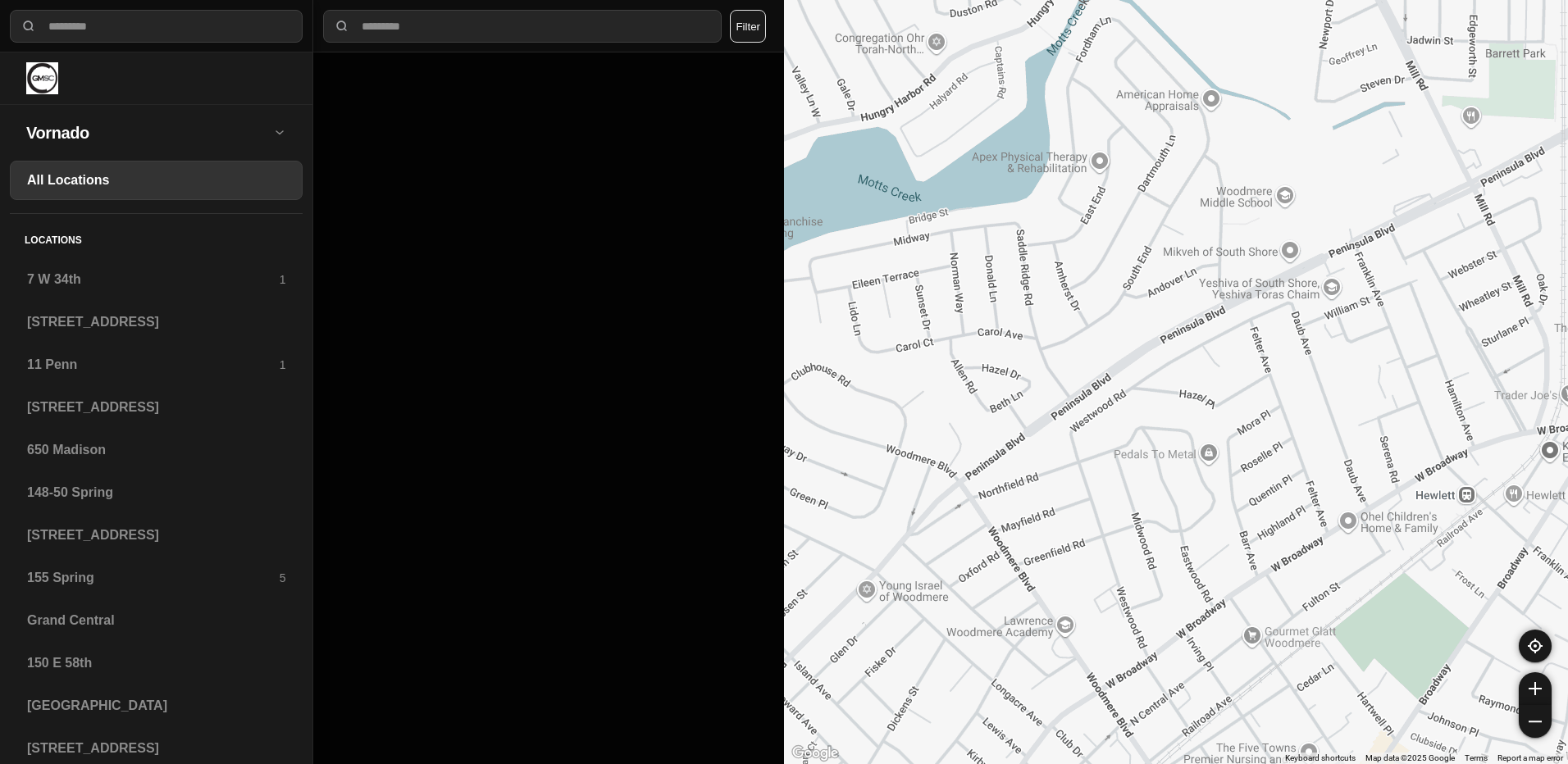
drag, startPoint x: 1133, startPoint y: 568, endPoint x: 1129, endPoint y: 579, distance: 11.7
click at [1129, 579] on div at bounding box center [1175, 382] width 784 height 764
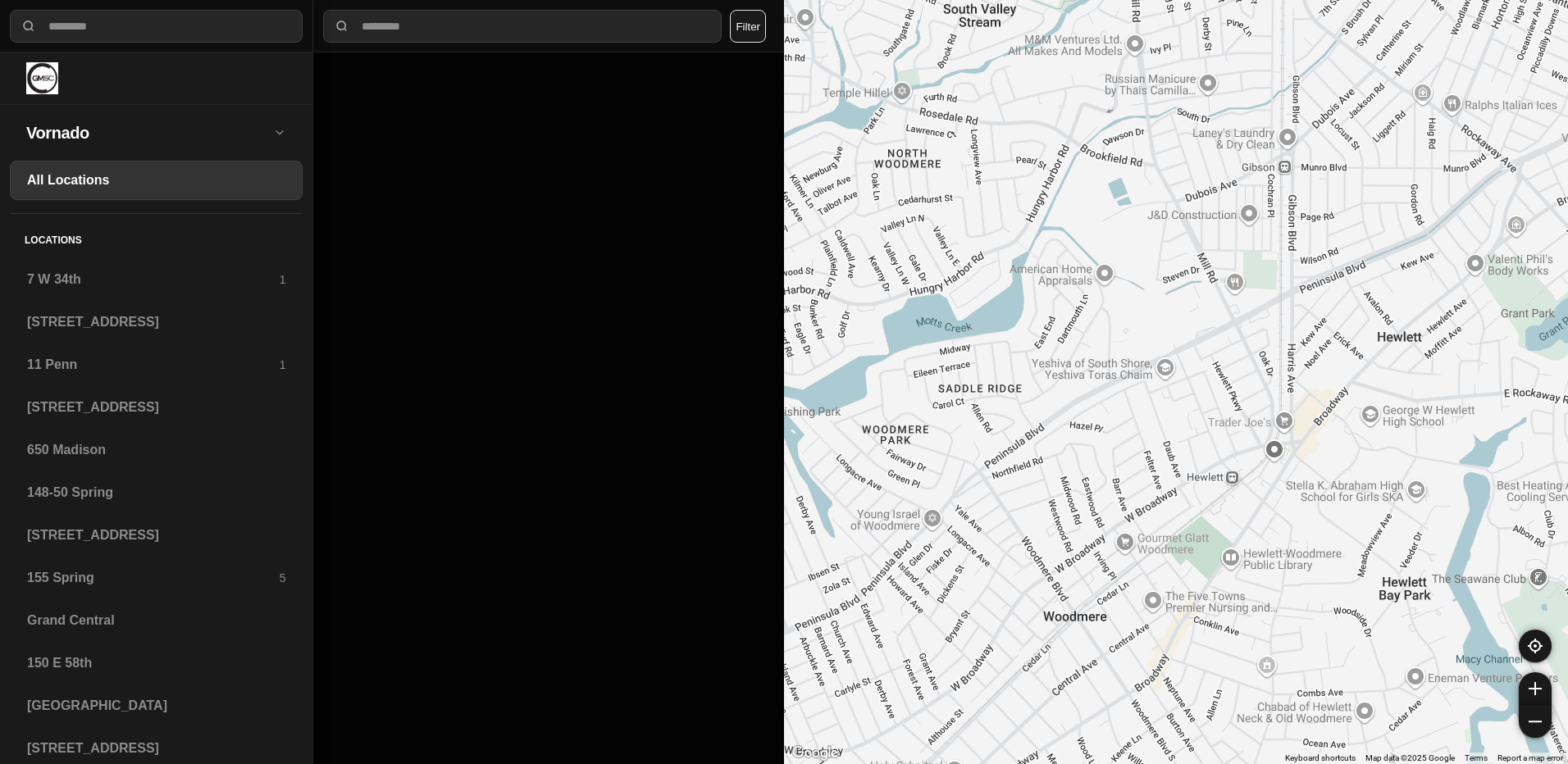
drag, startPoint x: 1068, startPoint y: 538, endPoint x: 1036, endPoint y: 387, distance: 154.4
click at [1036, 387] on div at bounding box center [1175, 382] width 784 height 764
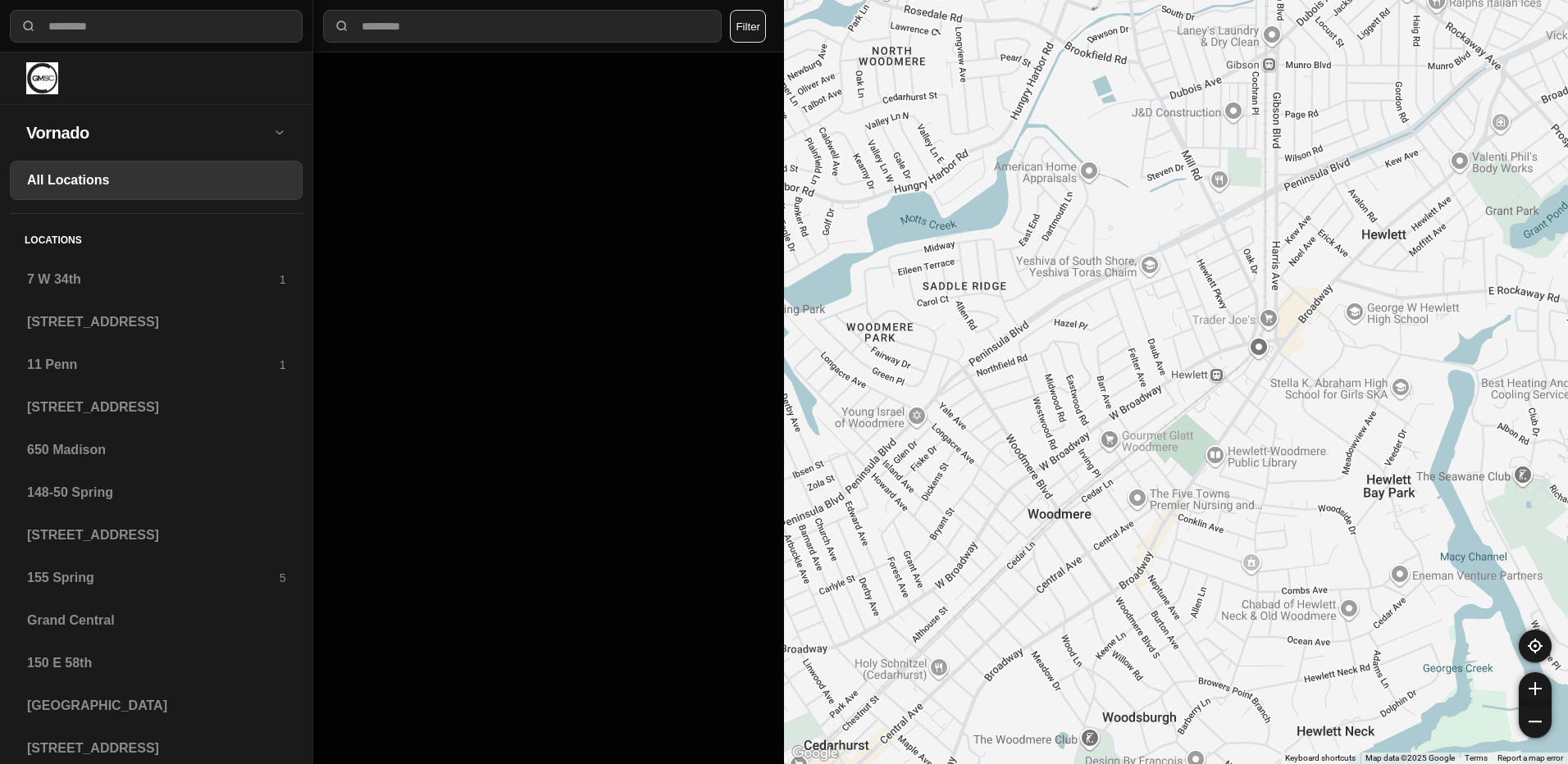
drag, startPoint x: 993, startPoint y: 403, endPoint x: 1010, endPoint y: 443, distance: 43.5
click at [1010, 443] on div at bounding box center [1175, 382] width 784 height 764
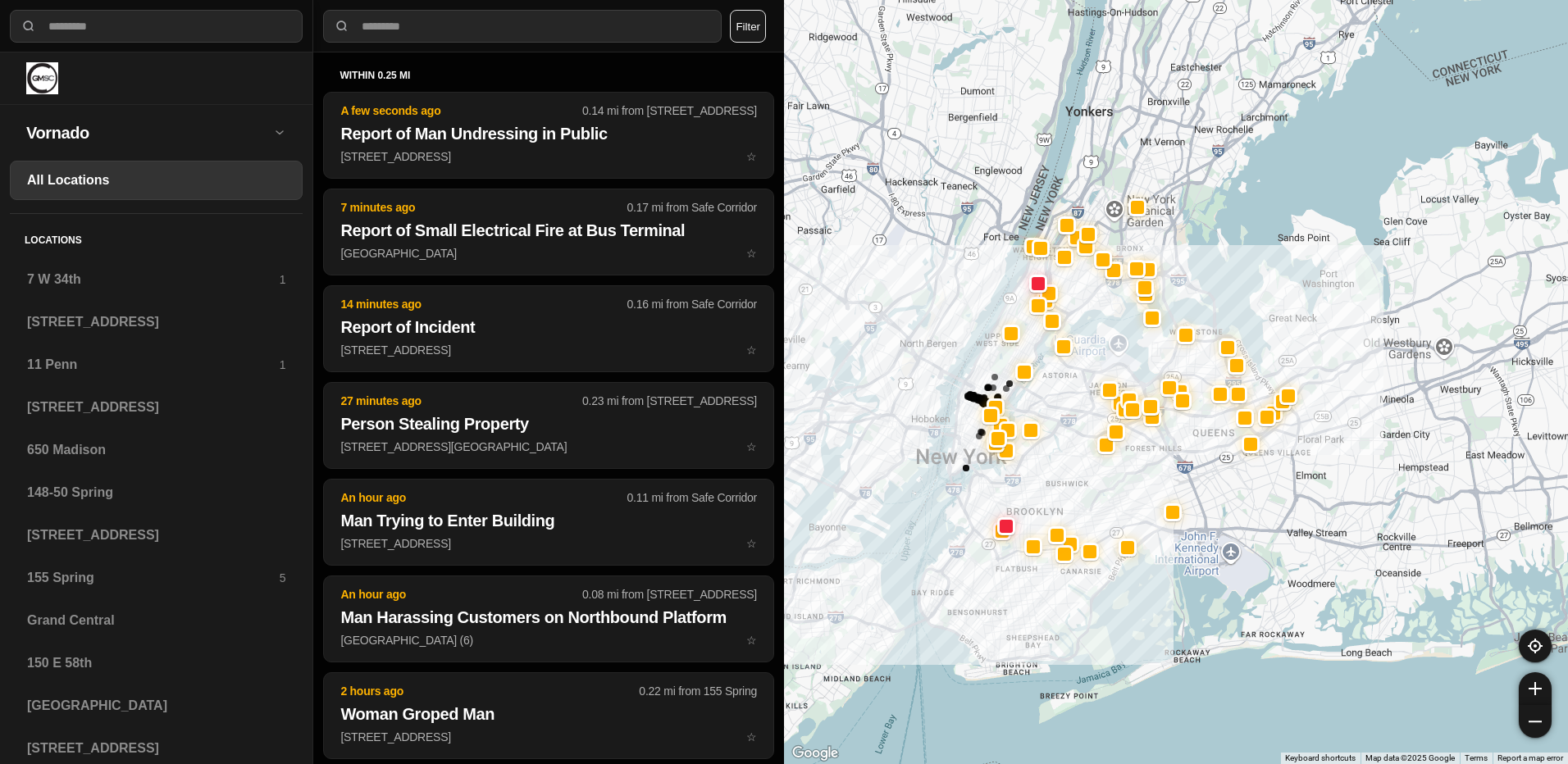
drag, startPoint x: 931, startPoint y: 352, endPoint x: 1107, endPoint y: 495, distance: 226.8
click at [1125, 495] on div at bounding box center [1175, 382] width 784 height 764
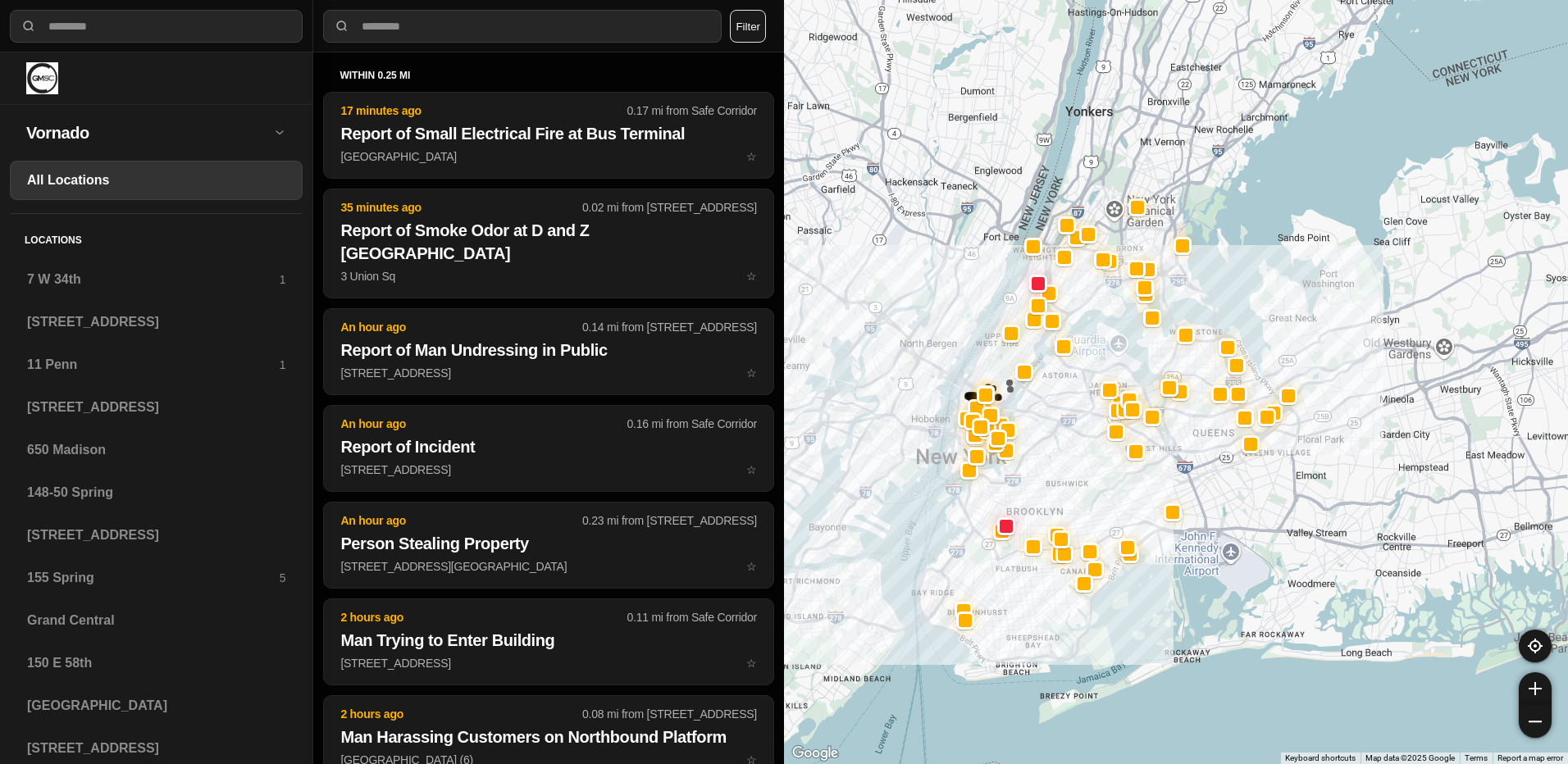
select select "*"
